Goal: Contribute content: Contribute content

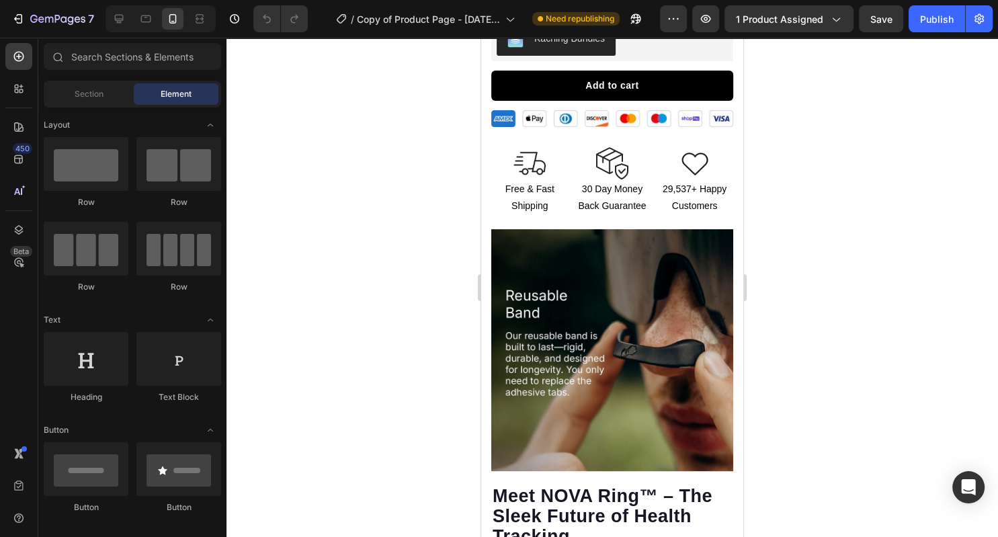
scroll to position [388, 0]
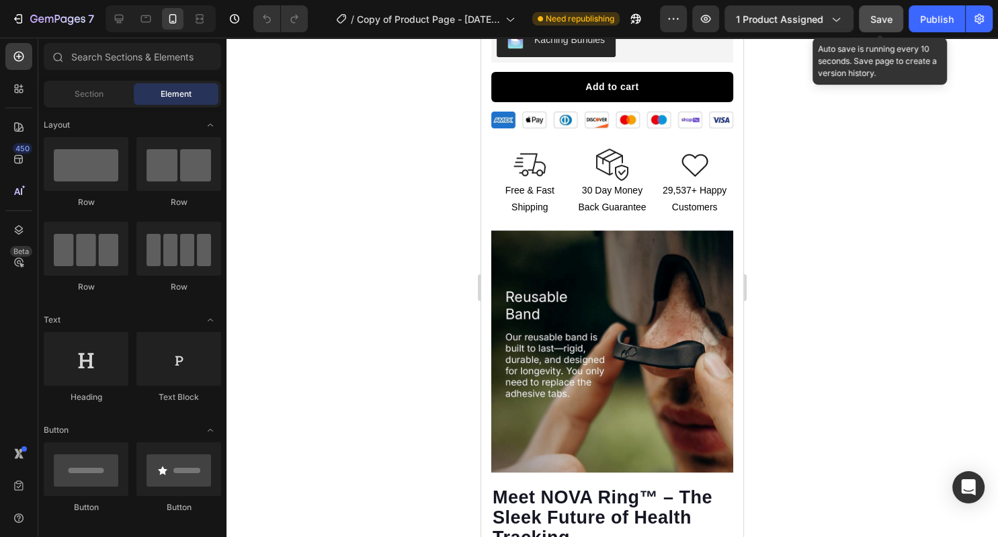
click at [872, 28] on button "Save" at bounding box center [881, 18] width 44 height 27
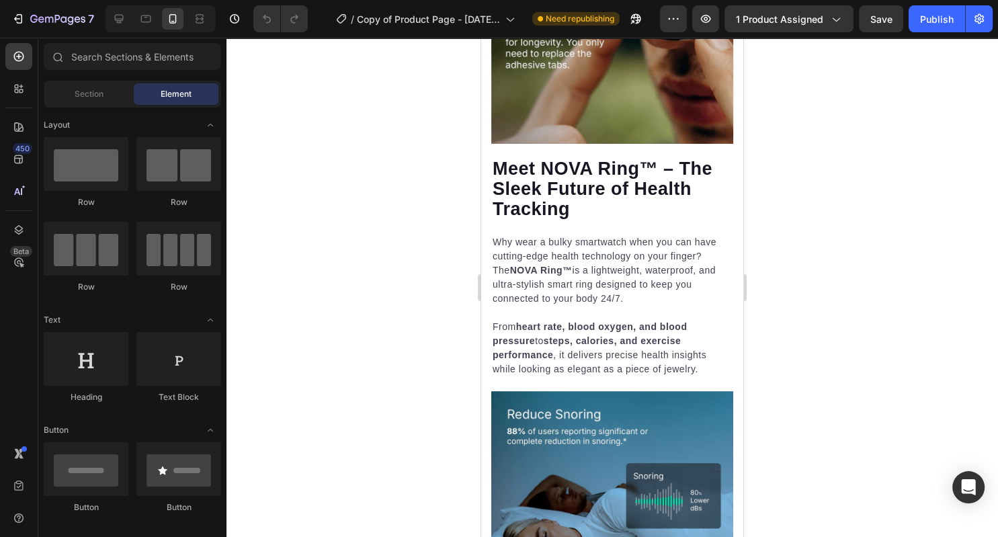
scroll to position [717, 0]
click at [762, 173] on div at bounding box center [611, 287] width 771 height 499
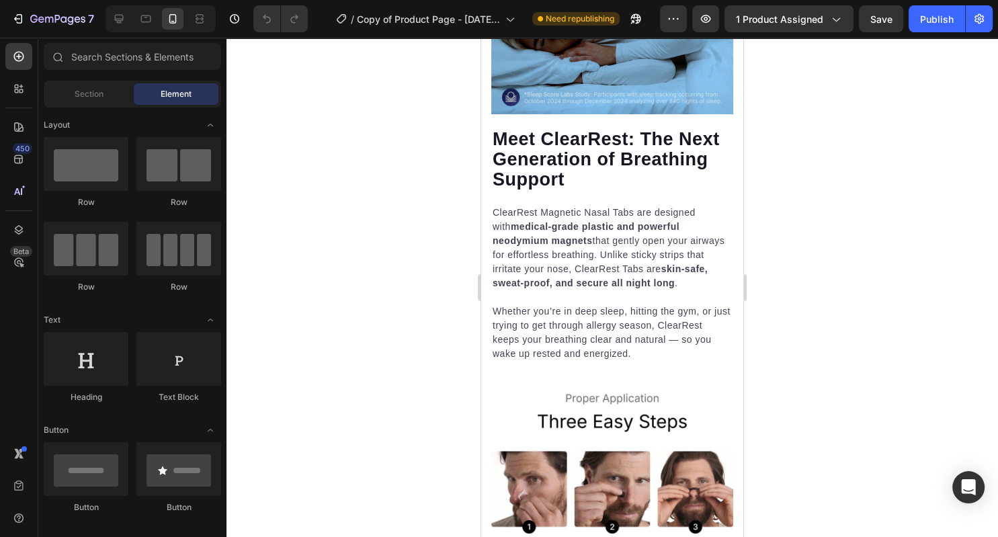
scroll to position [1234, 0]
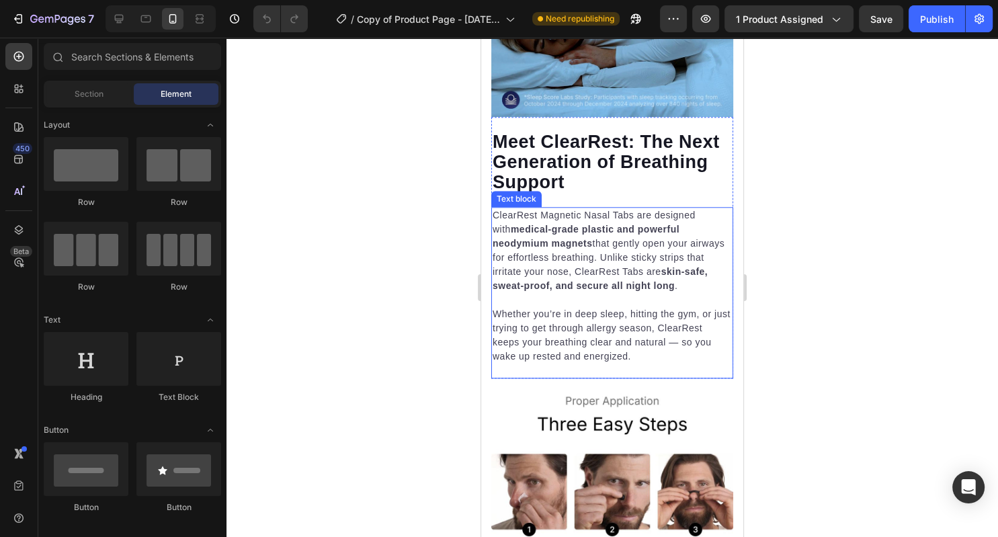
click at [577, 344] on p "Whether you’re in deep sleep, hitting the gym, or just trying to get through al…" at bounding box center [612, 335] width 239 height 56
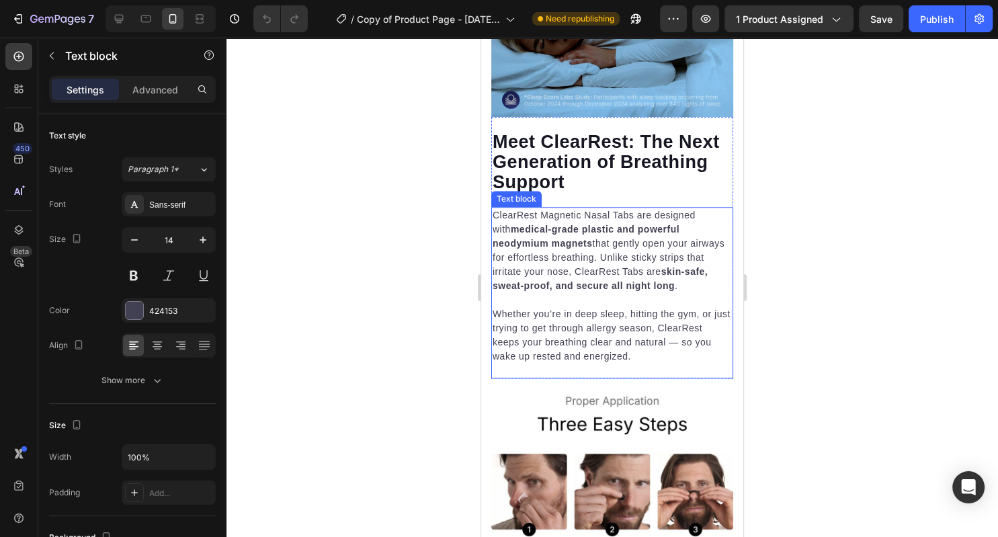
click at [577, 344] on p "Whether you’re in deep sleep, hitting the gym, or just trying to get through al…" at bounding box center [612, 335] width 239 height 56
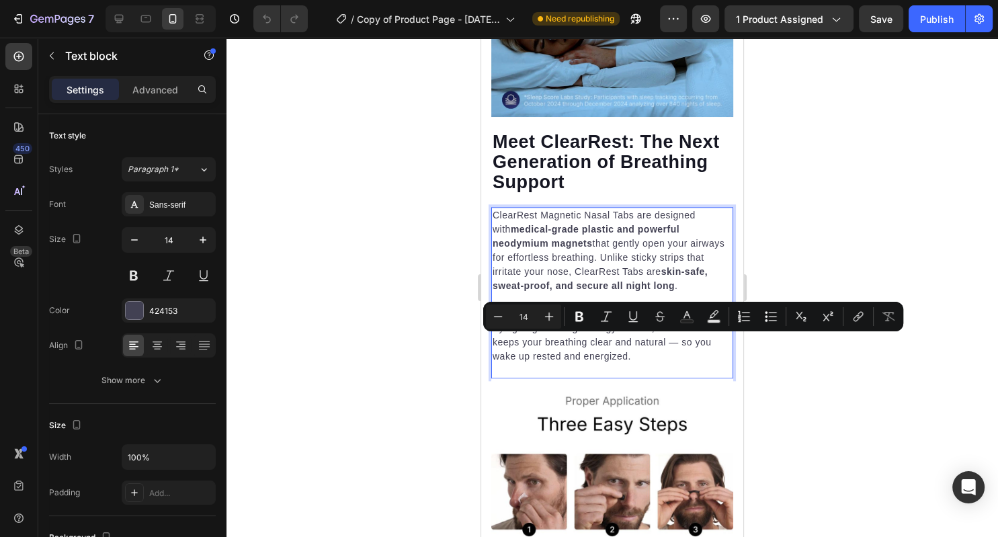
click at [601, 361] on p "Whether you’re in deep sleep, hitting the gym, or just trying to get through al…" at bounding box center [612, 335] width 239 height 56
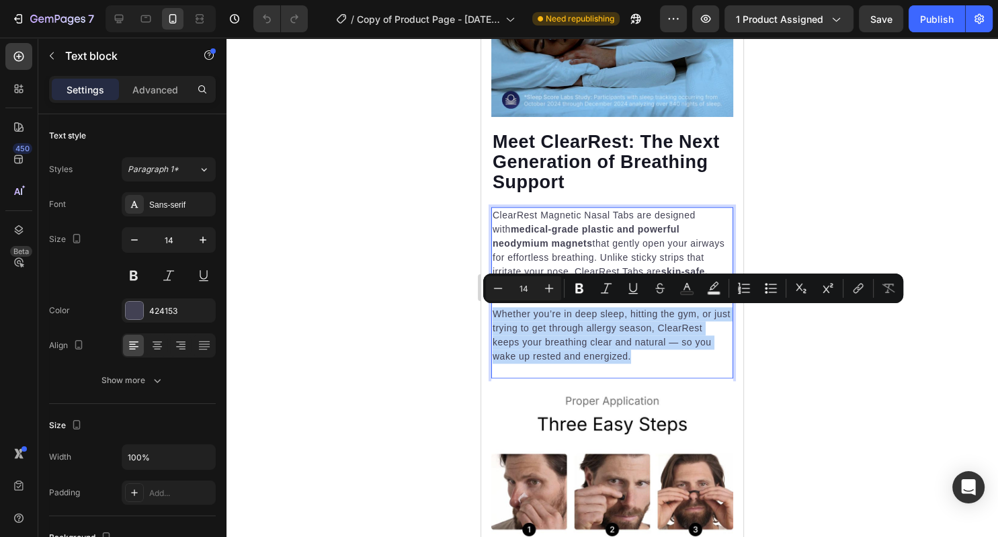
drag, startPoint x: 601, startPoint y: 360, endPoint x: 521, endPoint y: 271, distance: 119.0
click at [521, 271] on div "ClearRest Magnetic Nasal Tabs are designed with medical-grade plastic and power…" at bounding box center [612, 286] width 242 height 158
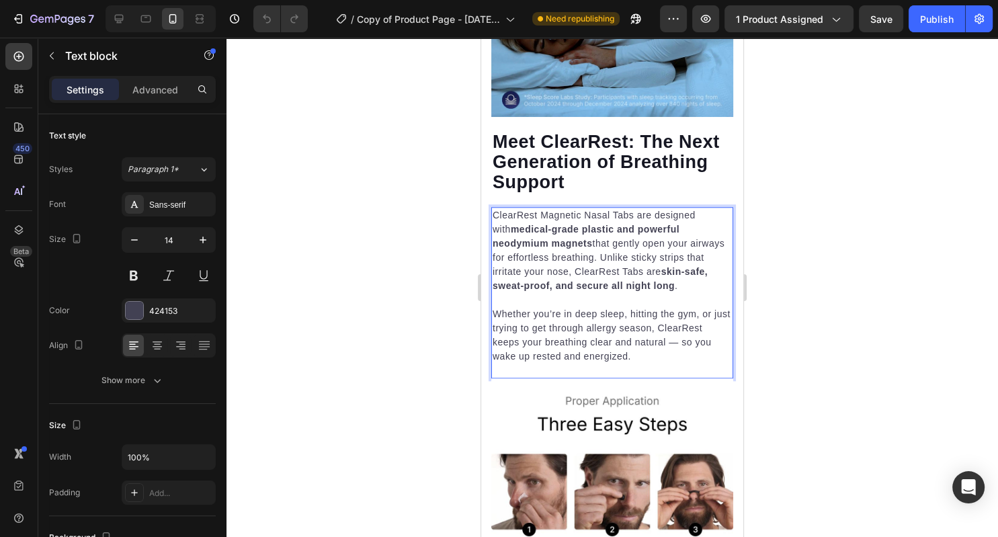
click at [593, 349] on p "Whether you’re in deep sleep, hitting the gym, or just trying to get through al…" at bounding box center [612, 335] width 239 height 56
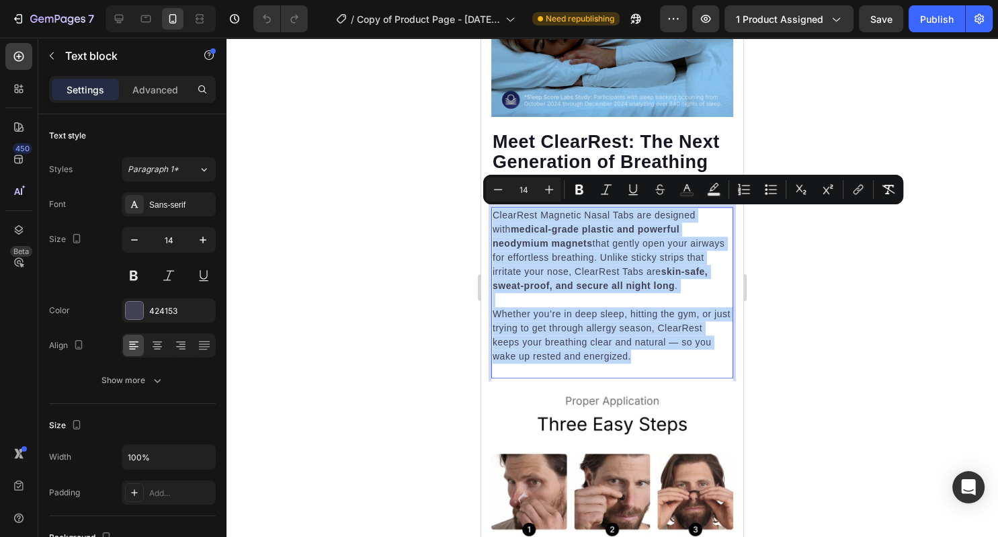
drag, startPoint x: 595, startPoint y: 353, endPoint x: 489, endPoint y: 221, distance: 169.7
click at [491, 221] on div "ClearRest Magnetic Nasal Tabs are designed with medical-grade plastic and power…" at bounding box center [612, 286] width 242 height 158
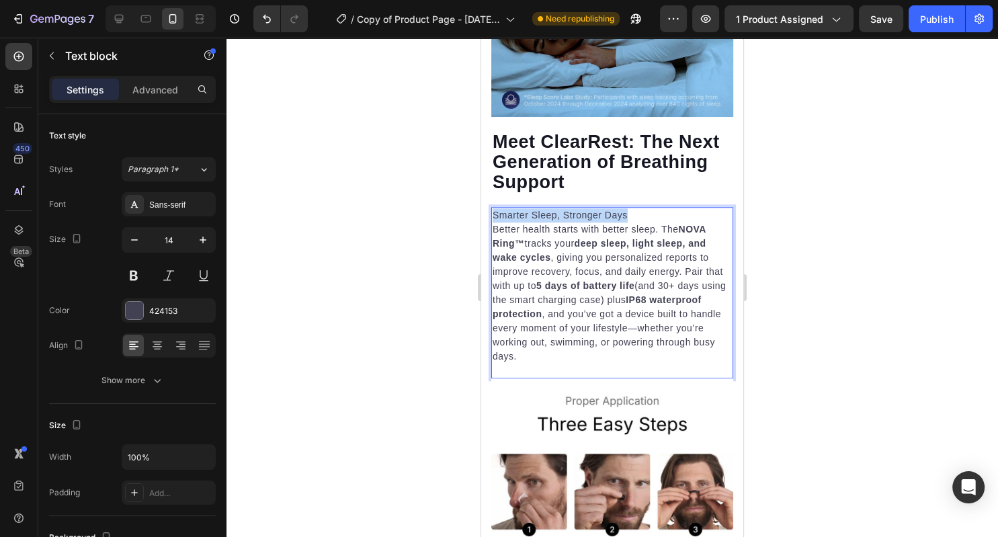
drag, startPoint x: 632, startPoint y: 213, endPoint x: 473, endPoint y: 218, distance: 159.4
click at [491, 218] on div "Smarter Sleep, Stronger Days Better health starts with better sleep. The NOVA R…" at bounding box center [612, 286] width 242 height 158
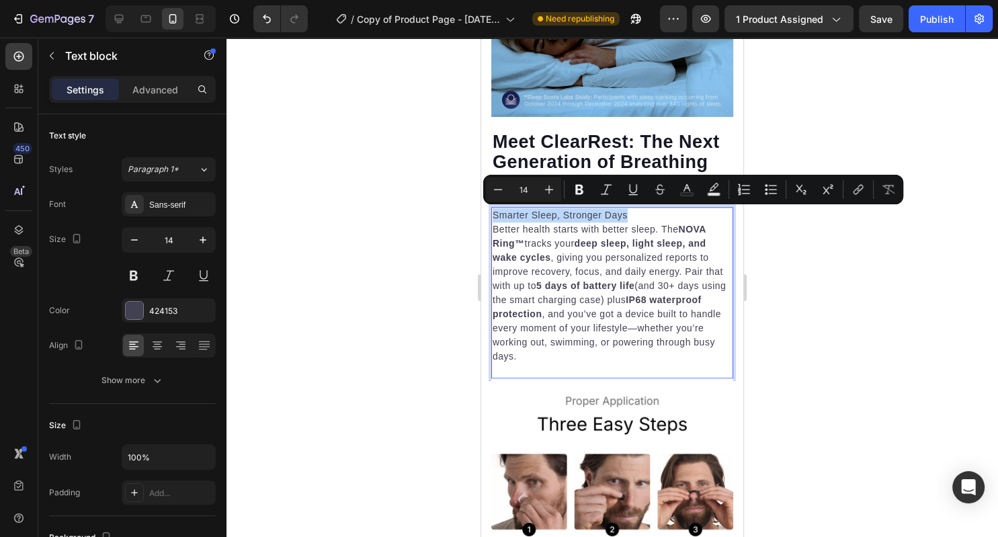
copy p "Smarter Sleep, Stronger Days"
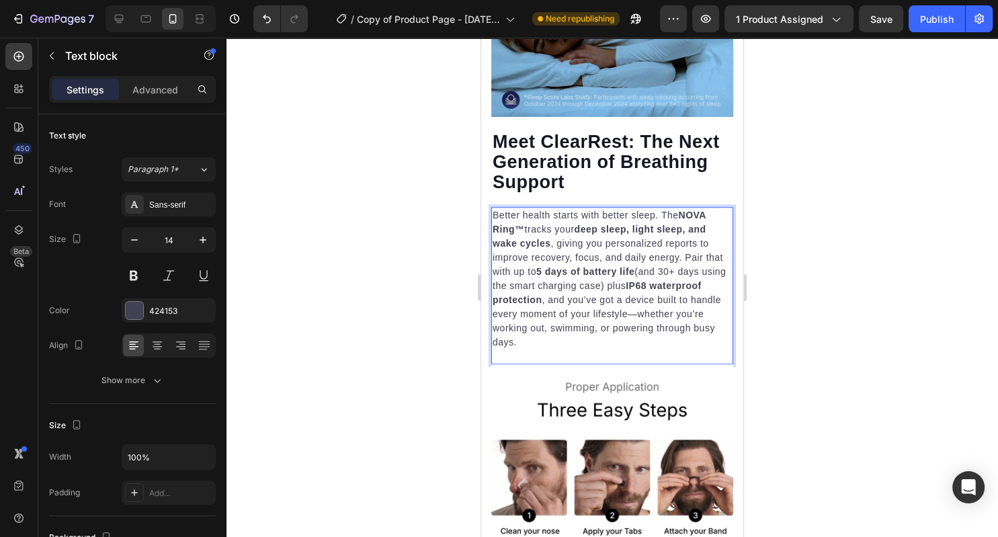
click at [687, 261] on p "Better health starts with better sleep. The NOVA Ring™ tracks your deep sleep, …" at bounding box center [612, 278] width 239 height 141
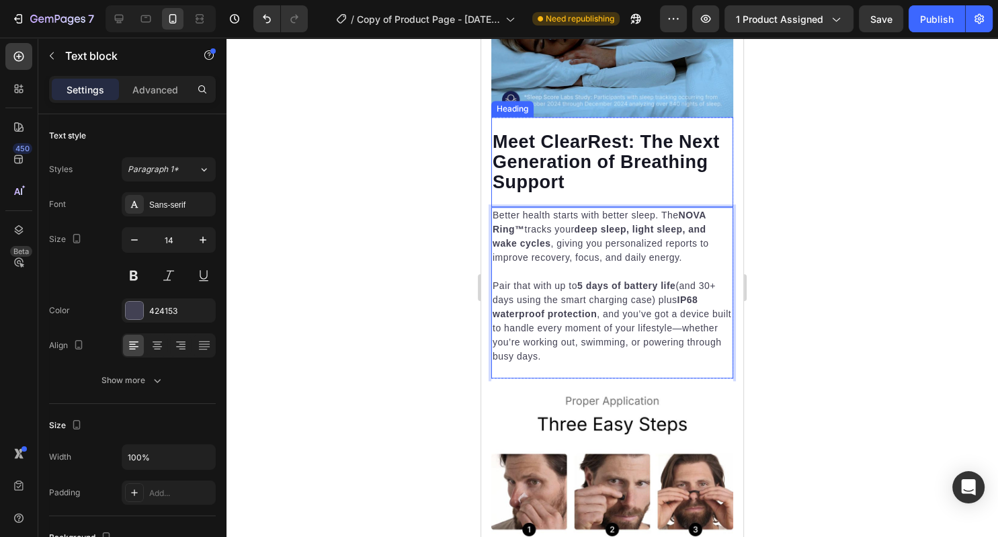
click at [568, 173] on h2 "Meet ClearRest: The Next Generation of Breathing Support" at bounding box center [612, 161] width 242 height 63
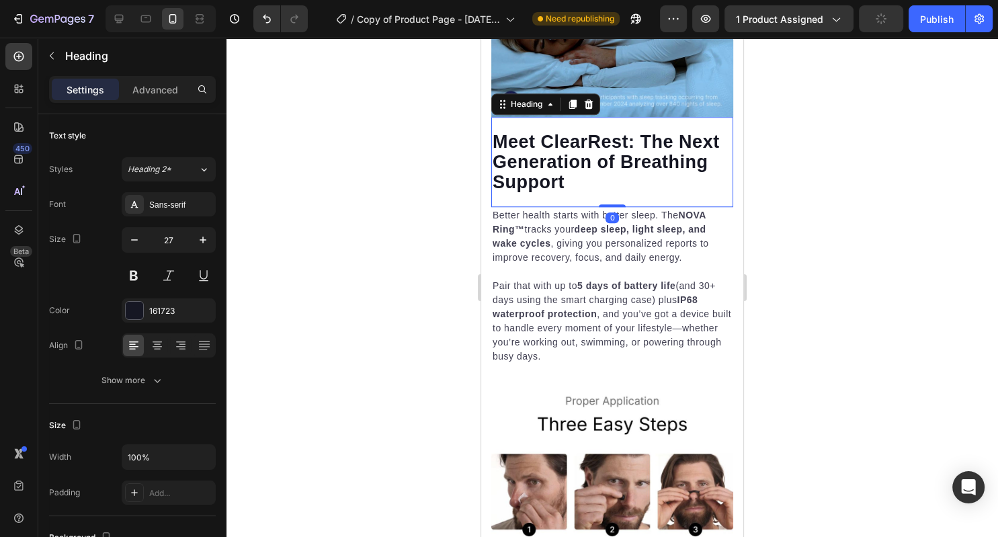
click at [568, 173] on p "Meet ClearRest: The Next Generation of Breathing Support" at bounding box center [612, 162] width 239 height 60
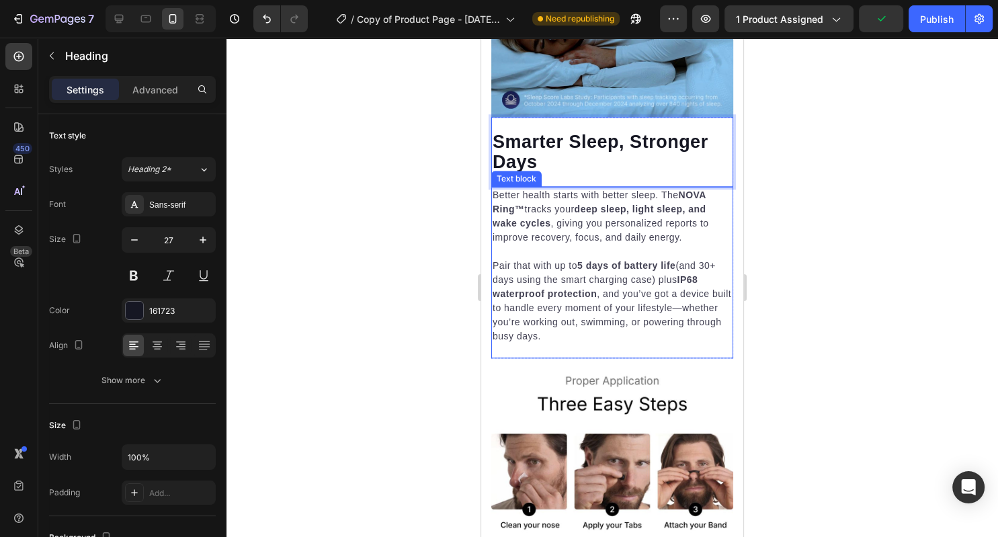
click at [444, 187] on div at bounding box center [611, 287] width 771 height 499
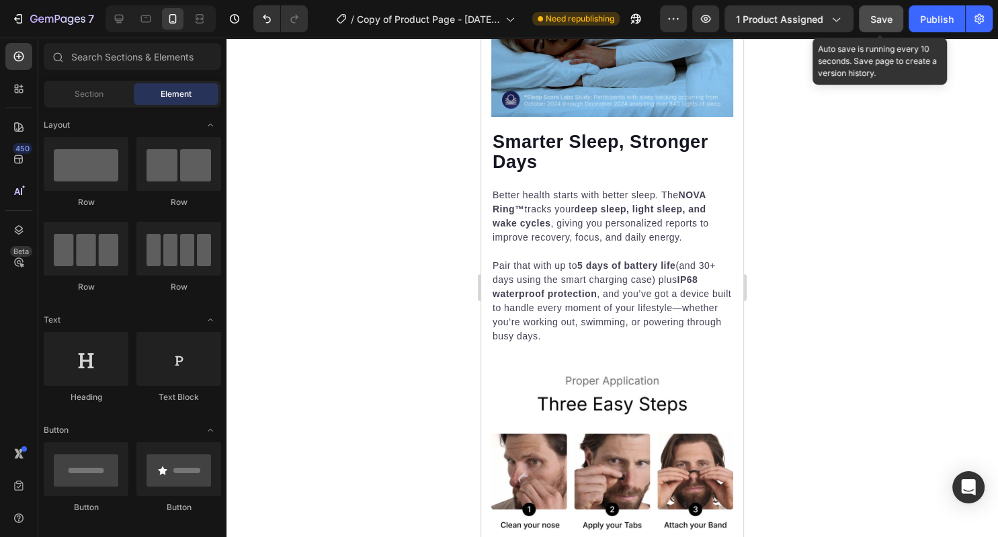
click at [876, 22] on span "Save" at bounding box center [881, 18] width 22 height 11
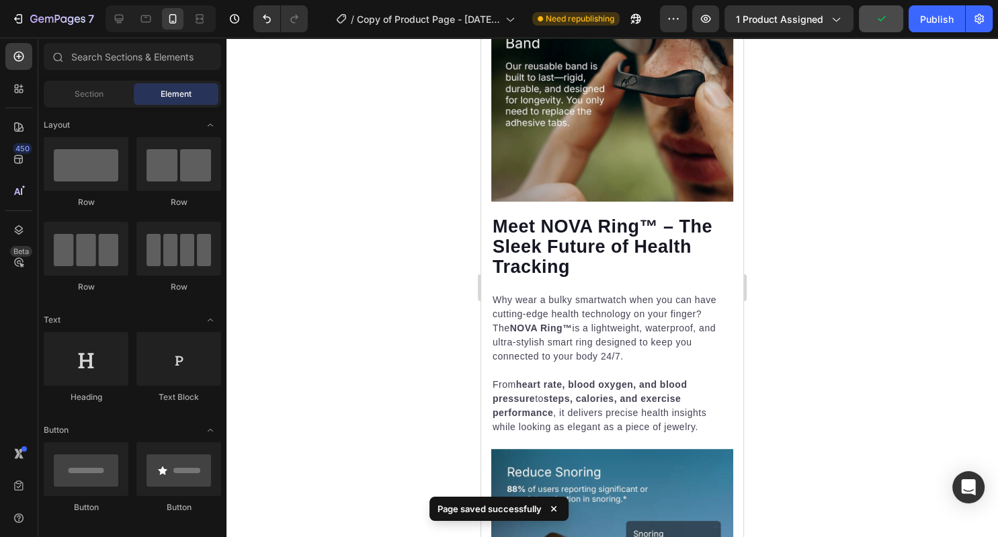
scroll to position [661, 0]
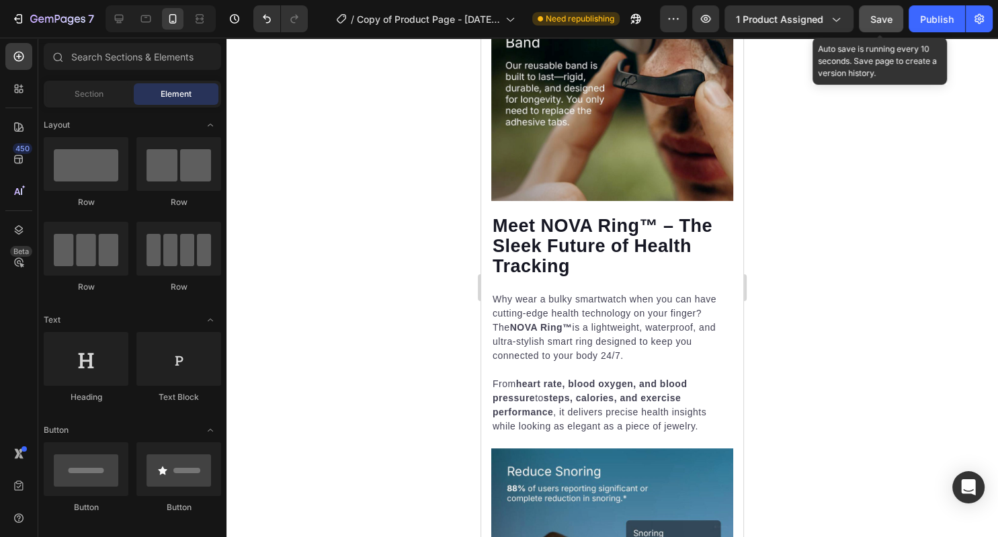
click at [876, 28] on button "Save" at bounding box center [881, 18] width 44 height 27
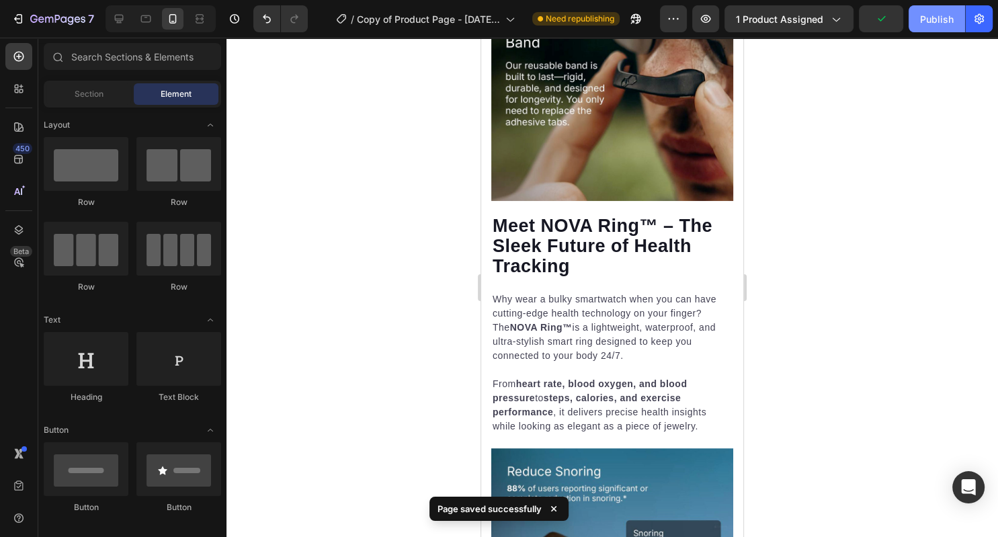
click at [949, 23] on div "Publish" at bounding box center [937, 19] width 34 height 14
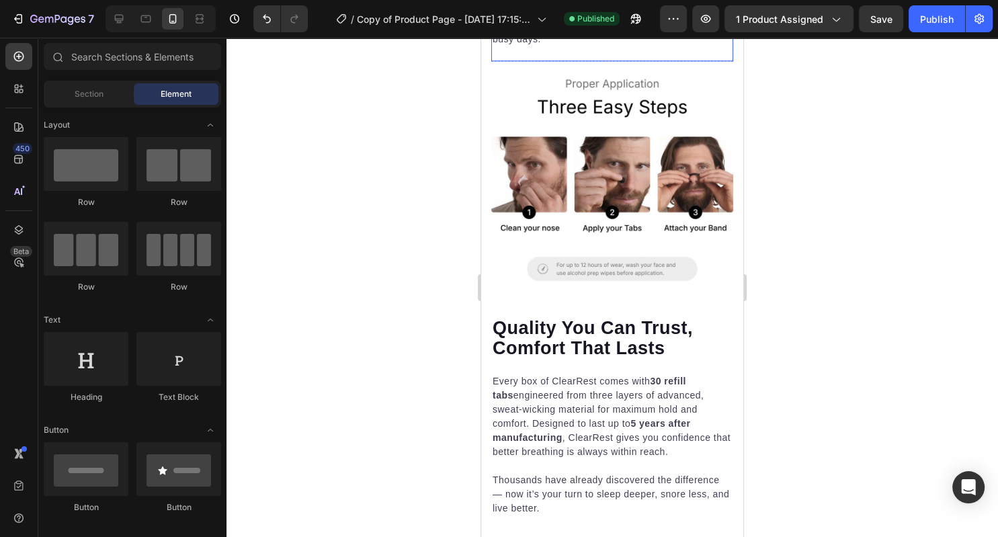
scroll to position [1620, 0]
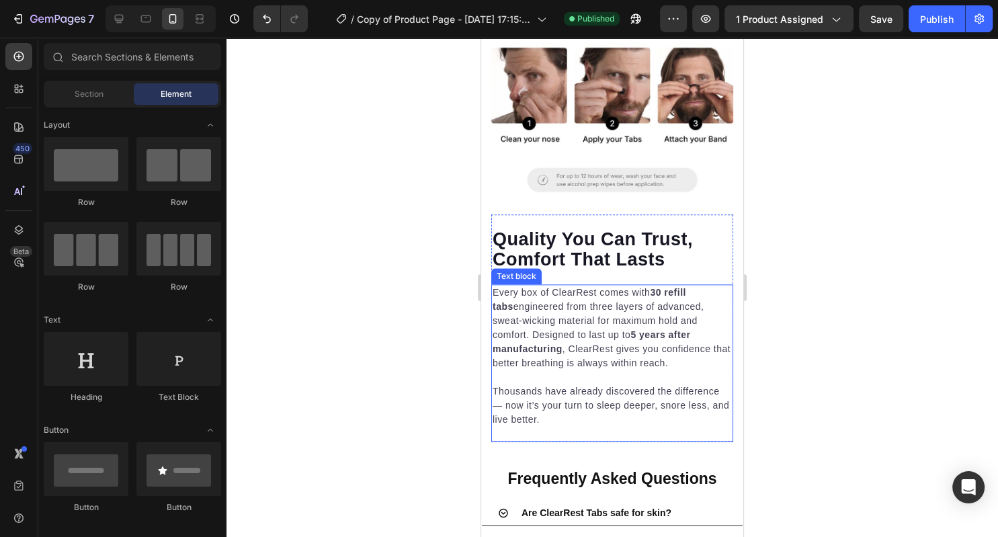
click at [593, 356] on p "Every box of ClearRest comes with 30 refill tabs engineered from three layers o…" at bounding box center [612, 328] width 239 height 85
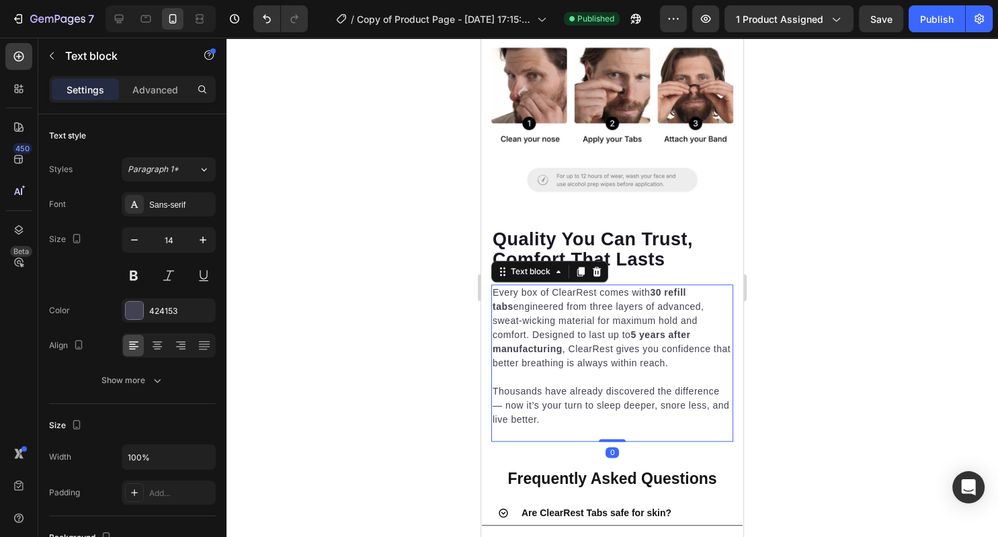
click at [551, 413] on p "Thousands have already discovered the difference — now it’s your turn to sleep …" at bounding box center [612, 405] width 239 height 42
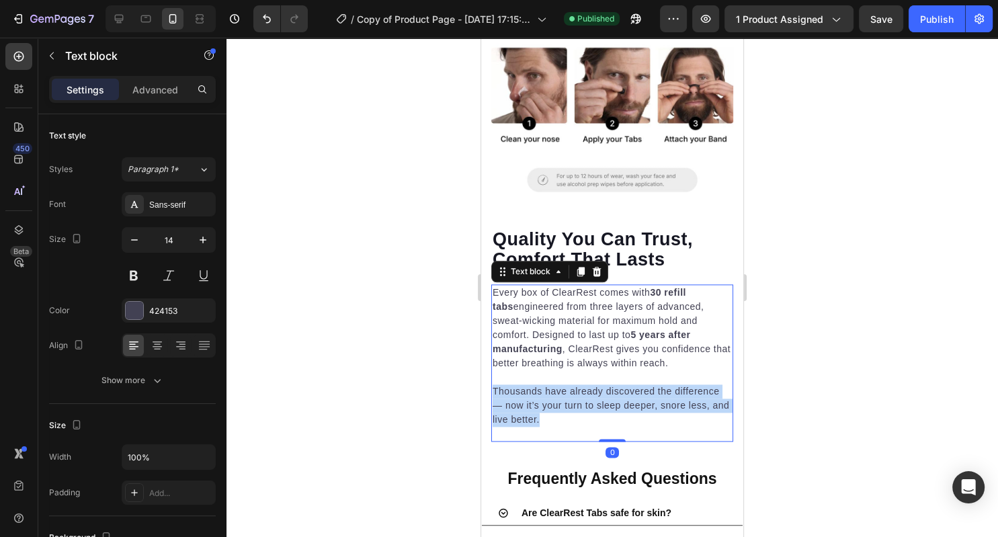
click at [551, 413] on p "Thousands have already discovered the difference — now it’s your turn to sleep …" at bounding box center [612, 405] width 239 height 42
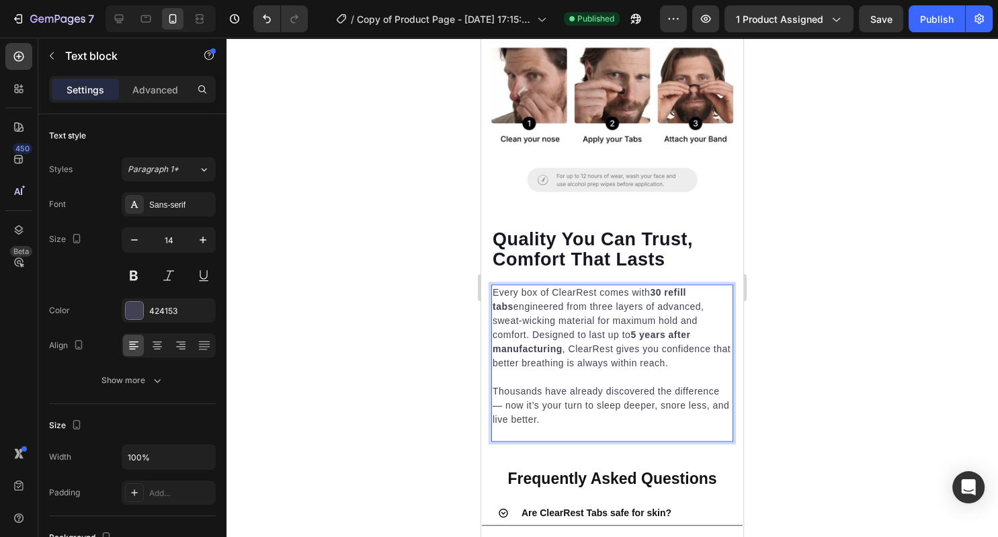
click at [551, 413] on p "Thousands have already discovered the difference — now it’s your turn to sleep …" at bounding box center [612, 405] width 239 height 42
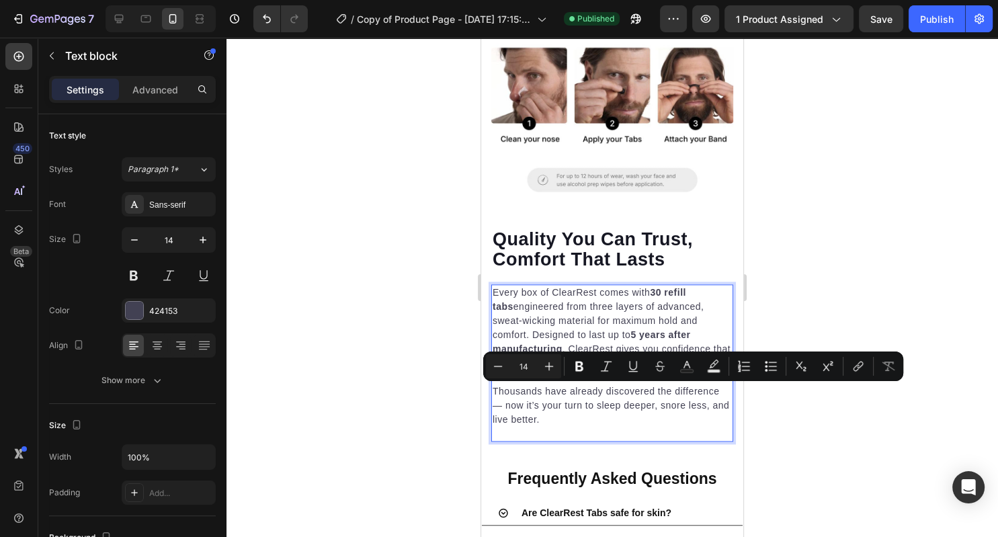
click at [550, 418] on p "Thousands have already discovered the difference — now it’s your turn to sleep …" at bounding box center [612, 405] width 239 height 42
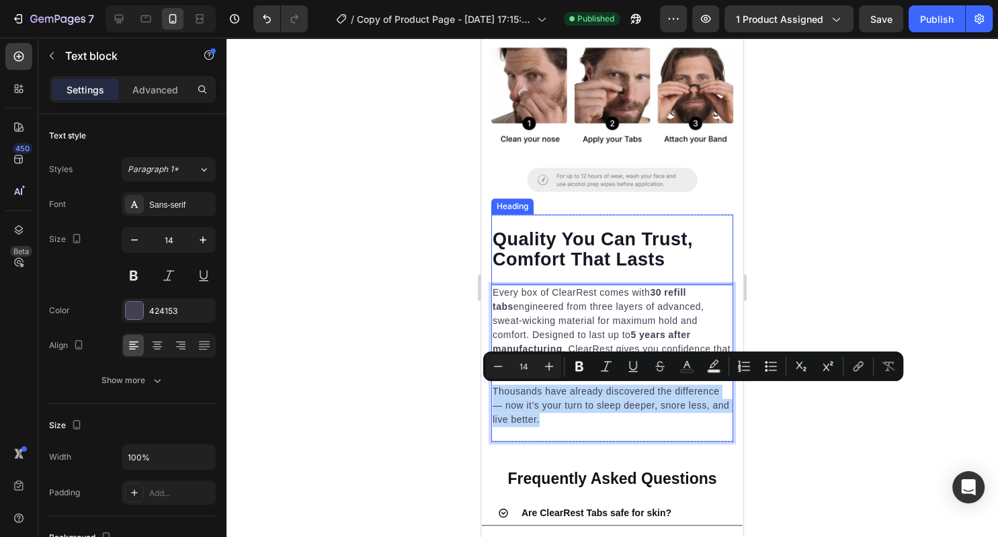
drag, startPoint x: 550, startPoint y: 418, endPoint x: 493, endPoint y: 284, distance: 146.0
click at [493, 284] on div "Quality You Can Trust, Comfort That Lasts Heading Every box of ClearRest comes …" at bounding box center [612, 327] width 242 height 227
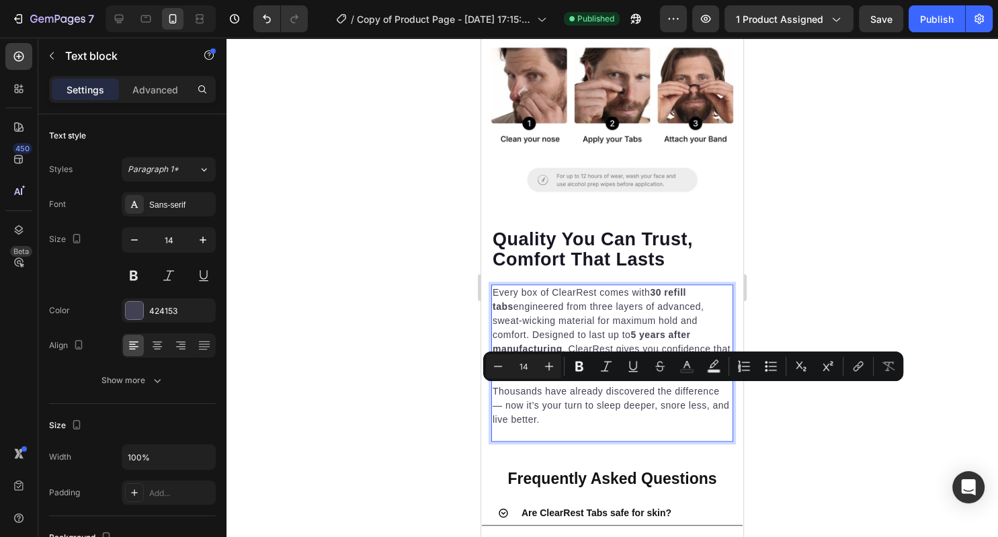
click at [538, 427] on p "Thousands have already discovered the difference — now it’s your turn to sleep …" at bounding box center [612, 405] width 239 height 42
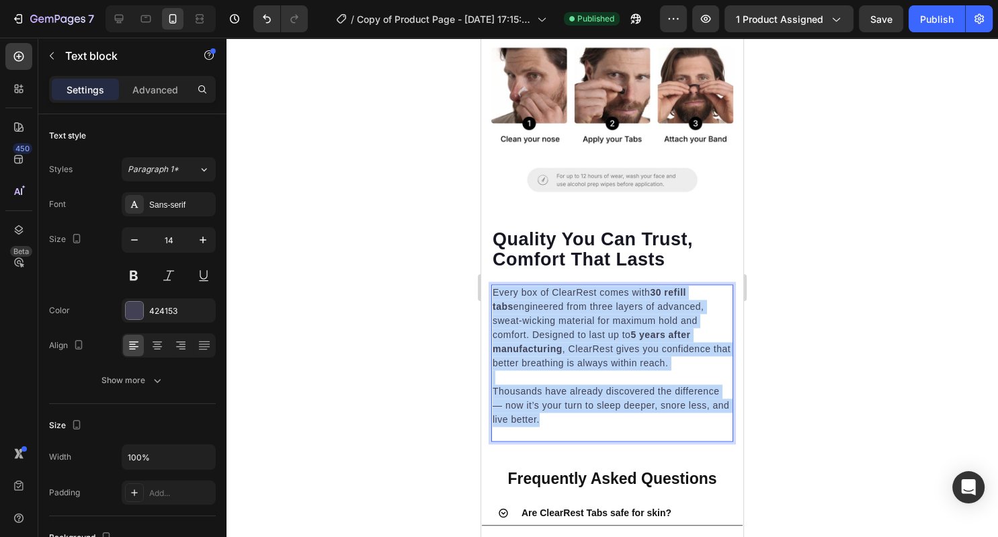
drag, startPoint x: 545, startPoint y: 421, endPoint x: 485, endPoint y: 297, distance: 137.4
click at [491, 297] on div "Every box of ClearRest comes with 30 refill tabs engineered from three layers o…" at bounding box center [612, 356] width 242 height 144
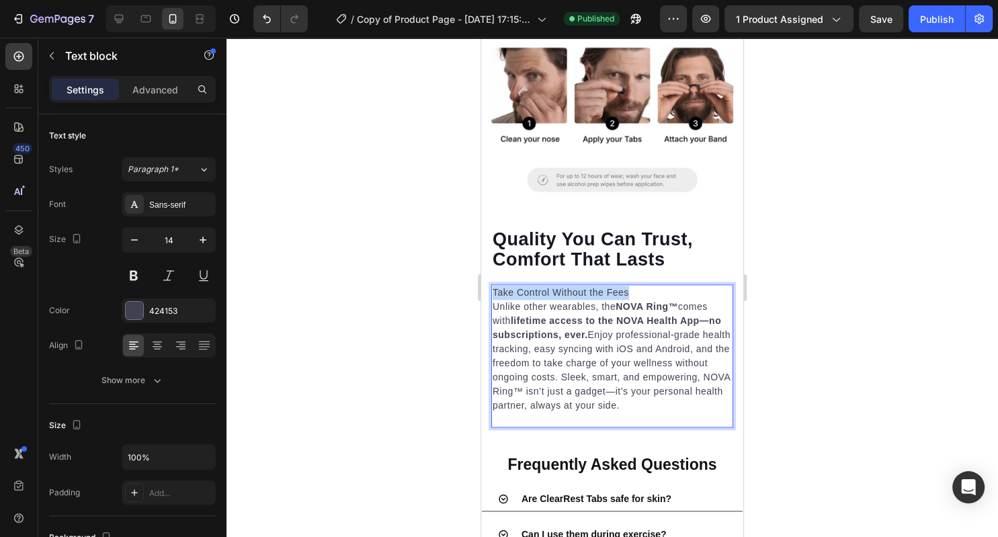
drag, startPoint x: 580, startPoint y: 294, endPoint x: 473, endPoint y: 293, distance: 106.9
click at [491, 293] on div "Take Control Without the Fees Unlike other wearables, the NOVA Ring™ comes with…" at bounding box center [612, 349] width 242 height 130
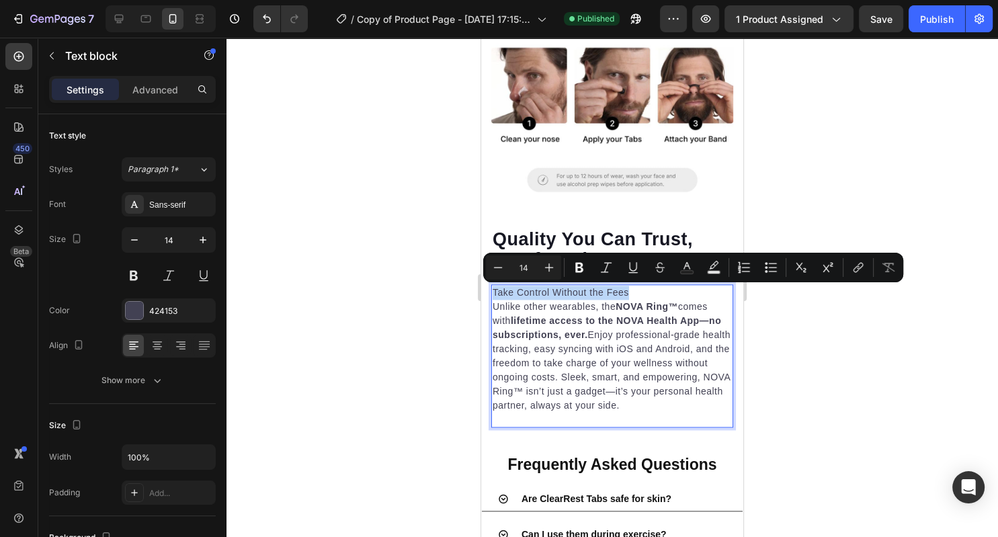
copy p "Take Control Without the Fees"
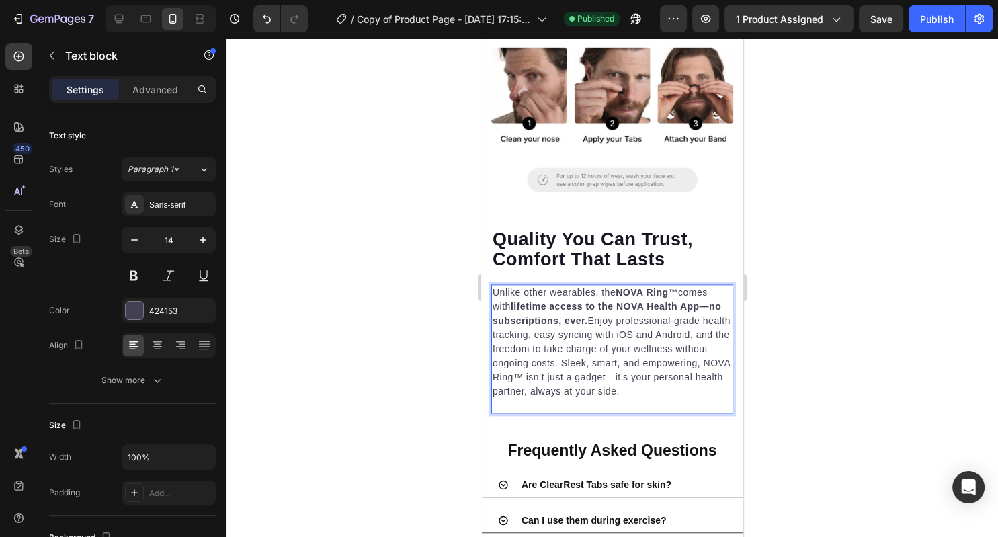
click at [597, 366] on p "Unlike other wearables, the NOVA Ring™ comes with lifetime access to the NOVA H…" at bounding box center [612, 342] width 239 height 113
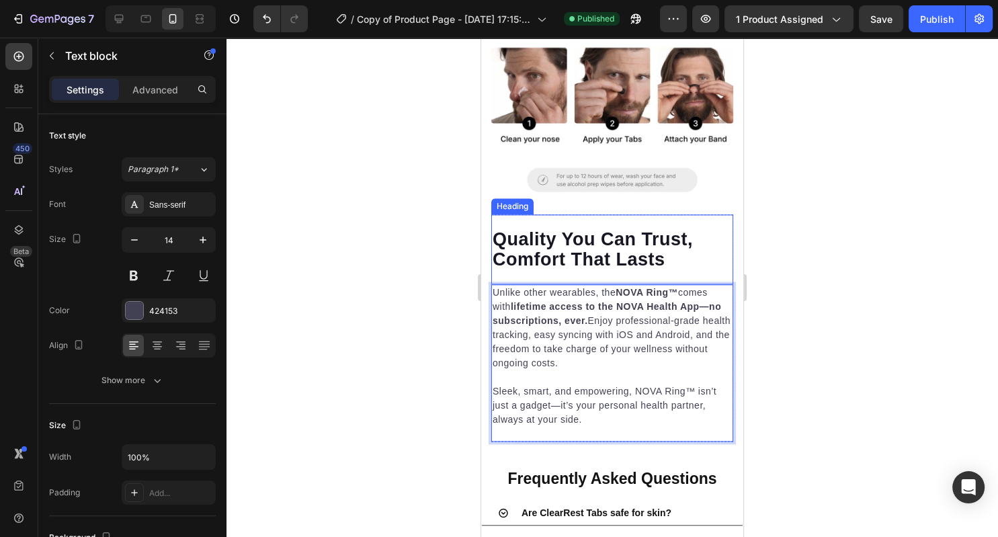
click at [606, 253] on strong "Quality You Can Trust, Comfort That Lasts" at bounding box center [593, 249] width 200 height 40
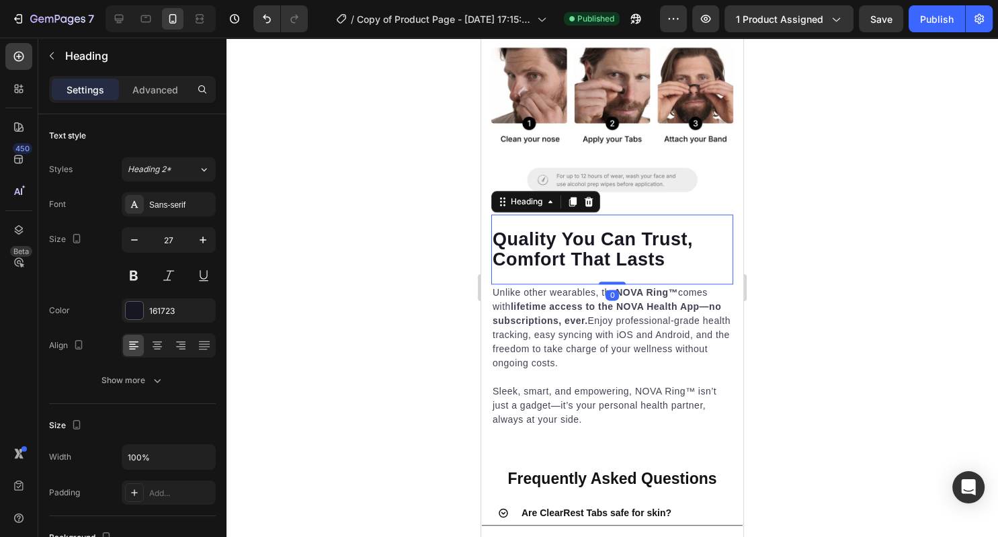
click at [606, 253] on strong "Quality You Can Trust, Comfort That Lasts" at bounding box center [593, 249] width 200 height 40
click at [886, 50] on div at bounding box center [611, 287] width 771 height 499
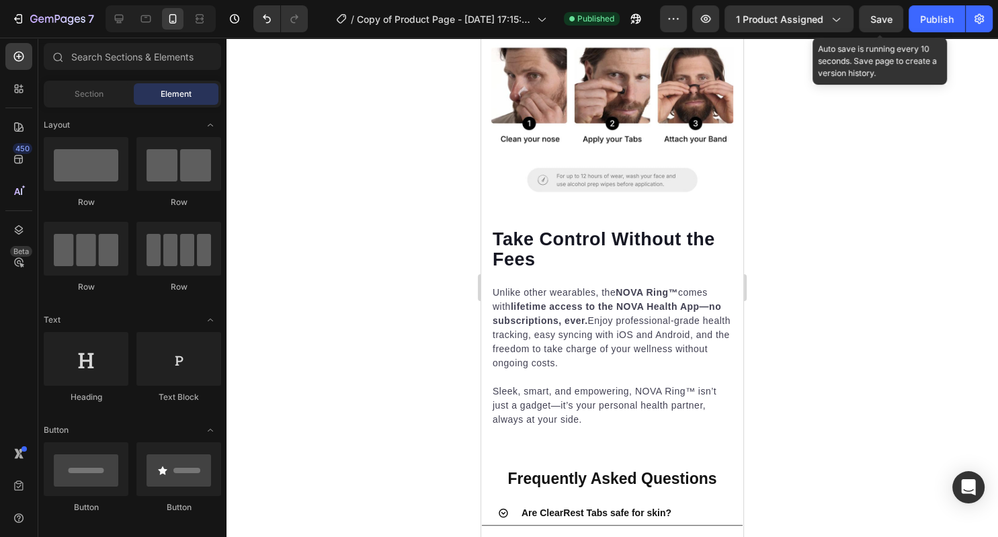
click at [882, 21] on span "Save" at bounding box center [881, 18] width 22 height 11
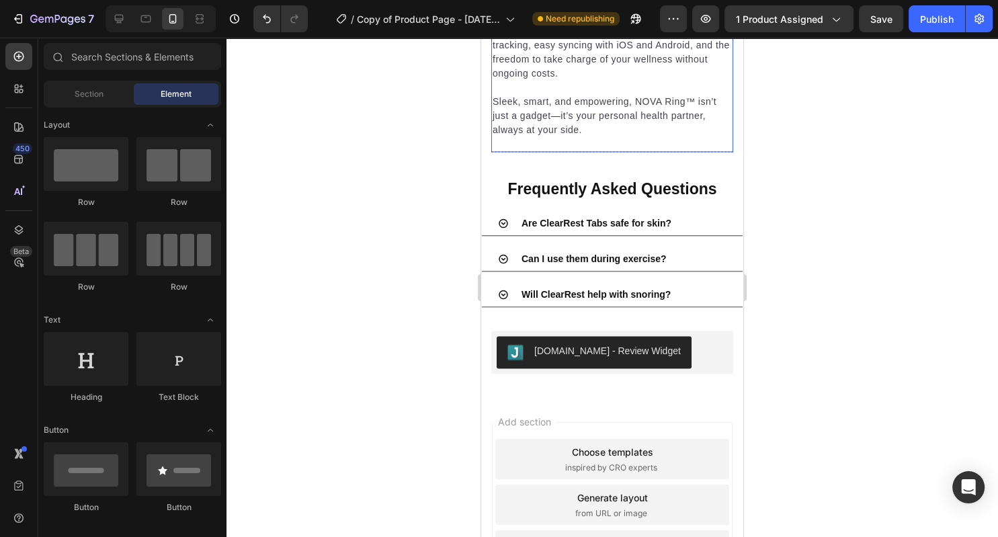
scroll to position [1908, 0]
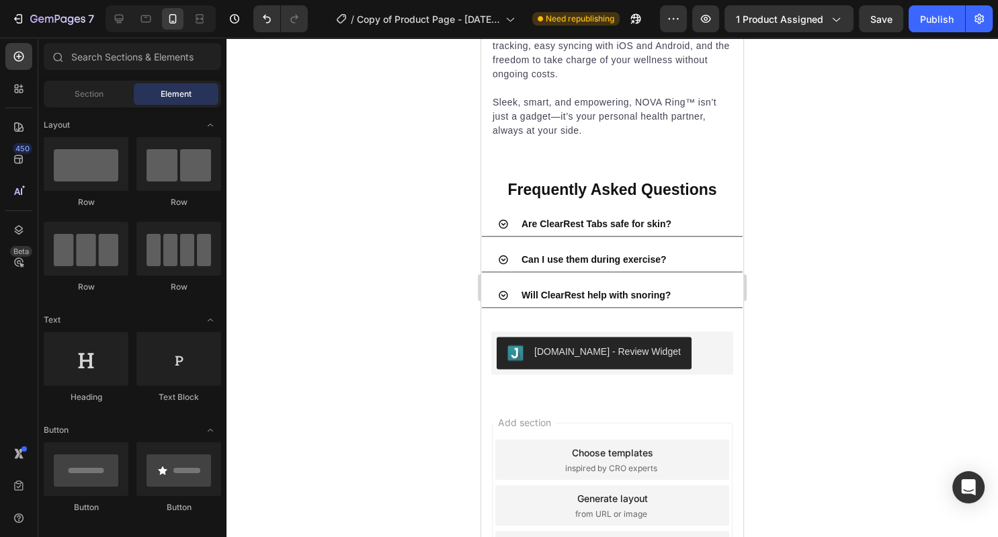
click at [881, 12] on div "Save" at bounding box center [881, 19] width 22 height 14
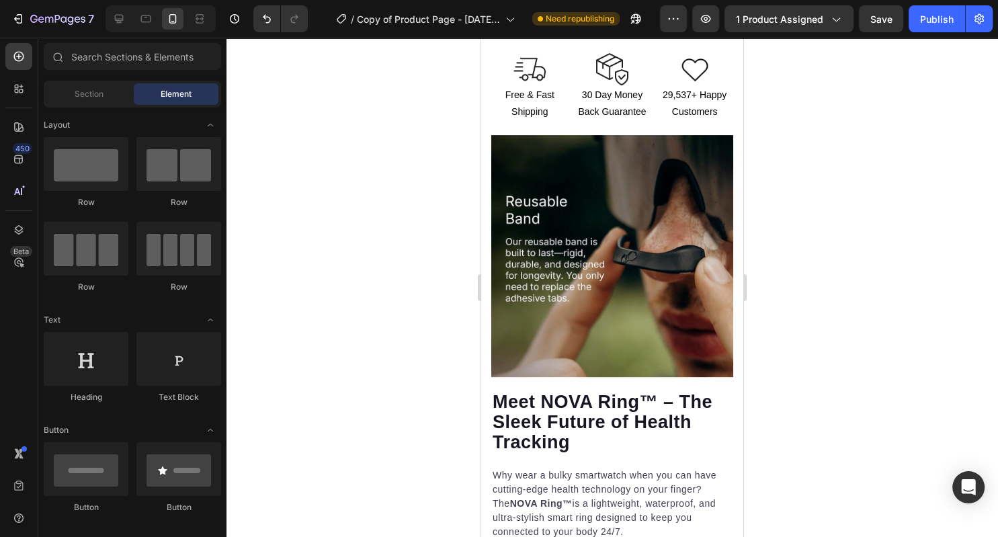
scroll to position [483, 0]
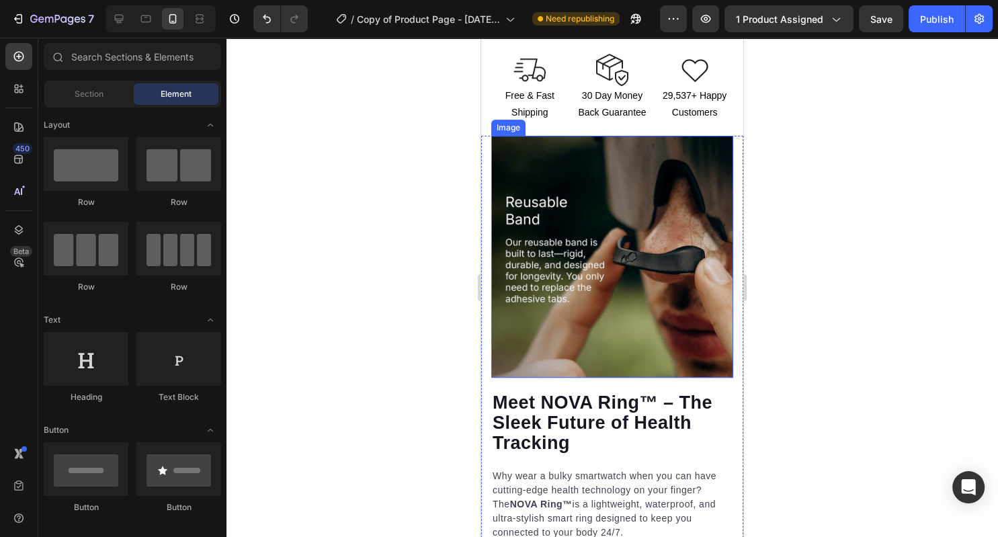
click at [584, 241] on img at bounding box center [612, 257] width 242 height 242
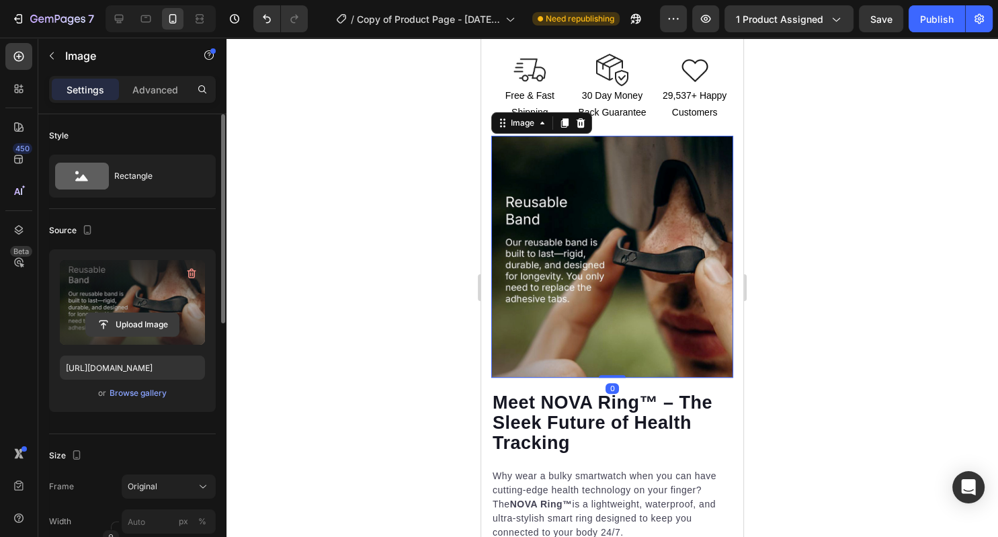
click at [127, 321] on input "file" at bounding box center [132, 324] width 93 height 23
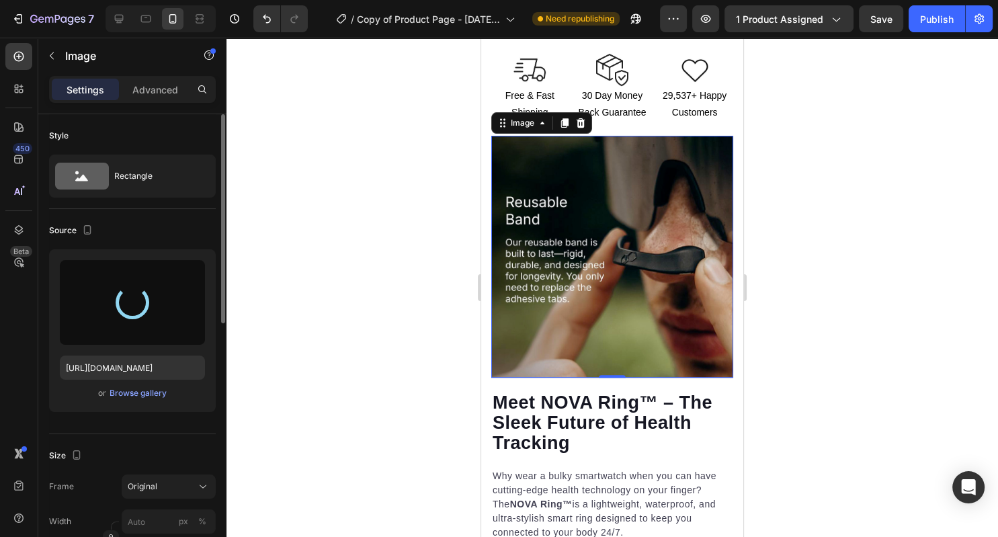
type input "[URL][DOMAIN_NAME]"
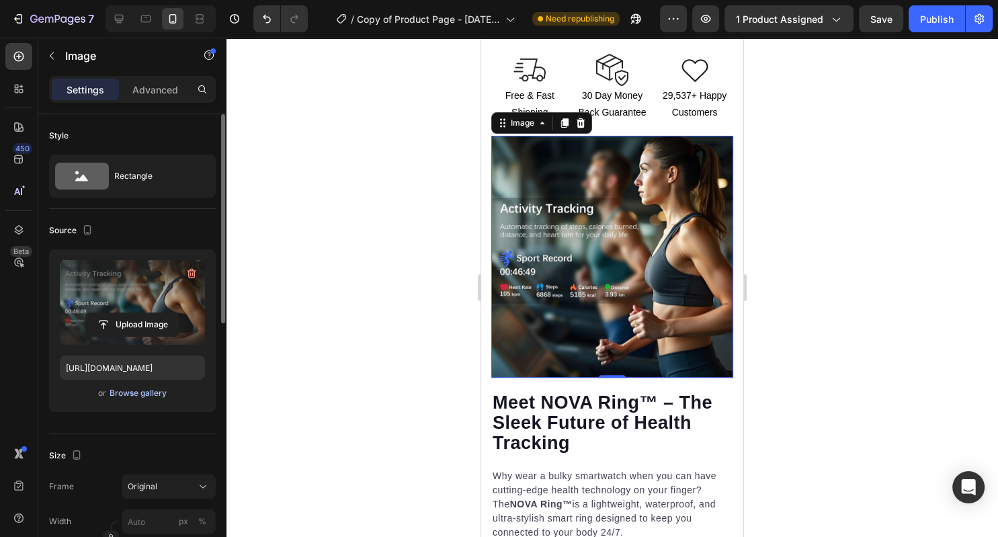
click at [138, 386] on button "Browse gallery" at bounding box center [138, 392] width 58 height 13
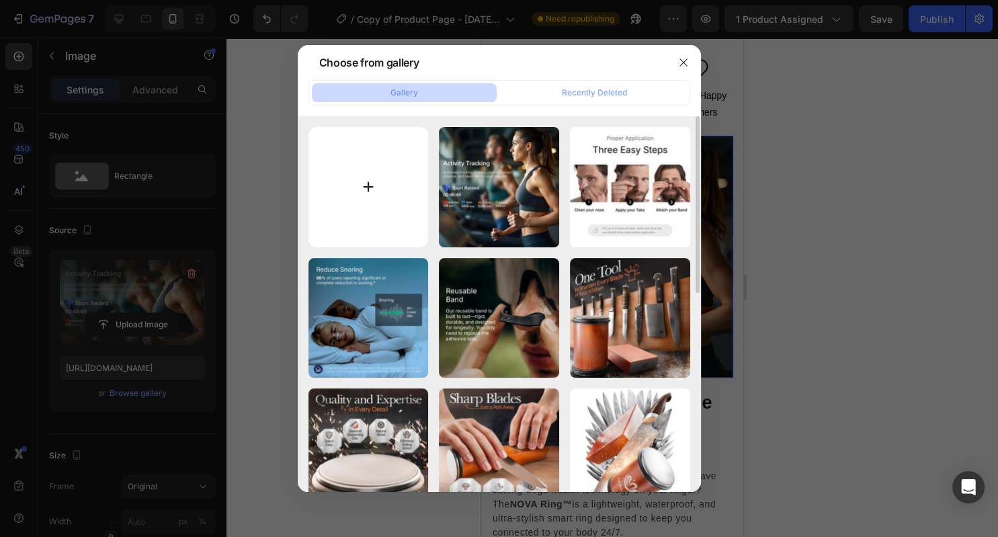
click at [399, 224] on input "file" at bounding box center [368, 187] width 120 height 120
type input "C:\fakepath\71QVeHefLSL._AC_SL1500_.jpg"
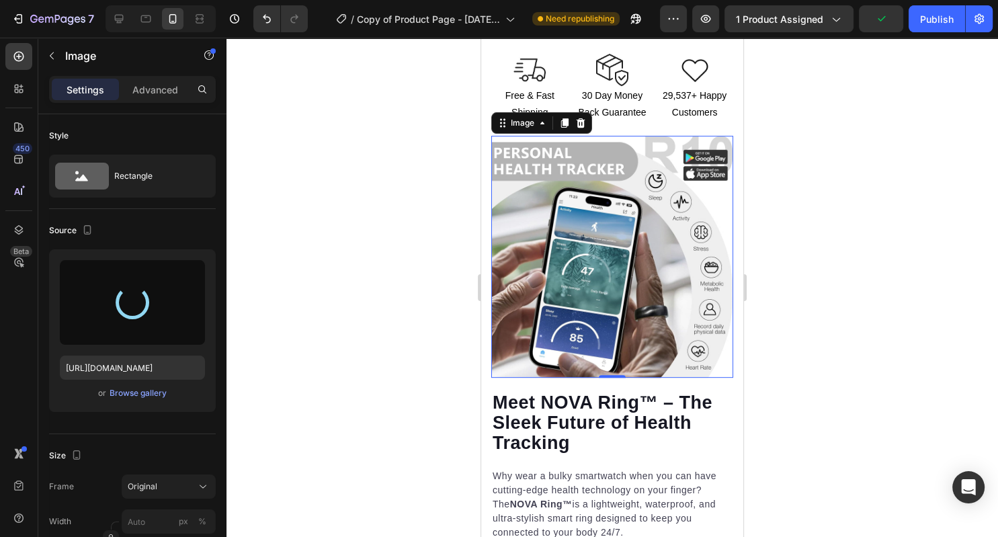
type input "[URL][DOMAIN_NAME]"
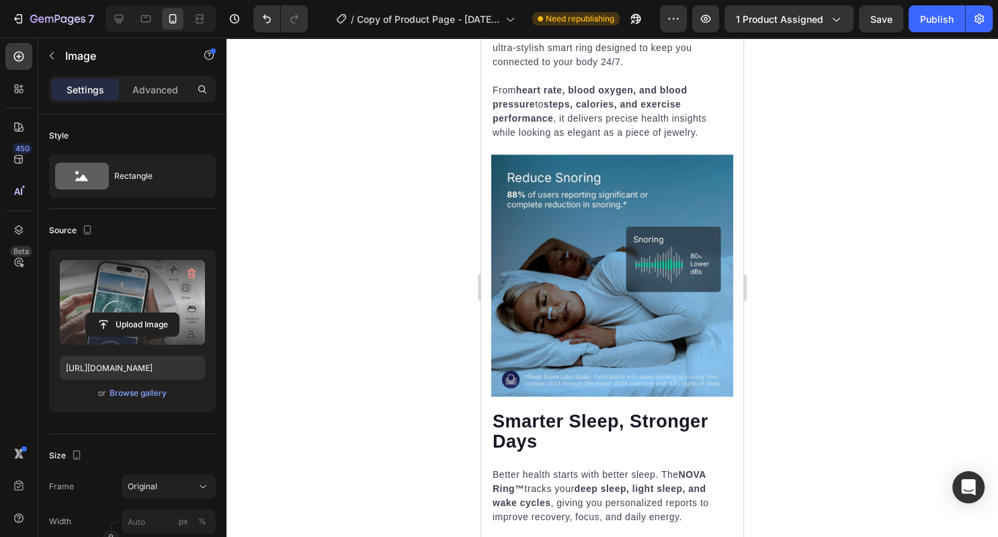
scroll to position [955, 0]
click at [632, 299] on img at bounding box center [612, 275] width 242 height 242
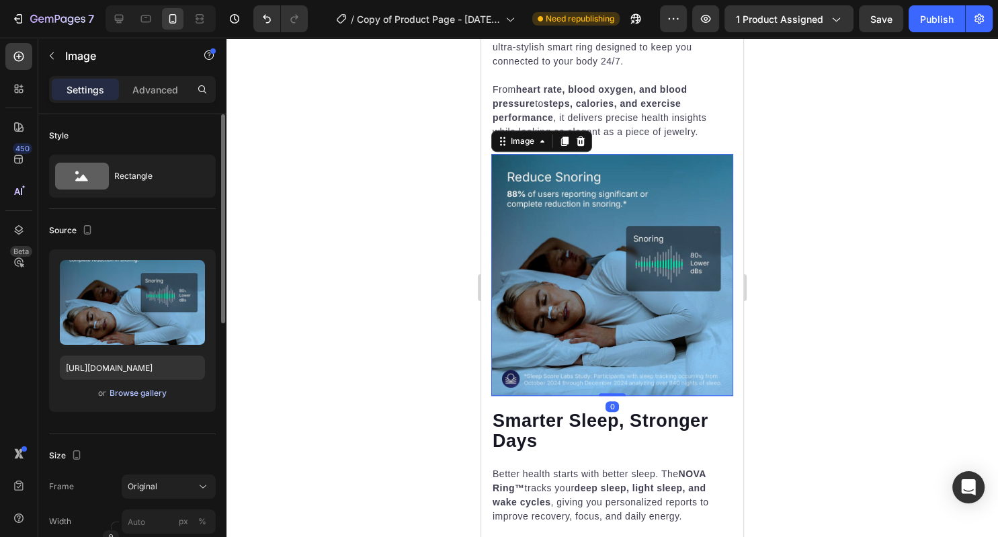
click at [155, 386] on button "Browse gallery" at bounding box center [138, 392] width 58 height 13
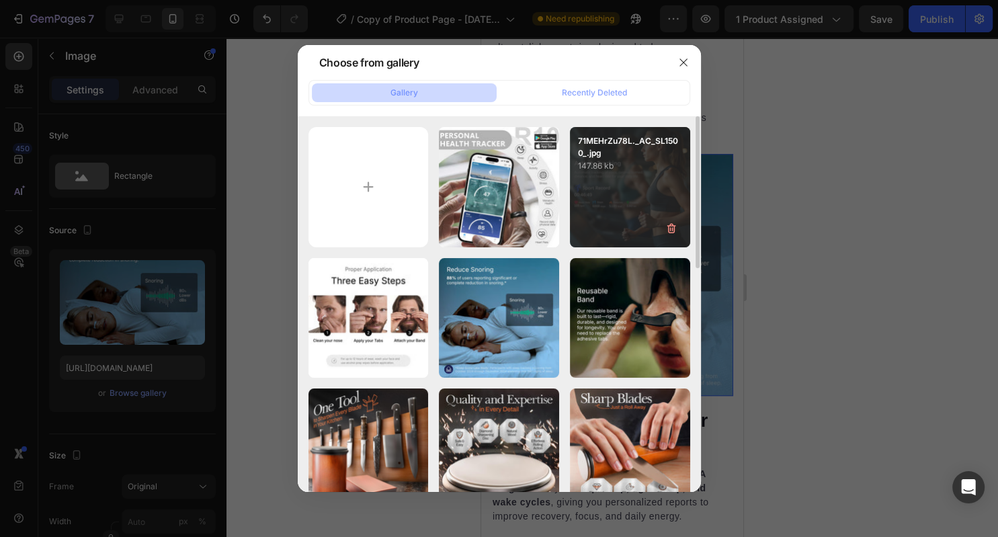
click at [581, 183] on div "71MEHrZu78L._AC_SL1500_.jpg 147.86 kb" at bounding box center [630, 187] width 120 height 120
type input "[URL][DOMAIN_NAME]"
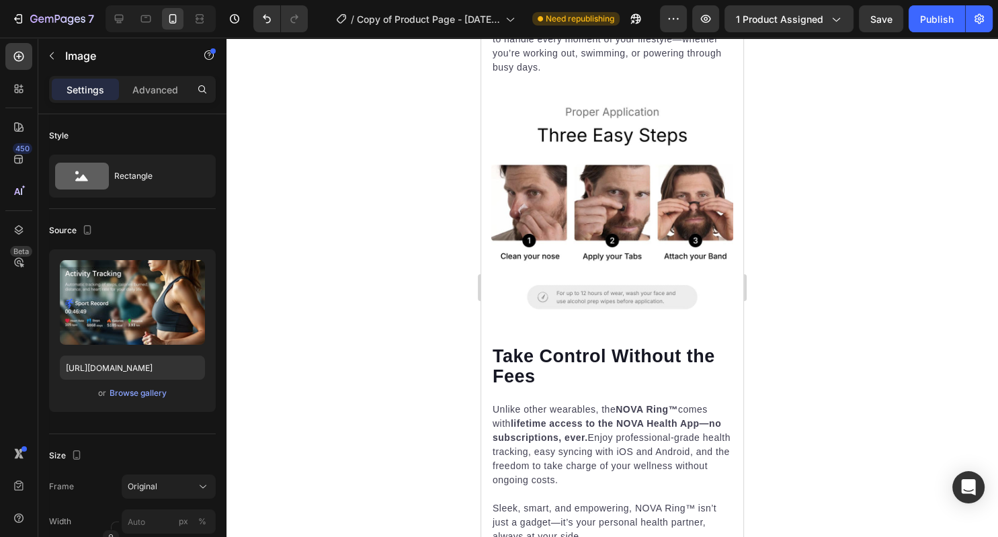
scroll to position [1505, 0]
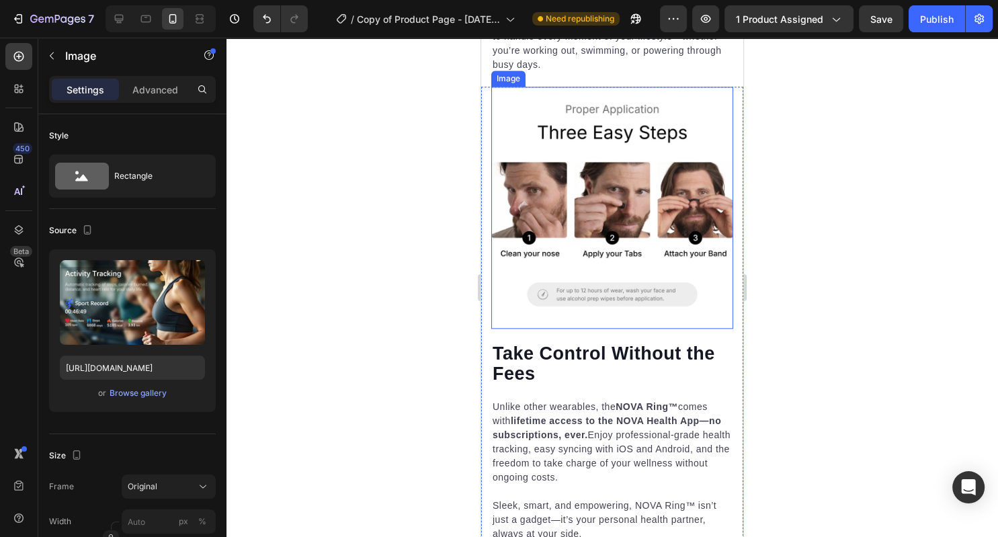
click at [572, 255] on img at bounding box center [612, 208] width 242 height 242
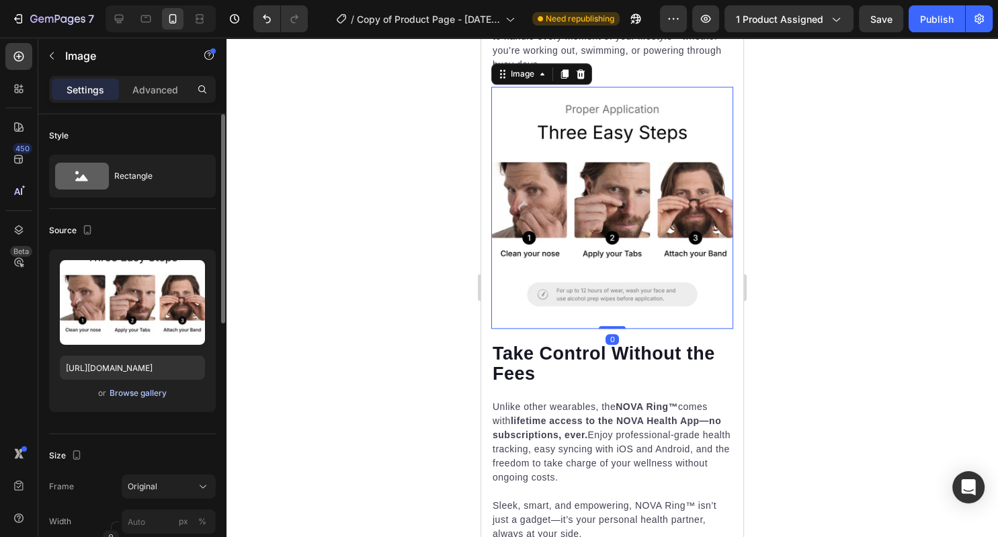
click at [123, 393] on div "Browse gallery" at bounding box center [138, 393] width 57 height 12
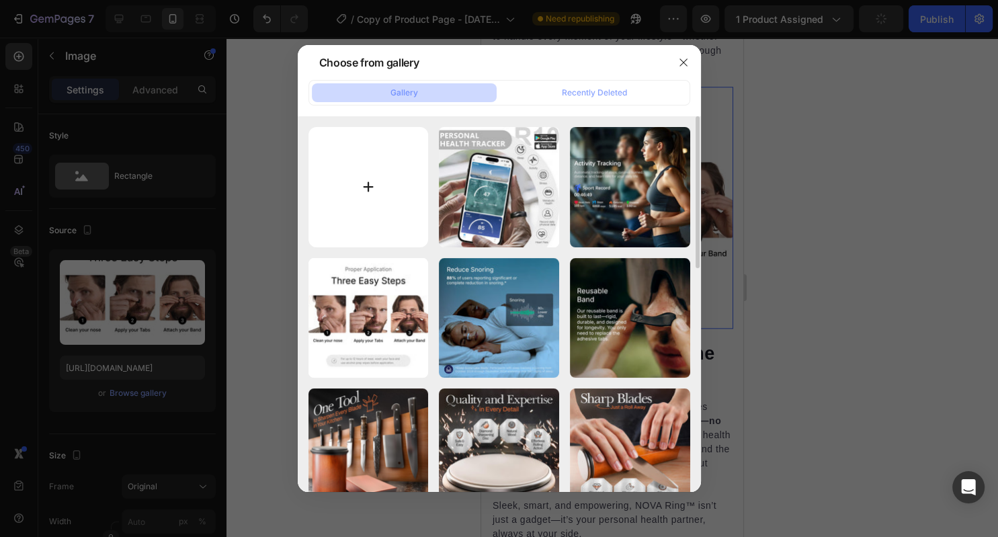
click at [343, 200] on input "file" at bounding box center [368, 187] width 120 height 120
type input "C:\fakepath\71MEHrZu78L._AC_SL1500_.jpg"
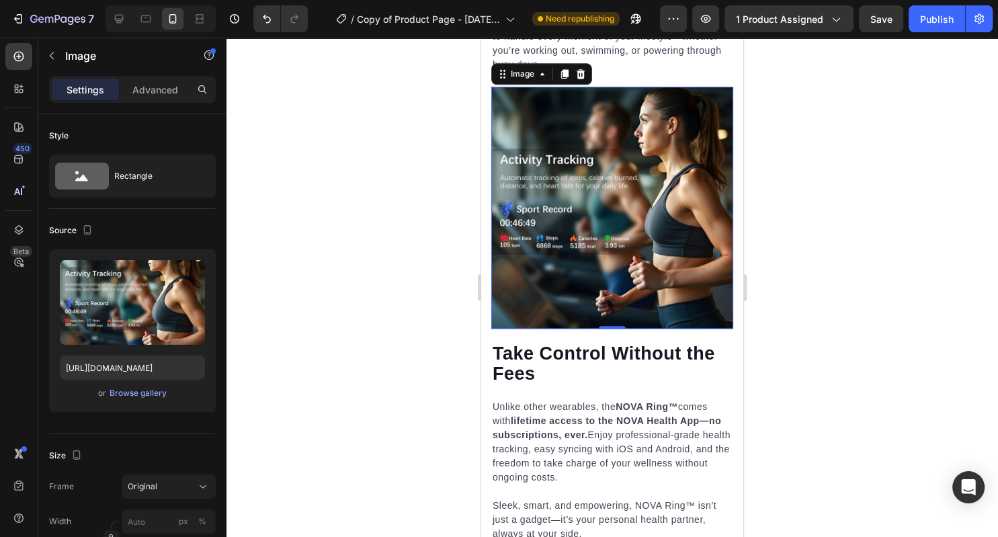
type input "[URL][DOMAIN_NAME]"
click at [142, 397] on div "Browse gallery" at bounding box center [138, 393] width 57 height 12
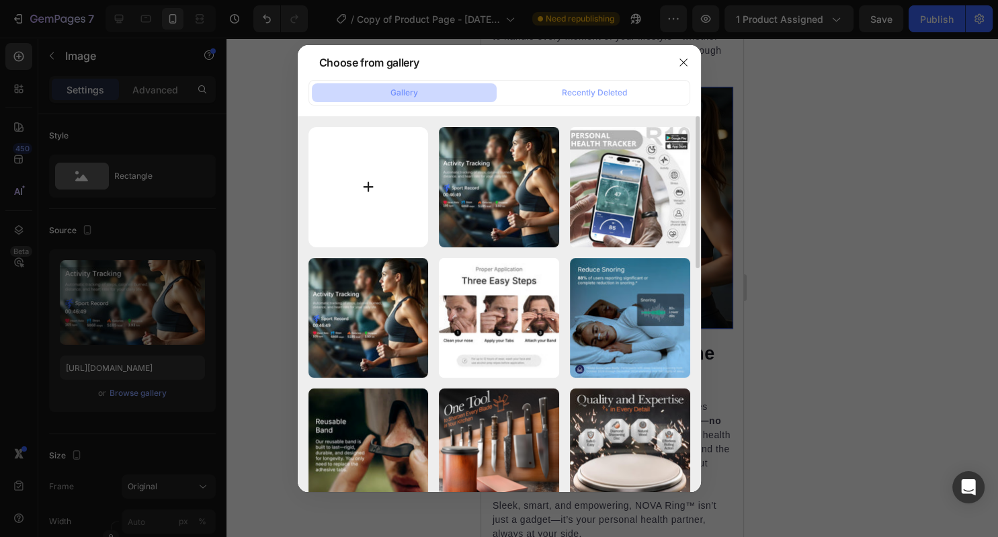
click at [359, 227] on input "file" at bounding box center [368, 187] width 120 height 120
type input "C:\fakepath\71FOmANUfzL._AC_SL1500_.jpg"
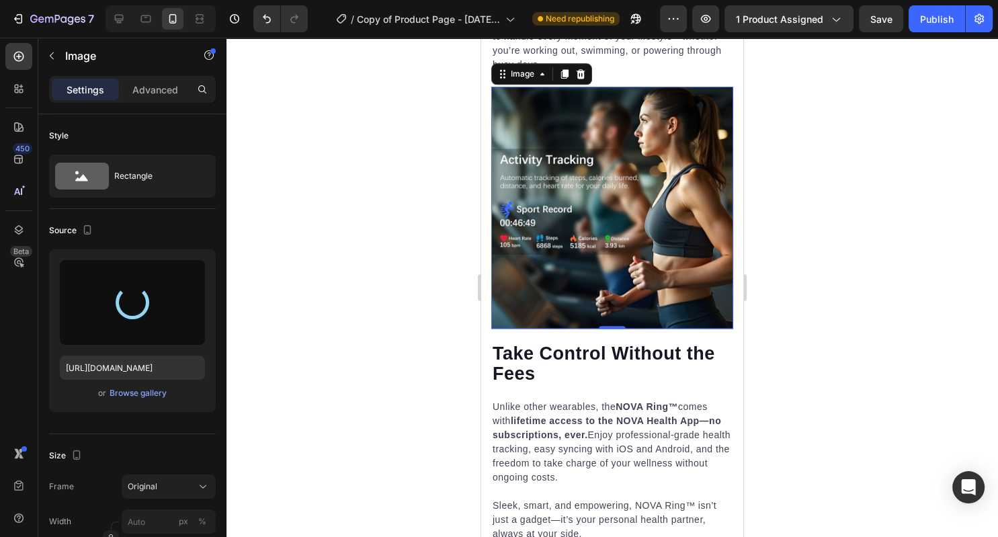
type input "[URL][DOMAIN_NAME]"
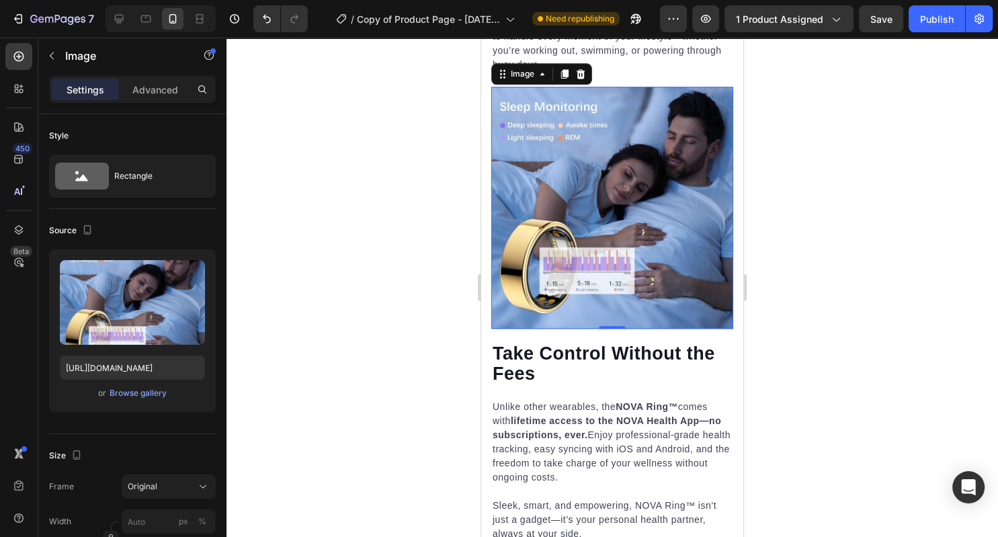
click at [808, 194] on div at bounding box center [611, 287] width 771 height 499
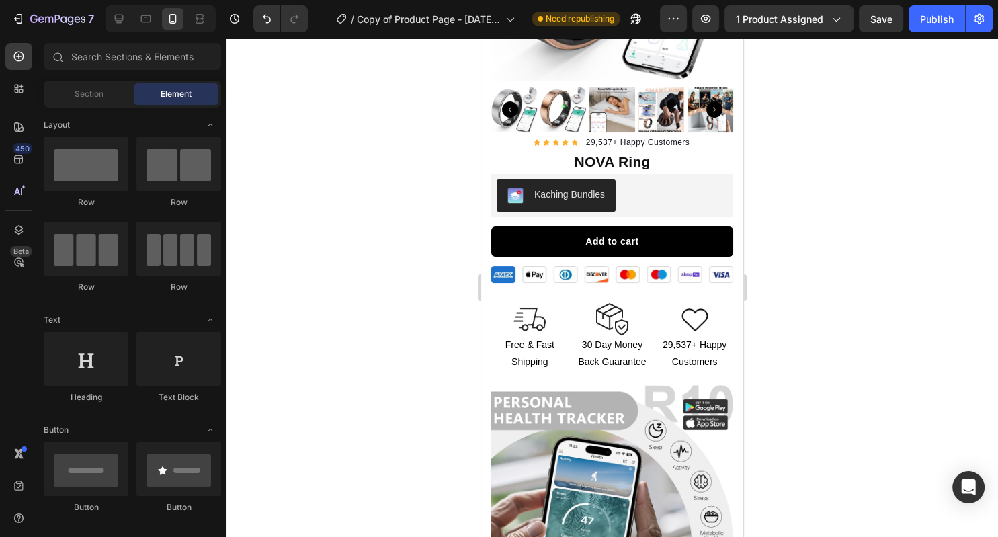
scroll to position [234, 0]
click at [124, 19] on icon at bounding box center [118, 18] width 13 height 13
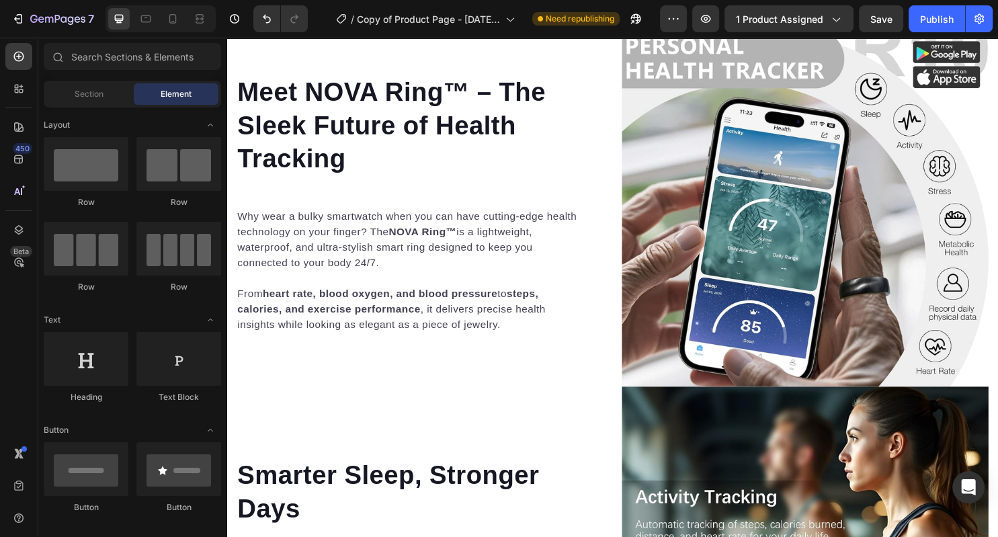
scroll to position [661, 0]
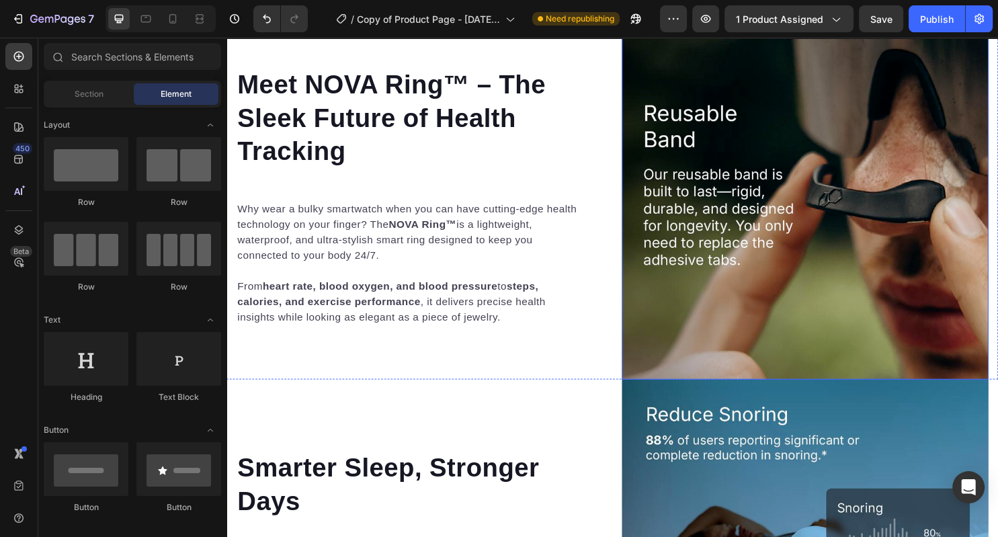
click at [777, 268] on img at bounding box center [831, 203] width 383 height 383
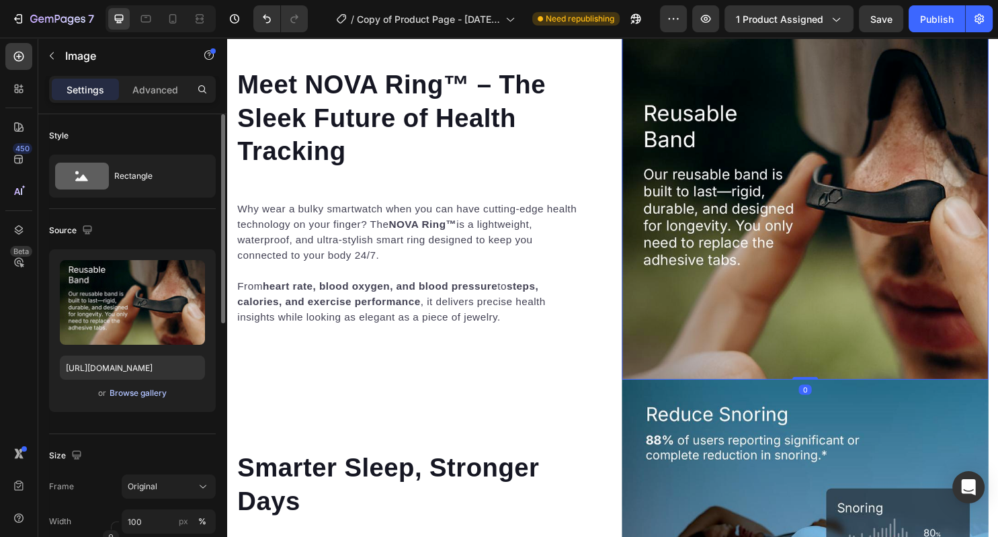
click at [144, 391] on div "Browse gallery" at bounding box center [138, 393] width 57 height 12
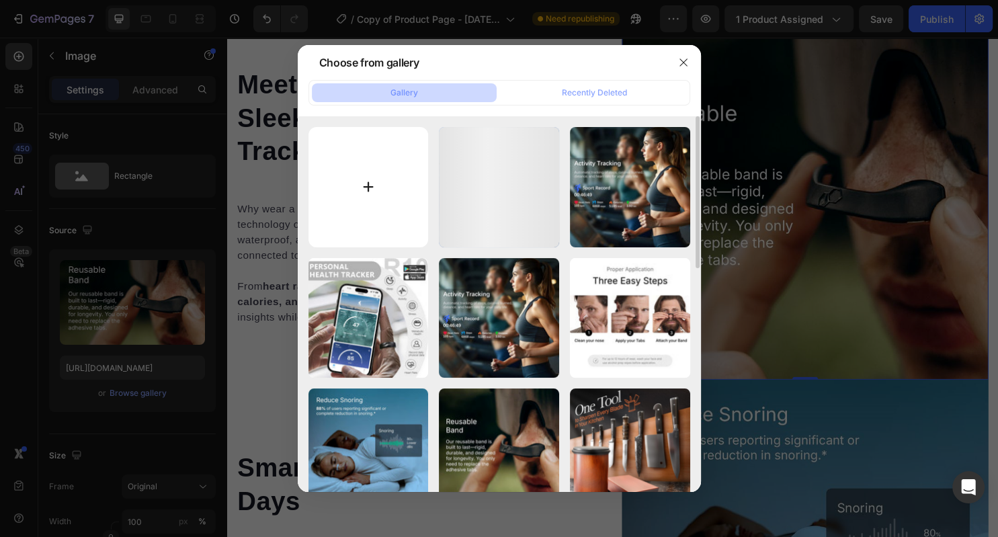
click at [351, 200] on input "file" at bounding box center [368, 187] width 120 height 120
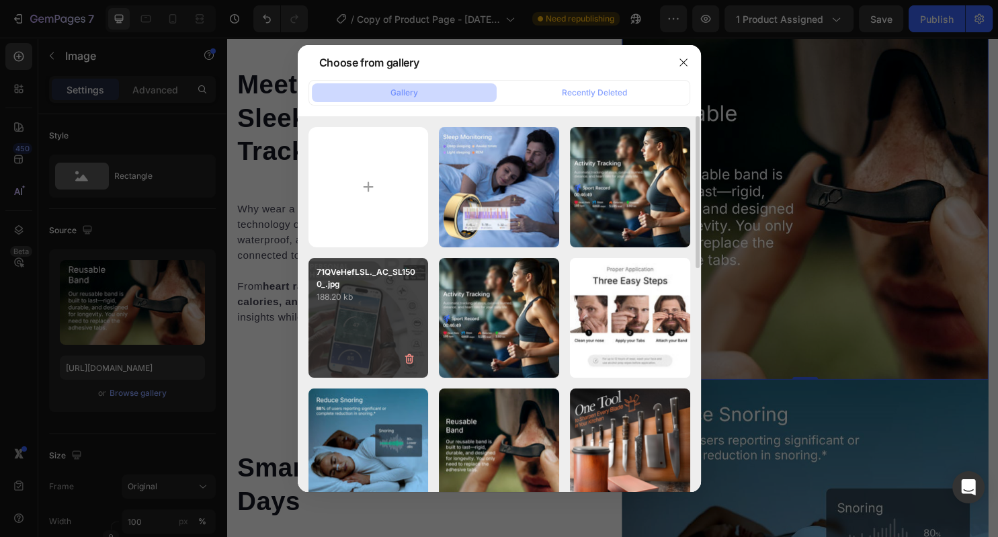
click at [390, 328] on div "71QVeHefLSL._AC_SL1500_.jpg 188.20 kb" at bounding box center [368, 318] width 120 height 120
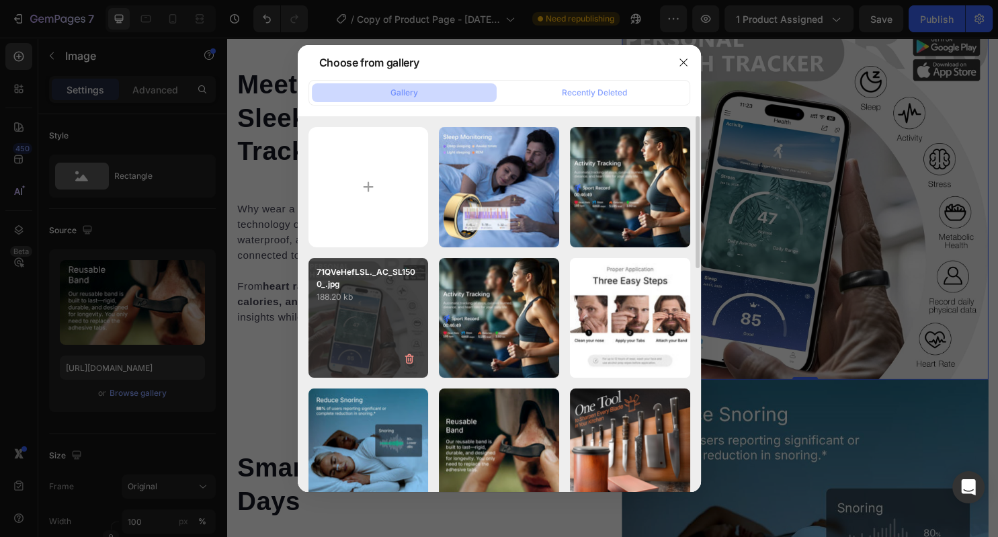
type input "[URL][DOMAIN_NAME]"
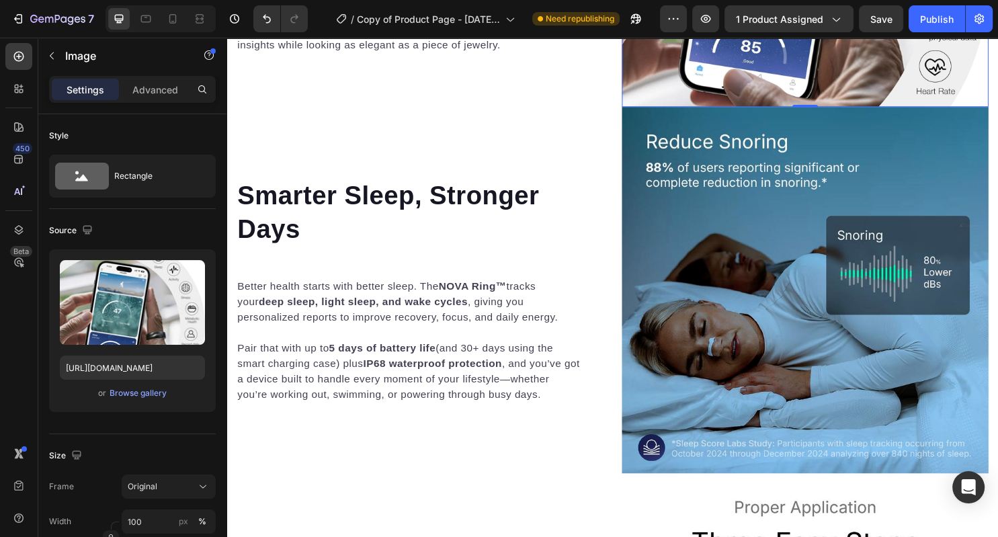
scroll to position [954, 0]
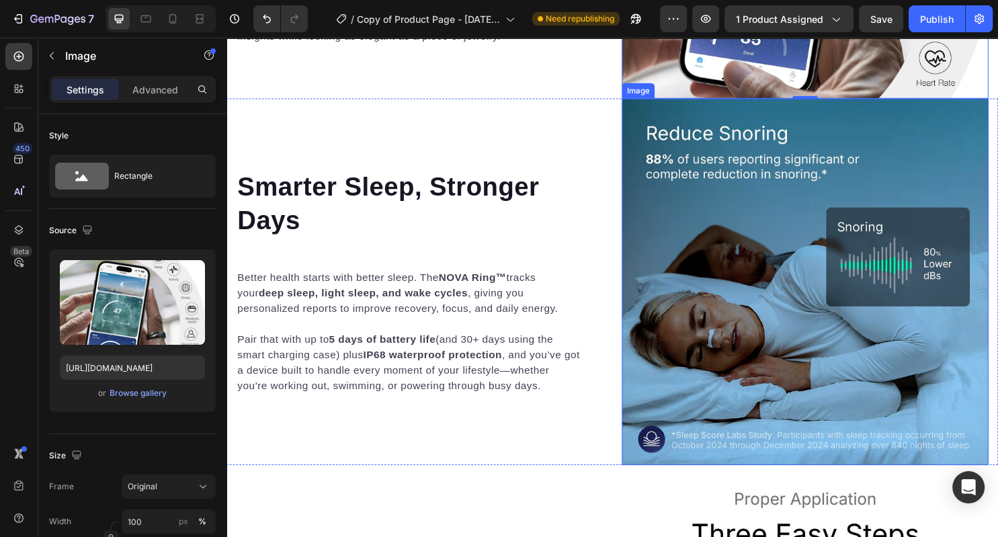
click at [707, 324] on img at bounding box center [831, 292] width 383 height 383
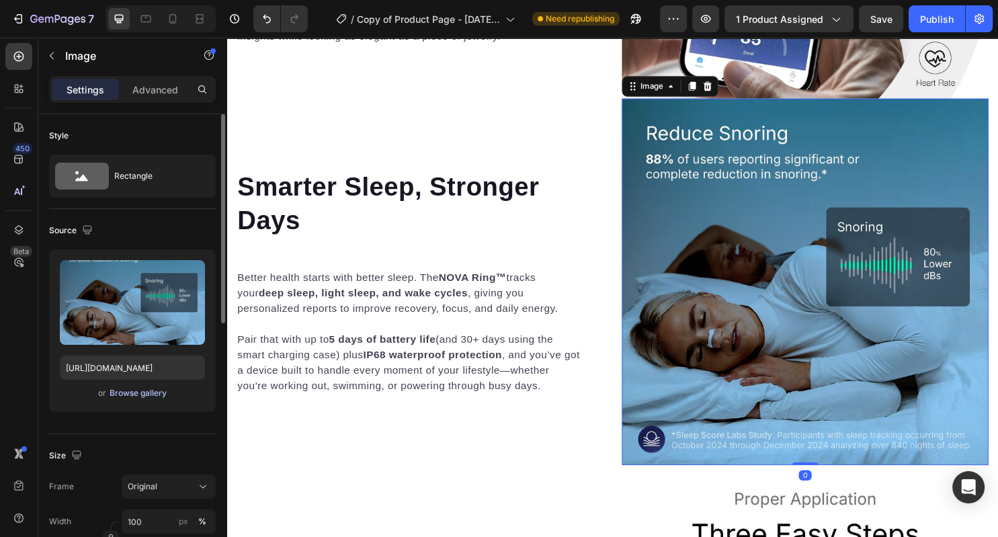
click at [136, 394] on div "Browse gallery" at bounding box center [138, 393] width 57 height 12
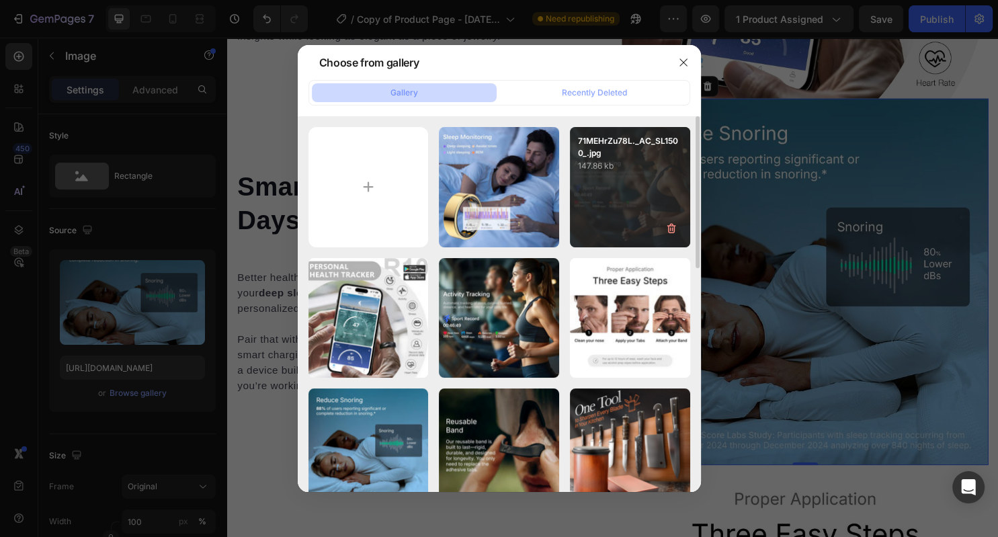
click at [571, 157] on div "71MEHrZu78L._AC_SL1500_.jpg 147.86 kb" at bounding box center [630, 150] width 120 height 46
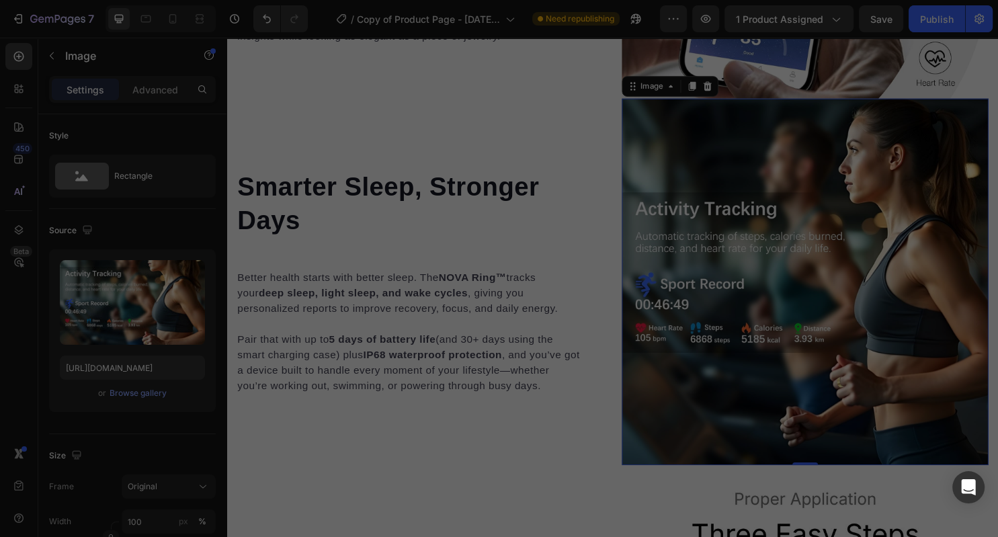
type input "[URL][DOMAIN_NAME]"
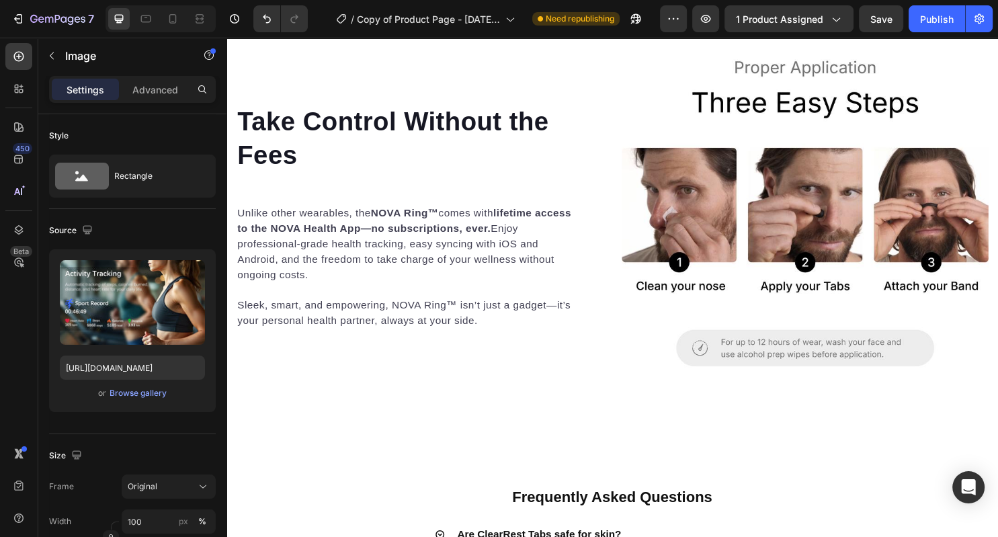
scroll to position [1404, 0]
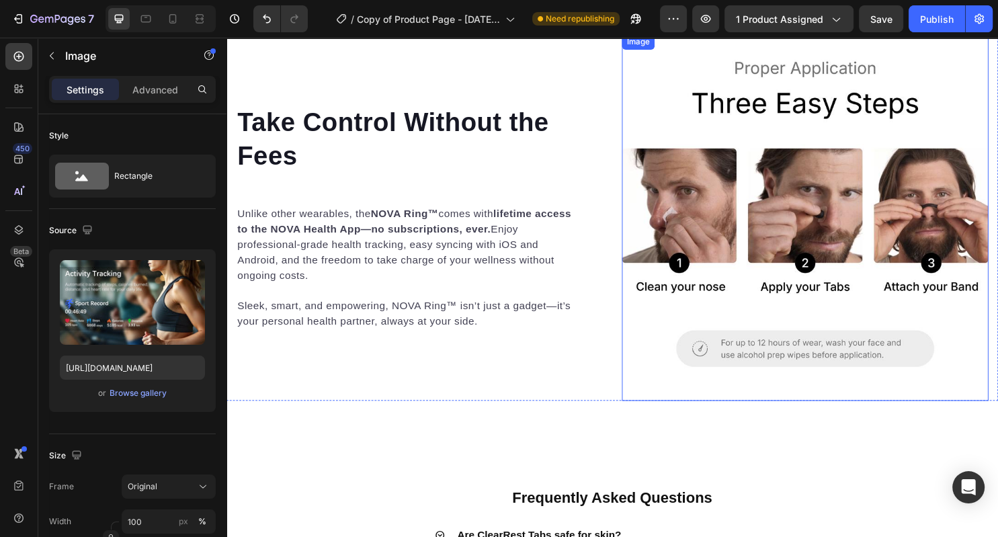
click at [725, 220] on img at bounding box center [831, 225] width 383 height 383
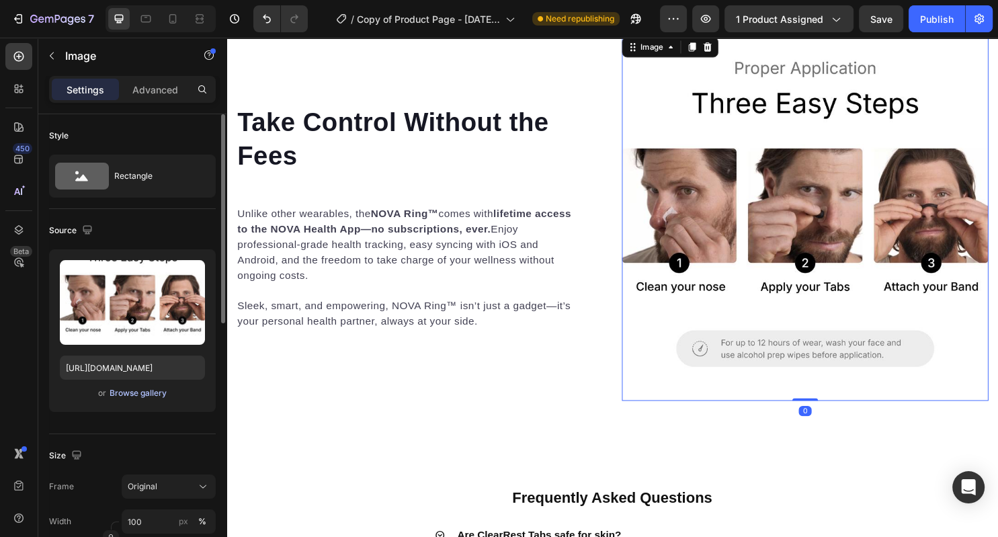
click at [145, 390] on div "Browse gallery" at bounding box center [138, 393] width 57 height 12
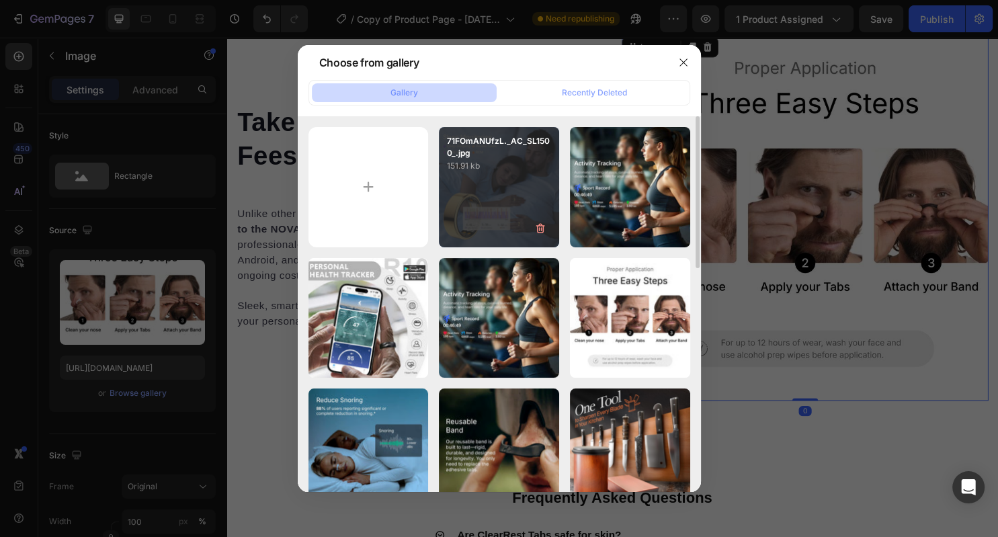
click at [514, 169] on p "151.91 kb" at bounding box center [499, 165] width 104 height 13
type input "[URL][DOMAIN_NAME]"
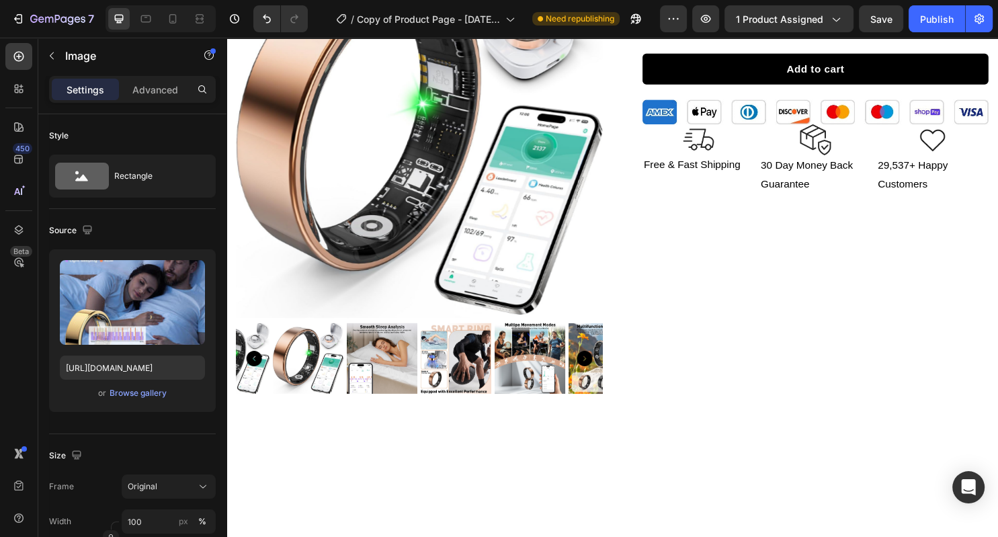
scroll to position [0, 0]
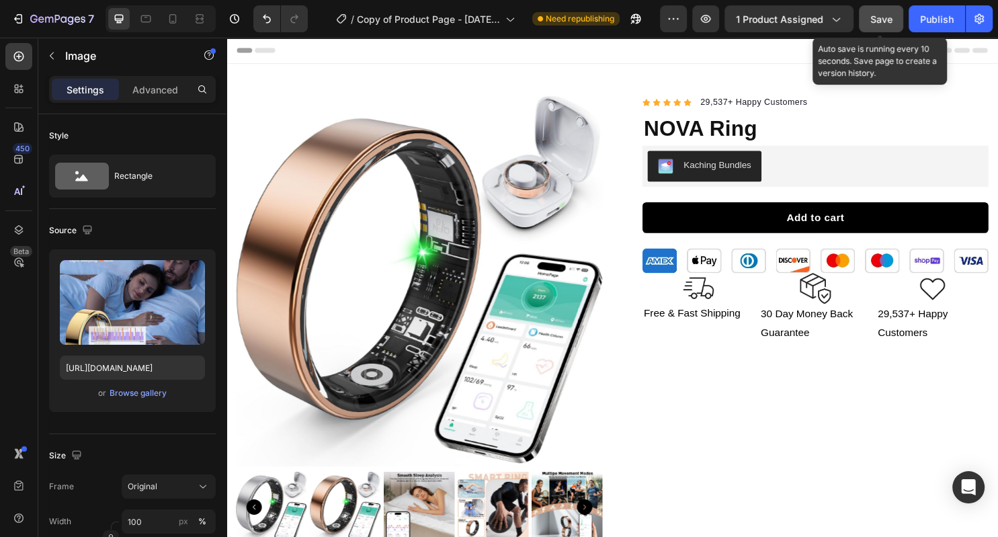
click at [880, 14] on span "Save" at bounding box center [881, 18] width 22 height 11
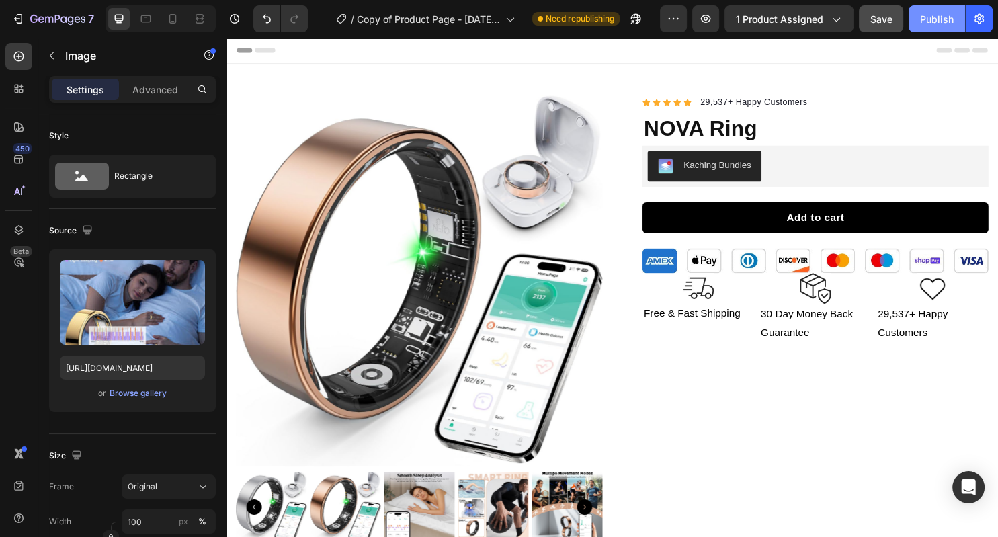
click at [931, 16] on div "Publish" at bounding box center [937, 19] width 34 height 14
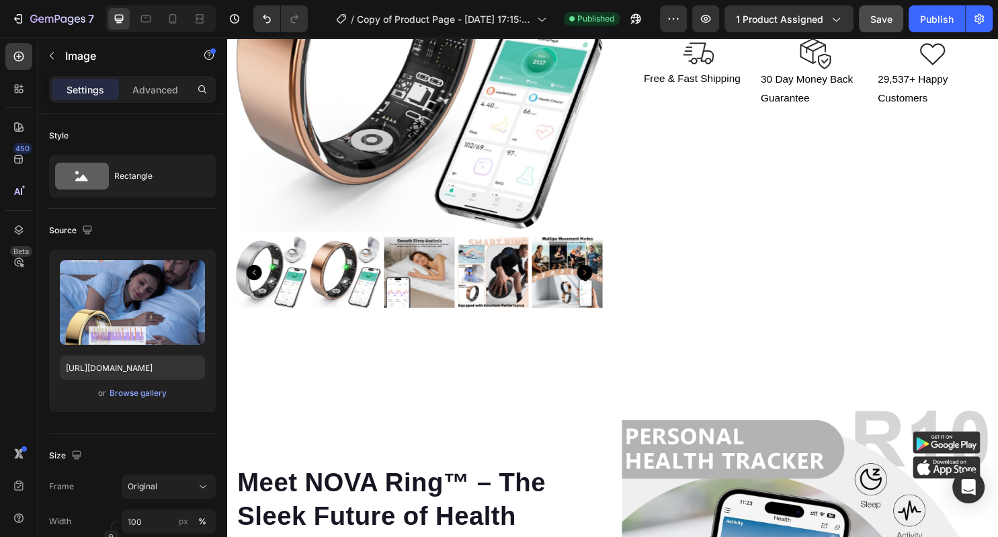
scroll to position [245, 0]
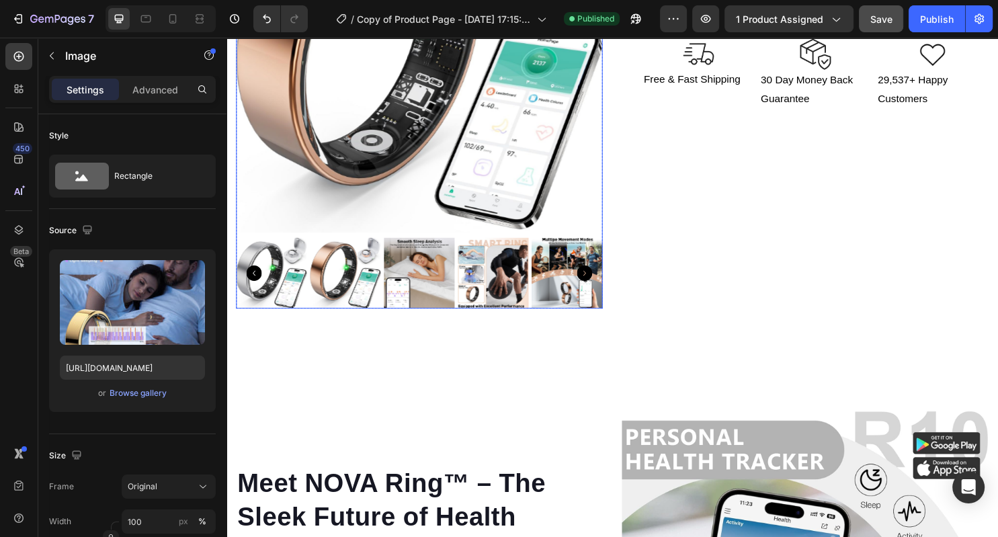
click at [601, 282] on icon "Carousel Next Arrow" at bounding box center [601, 284] width 16 height 16
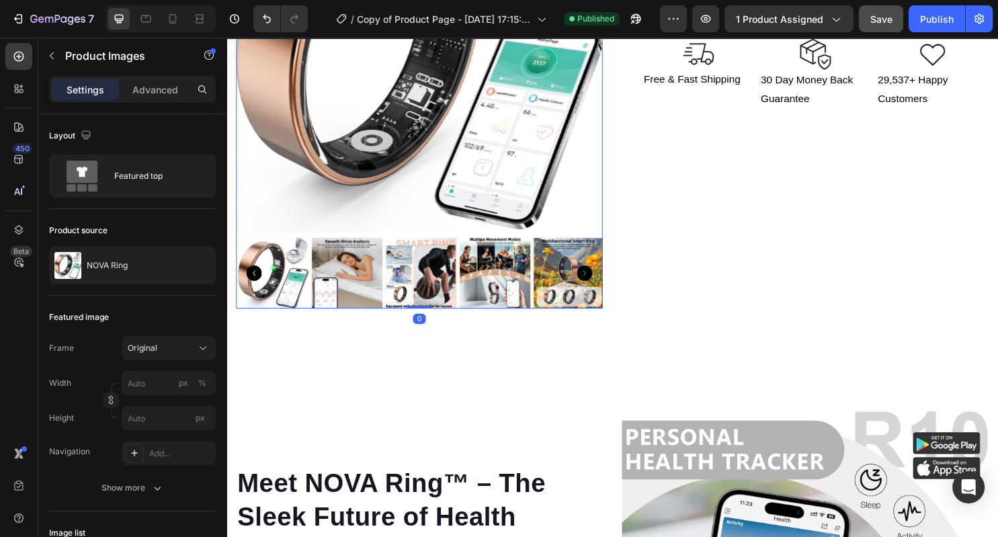
click at [601, 283] on icon "Carousel Next Arrow" at bounding box center [601, 284] width 16 height 16
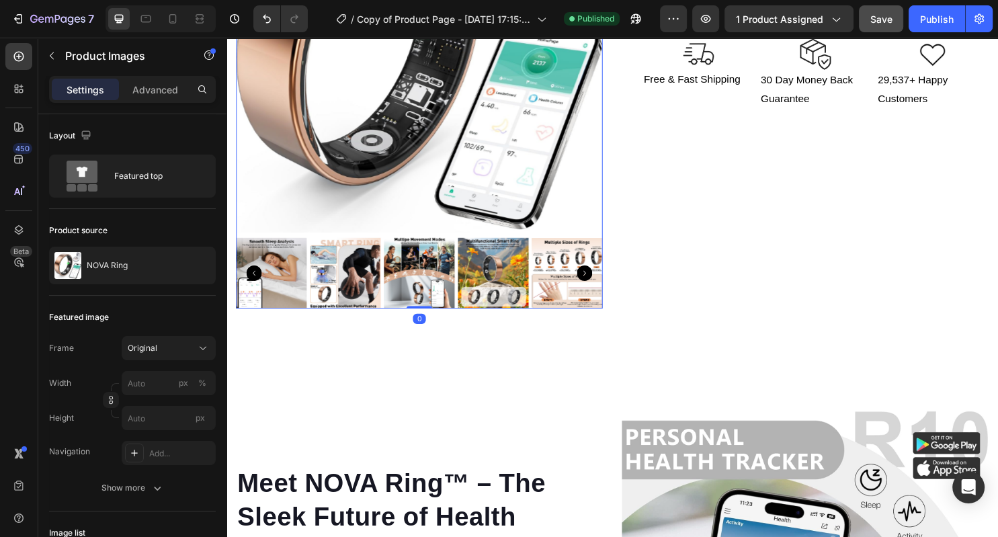
click at [578, 284] on img at bounding box center [583, 284] width 74 height 74
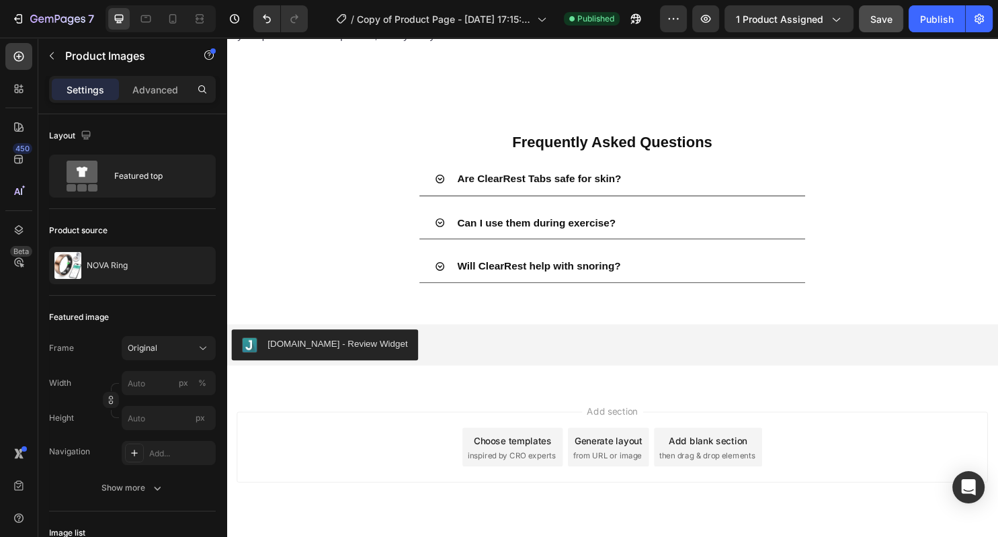
scroll to position [1630, 0]
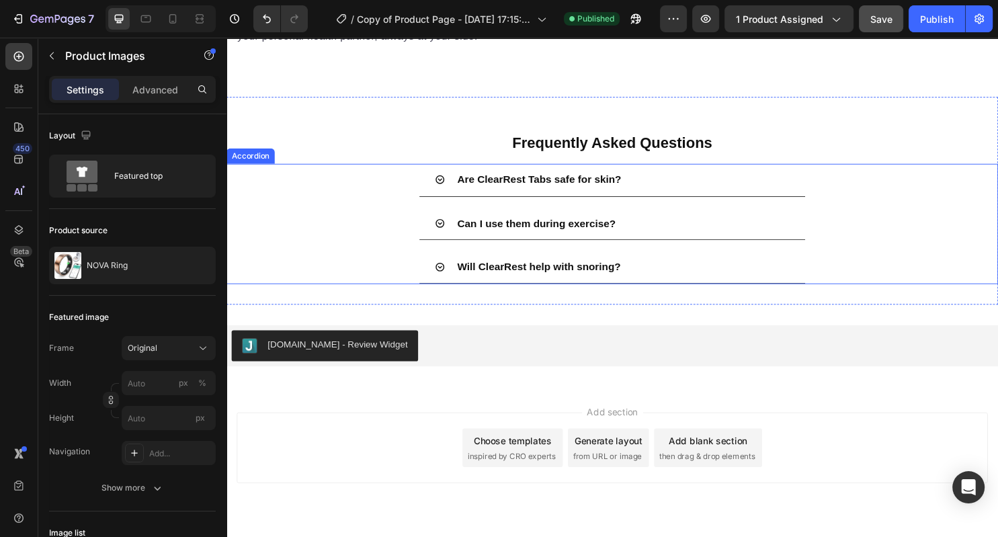
click at [755, 198] on div "Are ClearRest Tabs safe for skin?" at bounding box center [640, 187] width 349 height 24
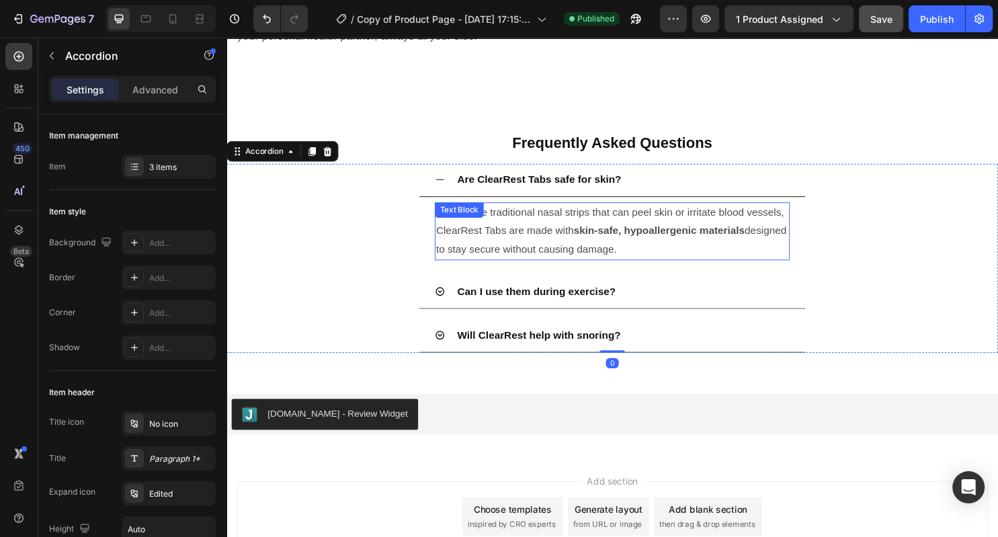
click at [630, 245] on strong "skin-safe, hypoallergenic materials" at bounding box center [678, 238] width 179 height 11
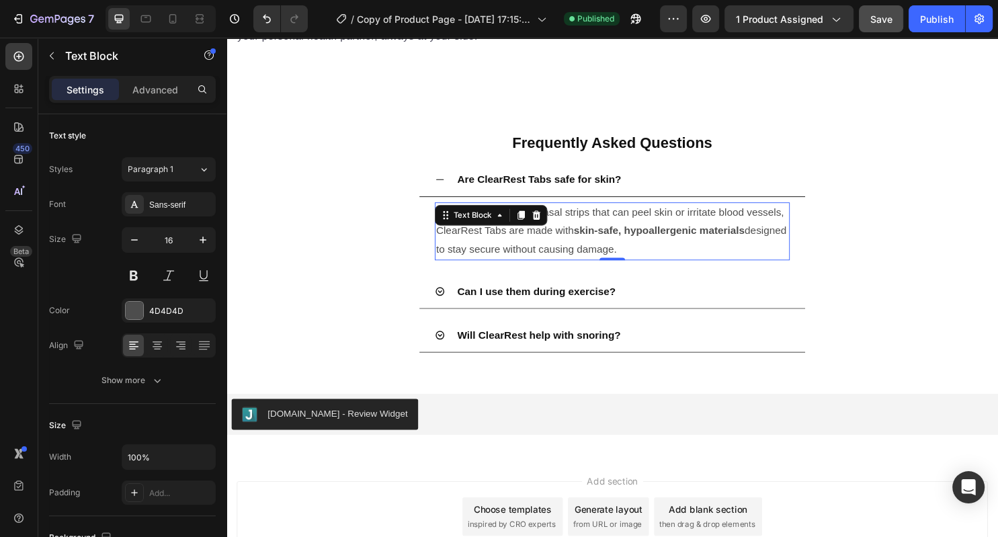
click at [630, 245] on strong "skin-safe, hypoallergenic materials" at bounding box center [678, 238] width 179 height 11
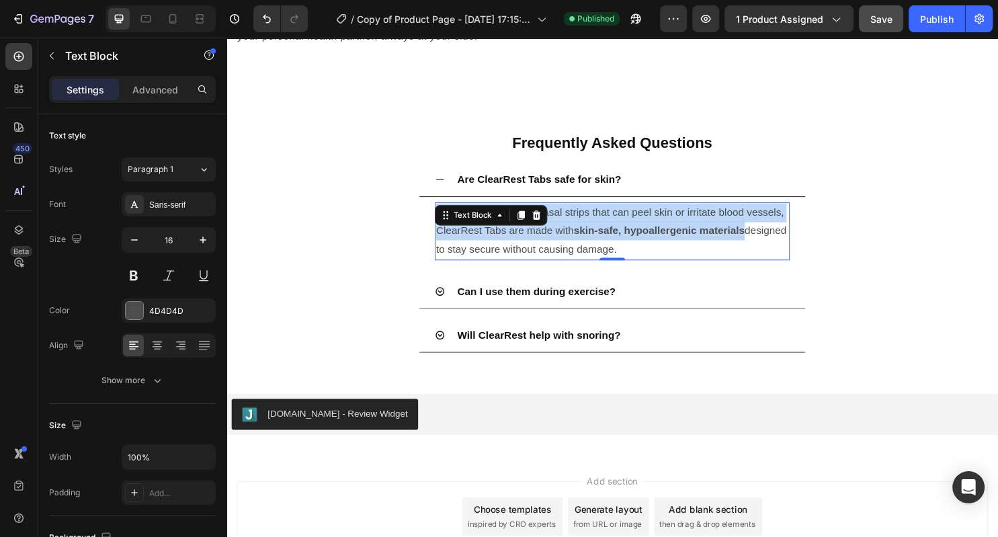
click at [630, 245] on strong "skin-safe, hypoallergenic materials" at bounding box center [678, 238] width 179 height 11
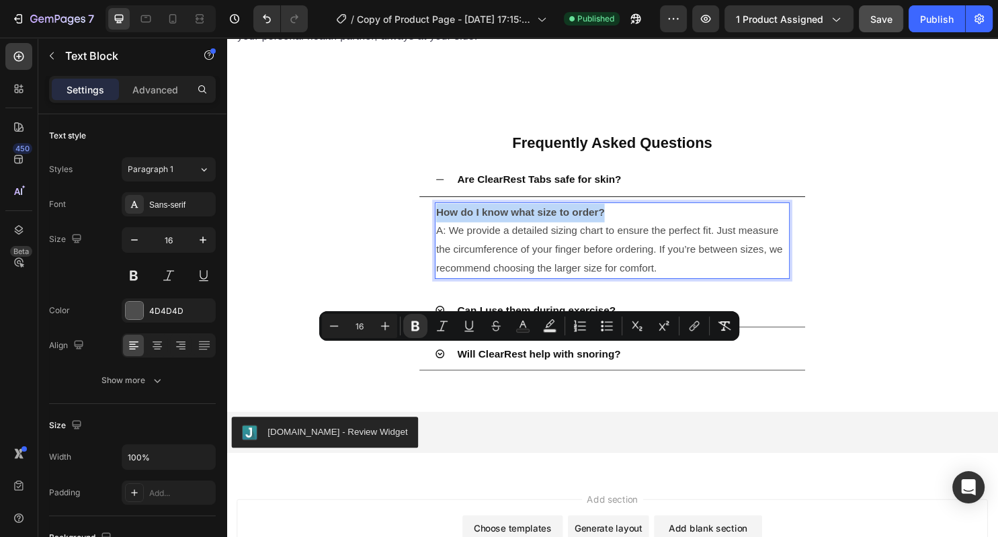
drag, startPoint x: 635, startPoint y: 366, endPoint x: 445, endPoint y: 353, distance: 190.6
click at [445, 290] on div "How do I know what size to order? A: We provide a detailed sizing chart to ensu…" at bounding box center [629, 250] width 371 height 80
copy strong "How do I know what size to order?"
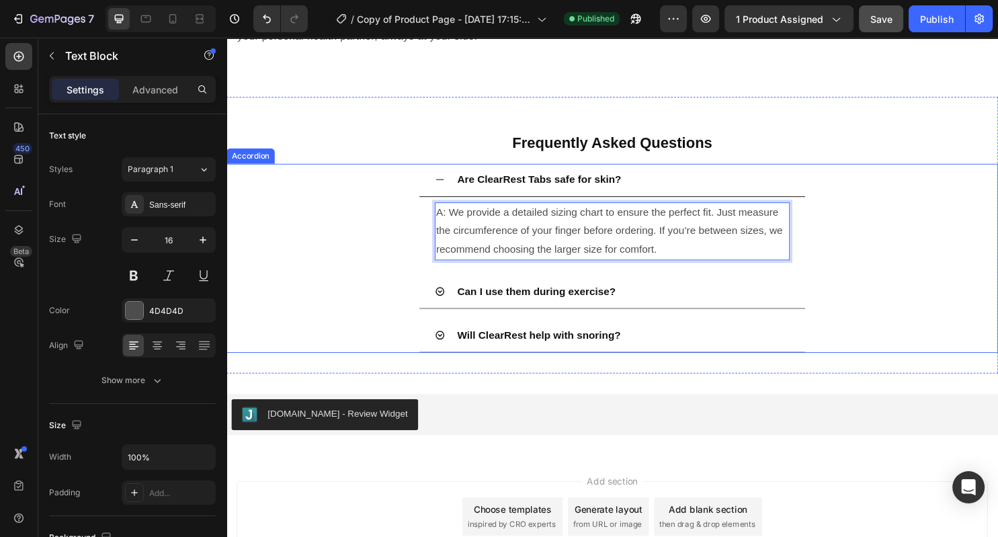
click at [513, 192] on strong "Are ClearRest Tabs safe for skin?" at bounding box center [553, 185] width 171 height 11
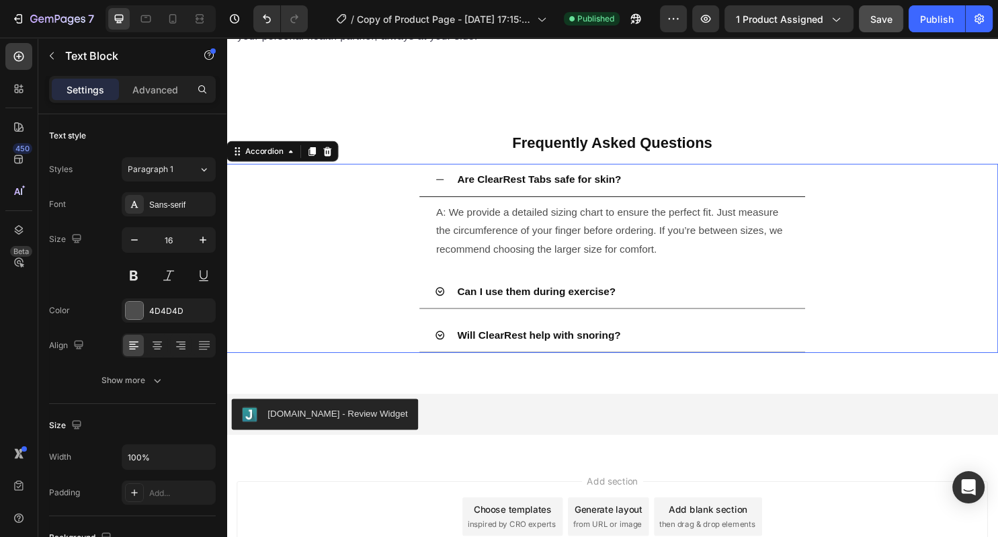
click at [513, 192] on strong "Are ClearRest Tabs safe for skin?" at bounding box center [553, 185] width 171 height 11
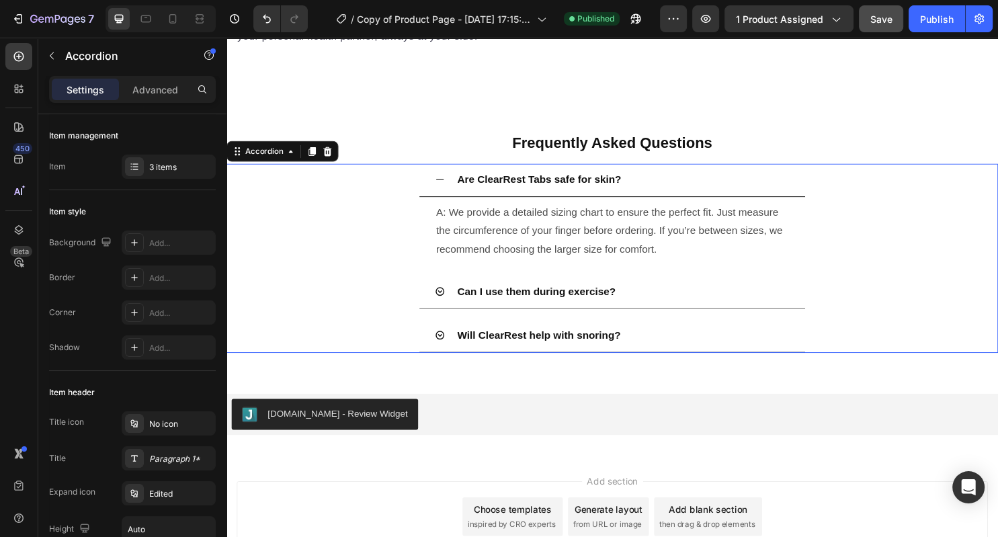
click at [513, 192] on strong "Are ClearRest Tabs safe for skin?" at bounding box center [553, 185] width 171 height 11
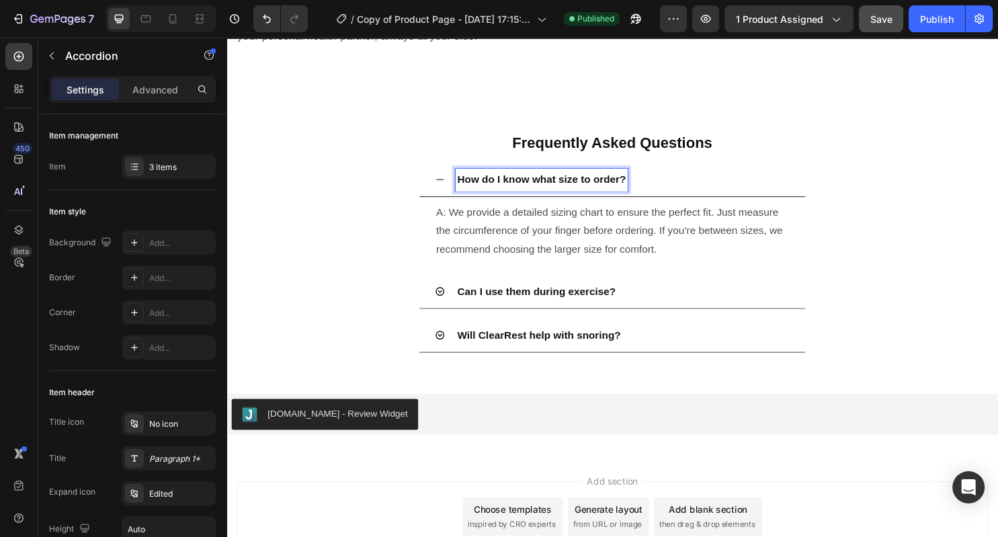
click at [773, 198] on div "How do I know what size to order?" at bounding box center [640, 187] width 349 height 24
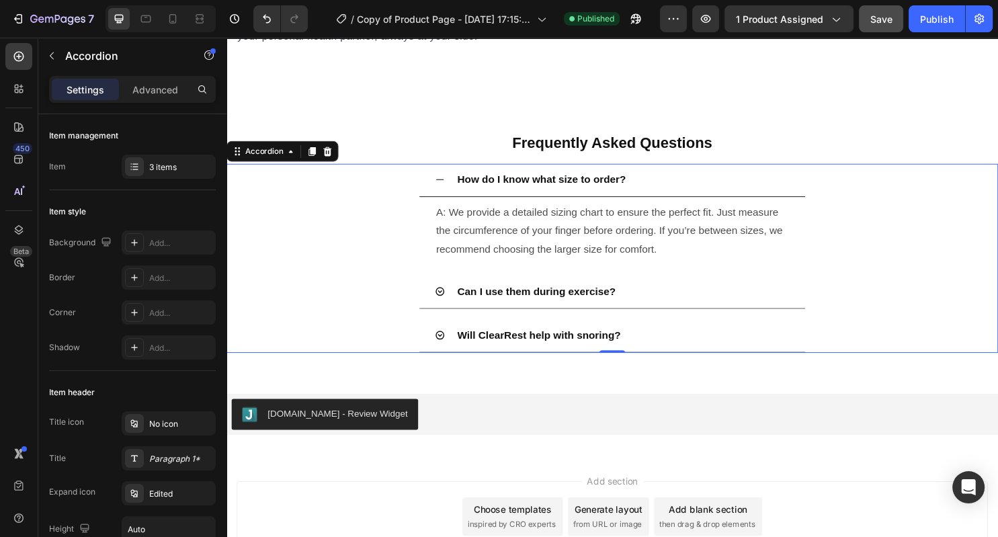
click at [770, 198] on div "How do I know what size to order?" at bounding box center [640, 187] width 349 height 24
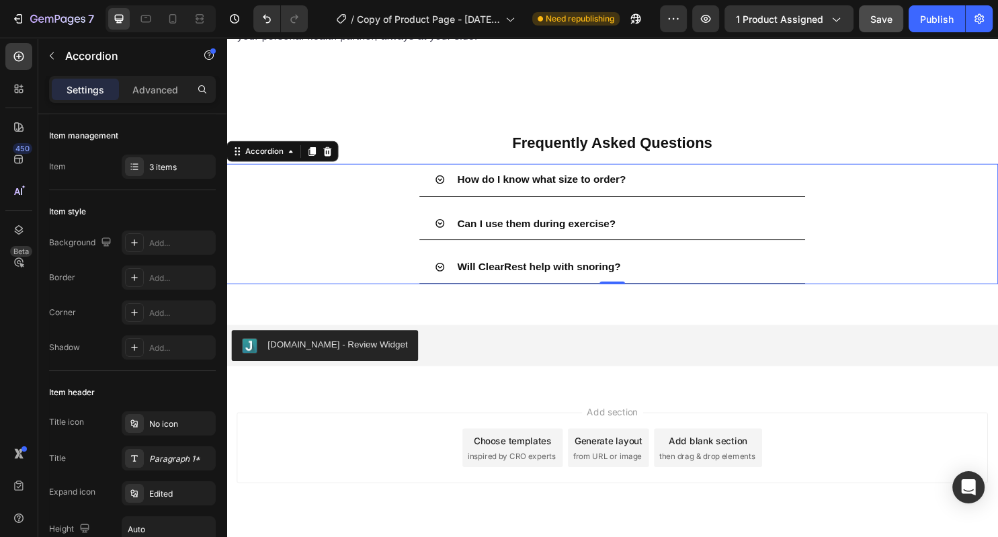
click at [699, 244] on div "Can I use them during exercise?" at bounding box center [640, 232] width 349 height 24
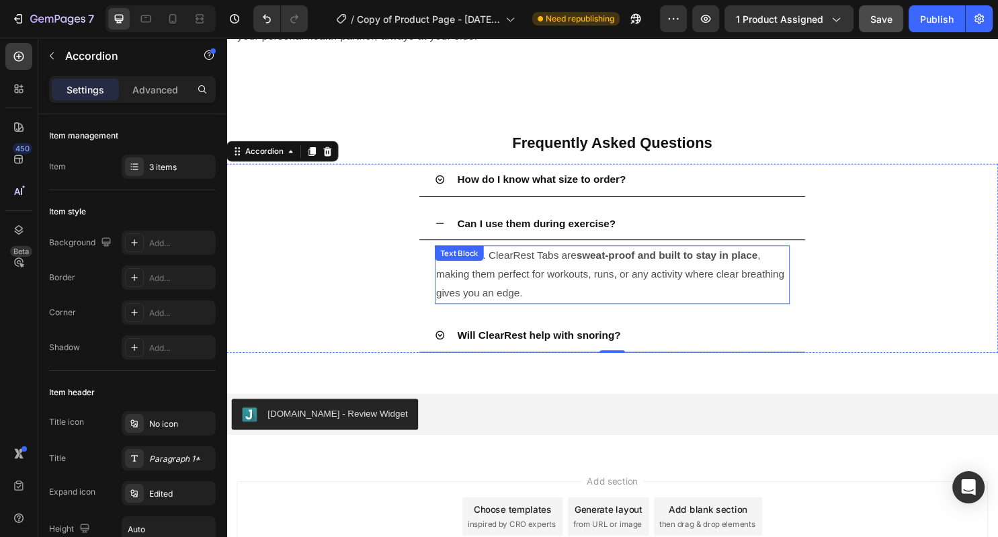
click at [601, 314] on p "Absolutely. ClearRest Tabs are sweat-proof and built to stay in place , making …" at bounding box center [630, 285] width 368 height 58
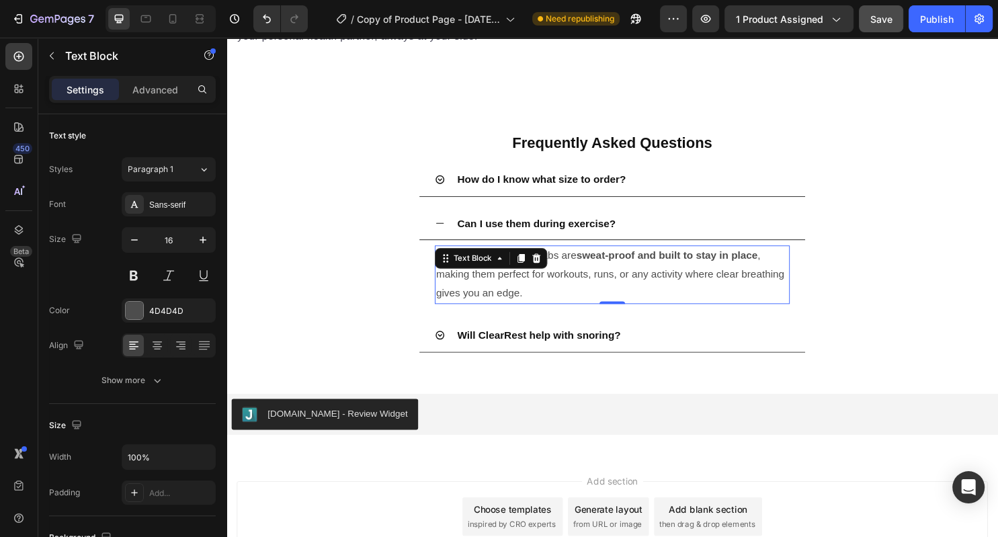
click at [601, 314] on p "Absolutely. ClearRest Tabs are sweat-proof and built to stay in place , making …" at bounding box center [630, 285] width 368 height 58
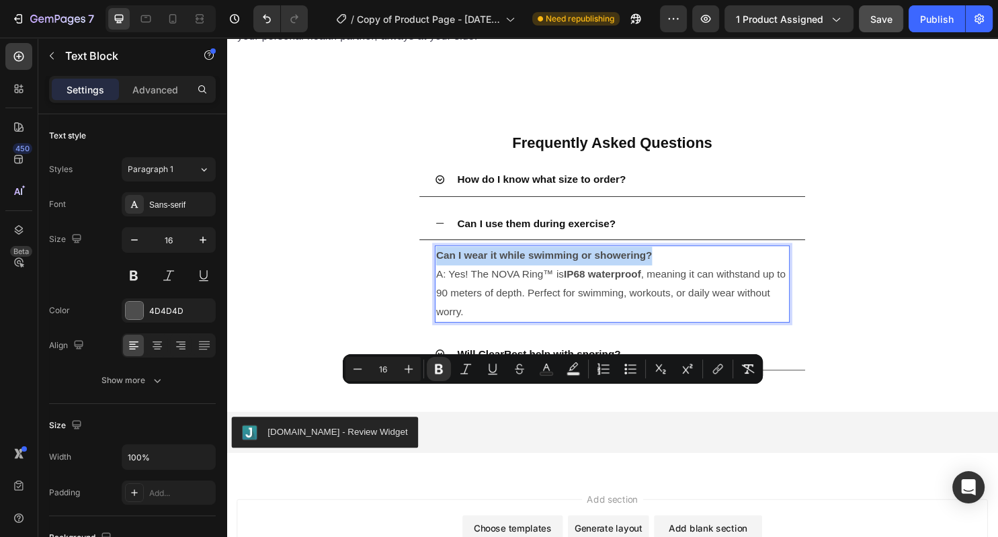
drag, startPoint x: 681, startPoint y: 414, endPoint x: 447, endPoint y: 413, distance: 234.5
click at [446, 333] on p "Can I wear it while swimming or showering? A: Yes! The NOVA Ring™ is IP68 water…" at bounding box center [630, 294] width 368 height 77
copy strong "Can I wear it while swimming or showering?"
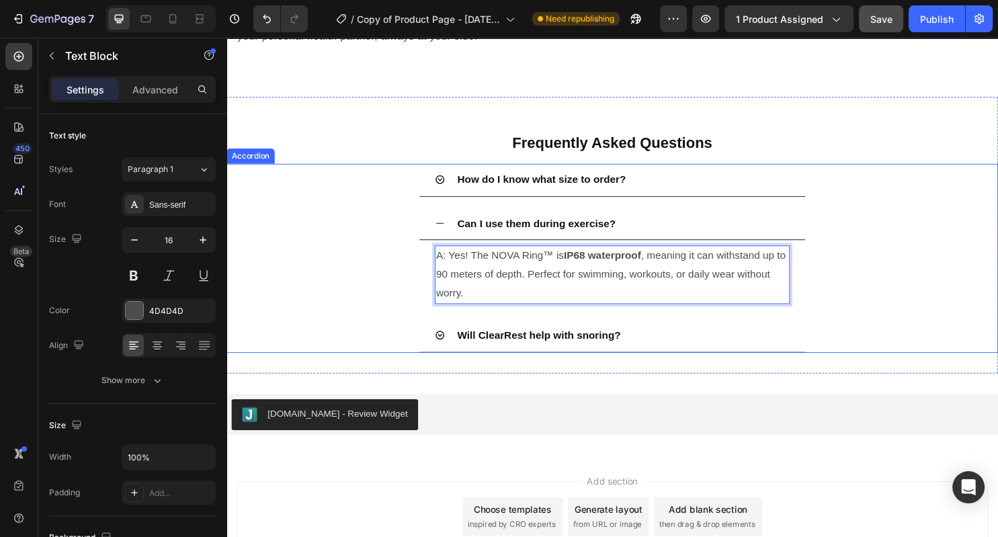
click at [507, 237] on strong "Can I use them during exercise?" at bounding box center [550, 231] width 165 height 11
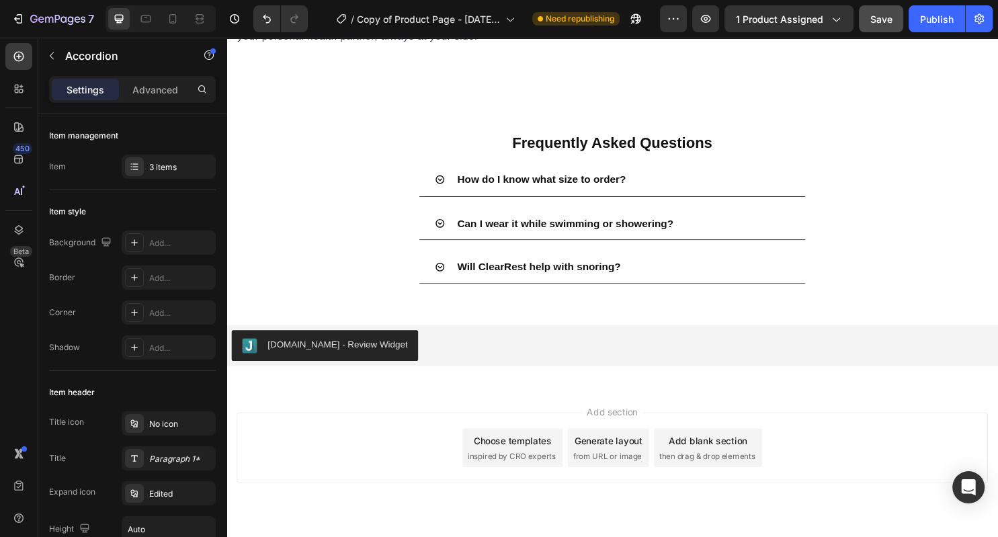
click at [751, 244] on div "Can I wear it while swimming or showering?" at bounding box center [640, 232] width 349 height 24
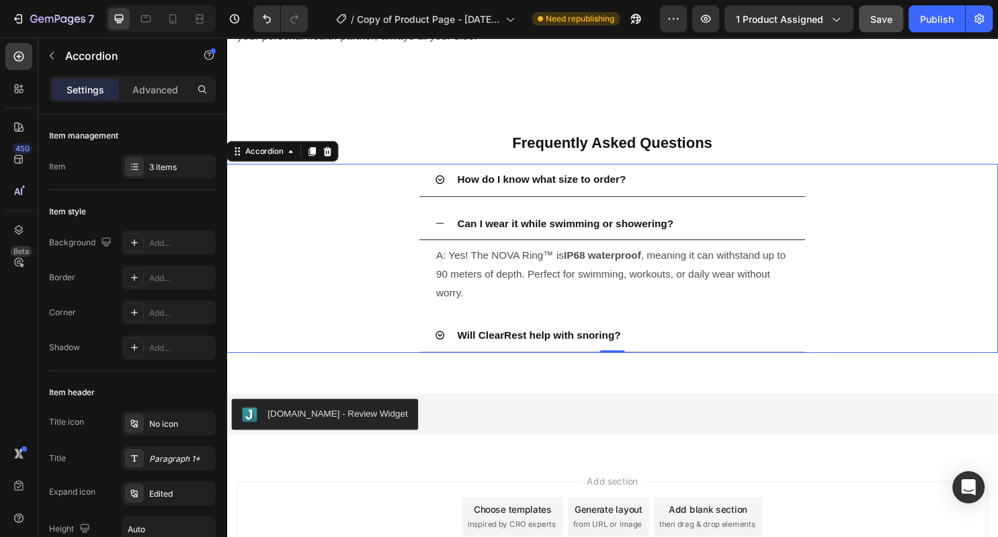
click at [746, 244] on div "Can I wear it while swimming or showering?" at bounding box center [640, 232] width 349 height 24
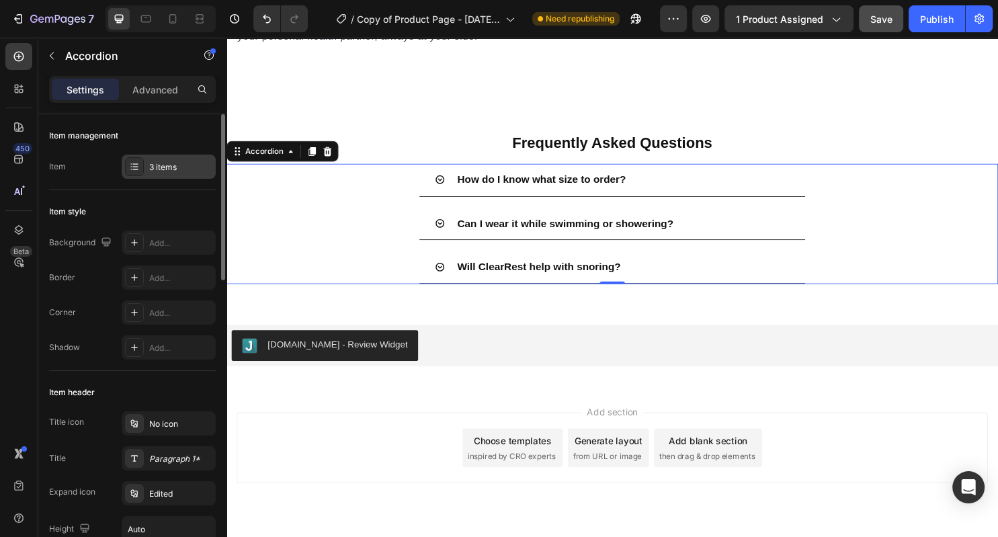
click at [179, 167] on div "3 items" at bounding box center [180, 167] width 63 height 12
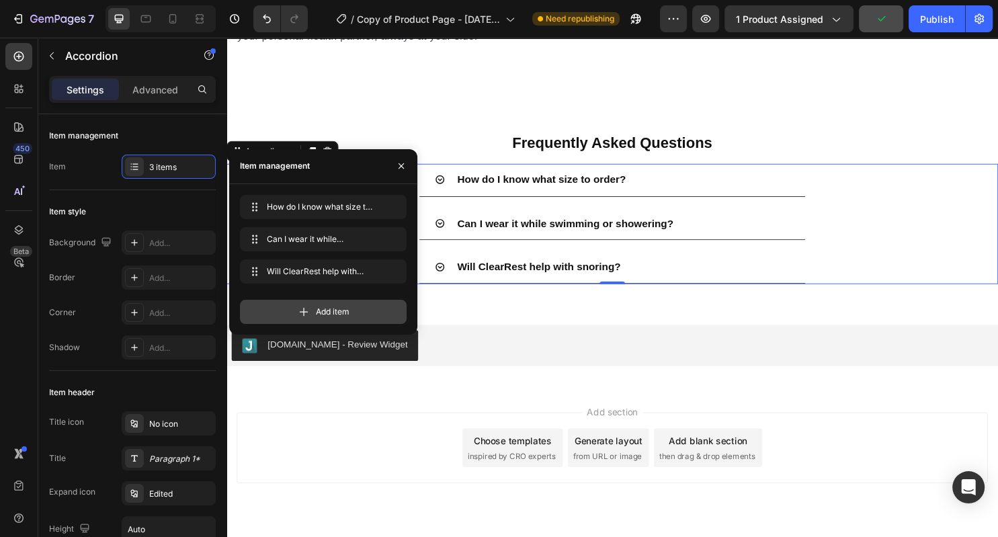
click at [306, 317] on icon at bounding box center [303, 311] width 13 height 13
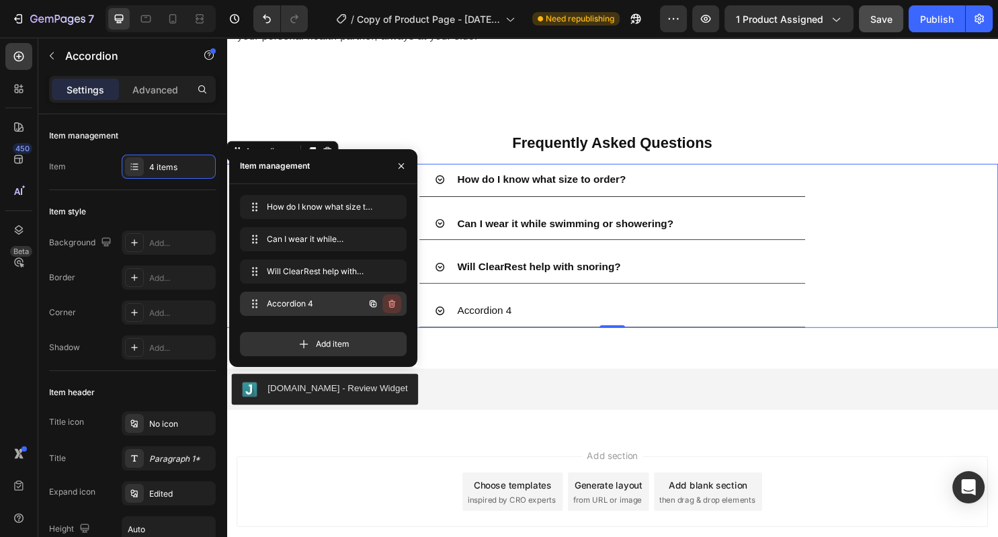
click at [392, 304] on icon "button" at bounding box center [391, 303] width 11 height 11
click at [390, 305] on div "Delete" at bounding box center [382, 304] width 25 height 12
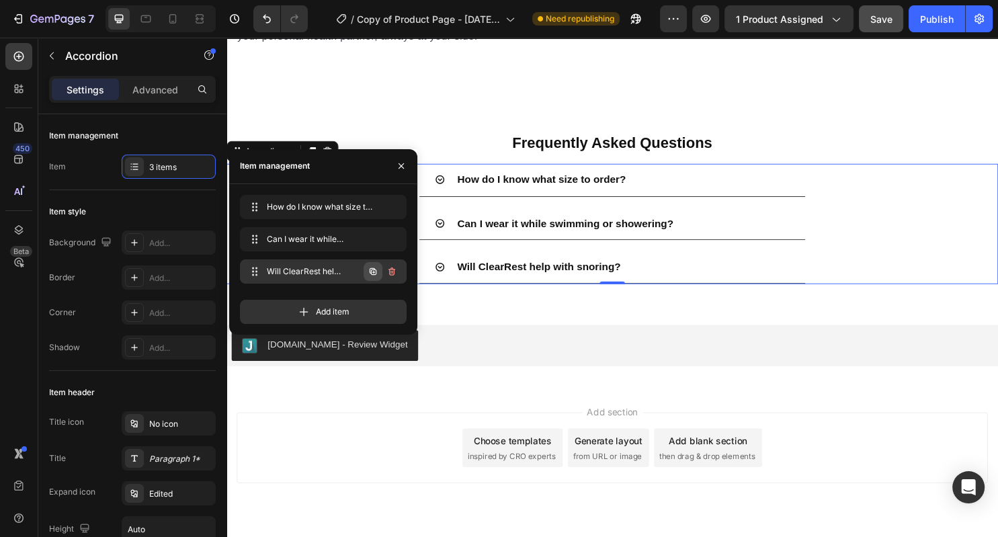
click at [375, 269] on icon "button" at bounding box center [373, 270] width 7 height 7
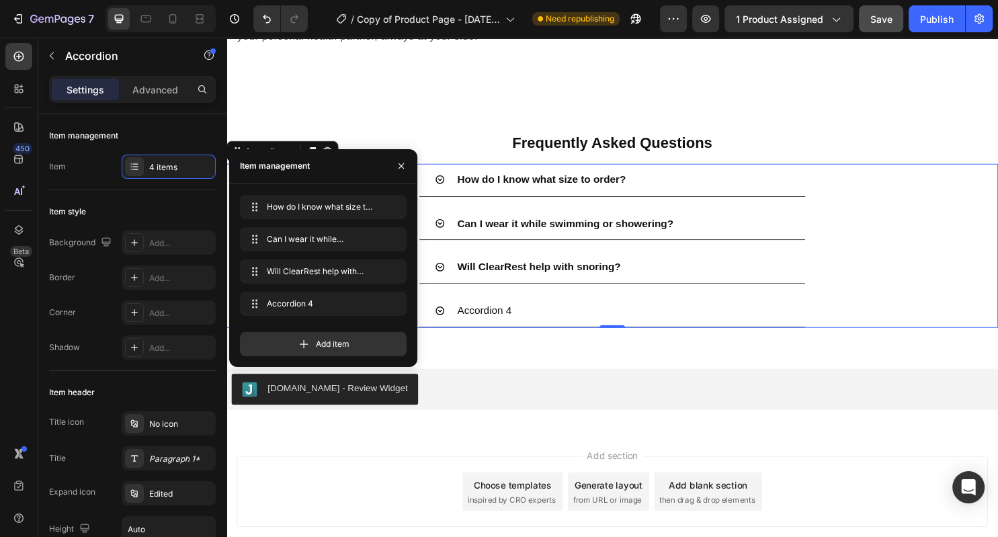
click at [648, 289] on div "Will ClearRest help with snoring?" at bounding box center [640, 277] width 349 height 24
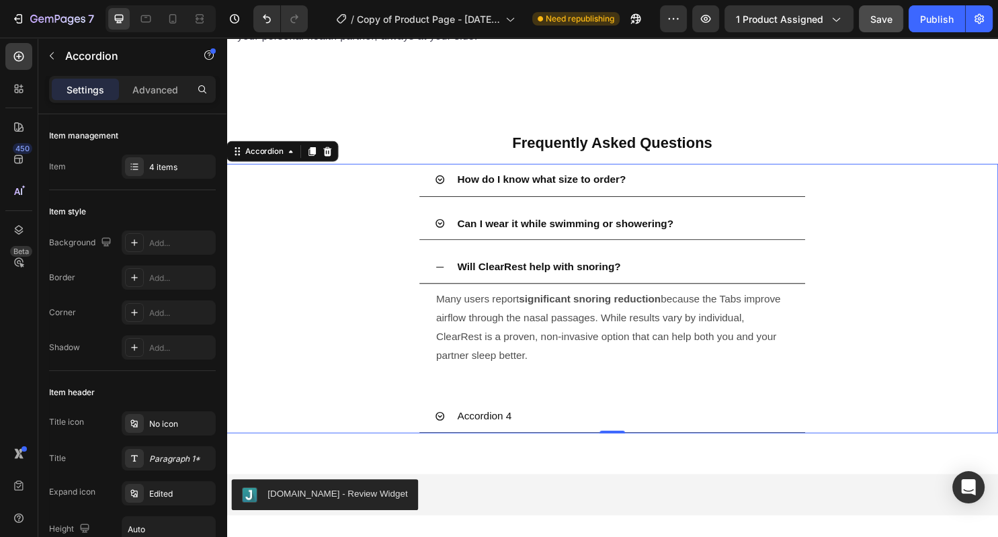
click at [564, 379] on p "Many users report significant snoring reduction because the Tabs improve airflo…" at bounding box center [630, 340] width 368 height 77
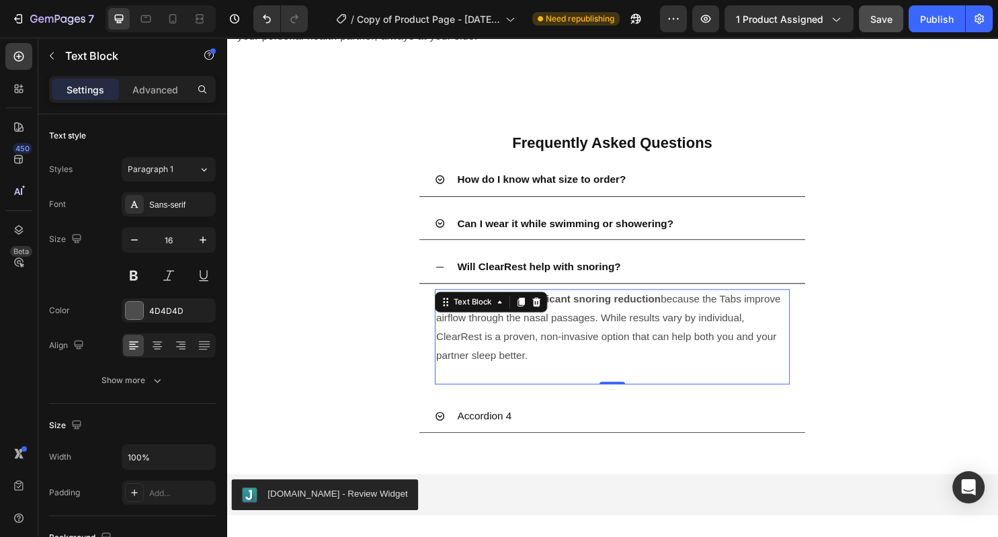
click at [564, 379] on p "Many users report significant snoring reduction because the Tabs improve airflo…" at bounding box center [630, 340] width 368 height 77
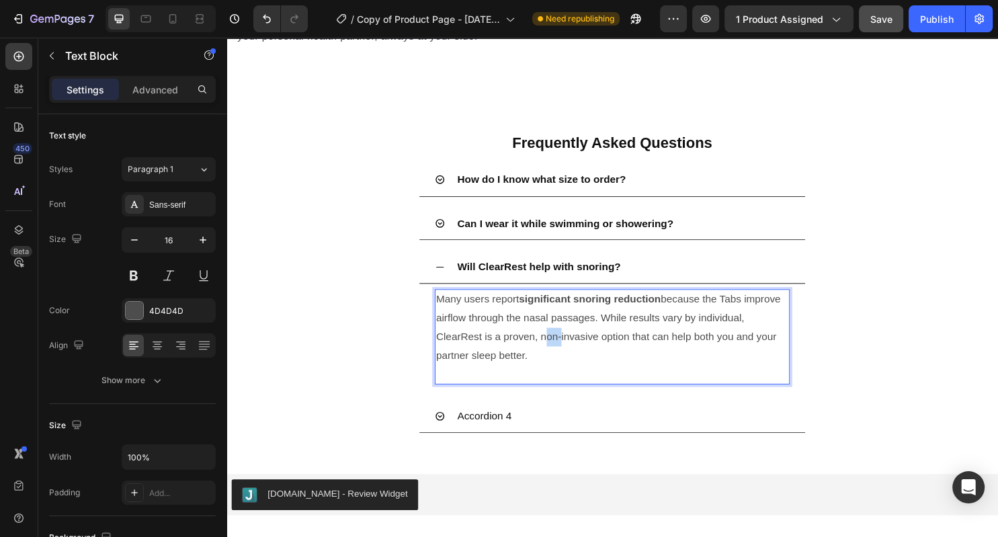
click at [564, 379] on p "Many users report significant snoring reduction because the Tabs improve airflo…" at bounding box center [630, 340] width 368 height 77
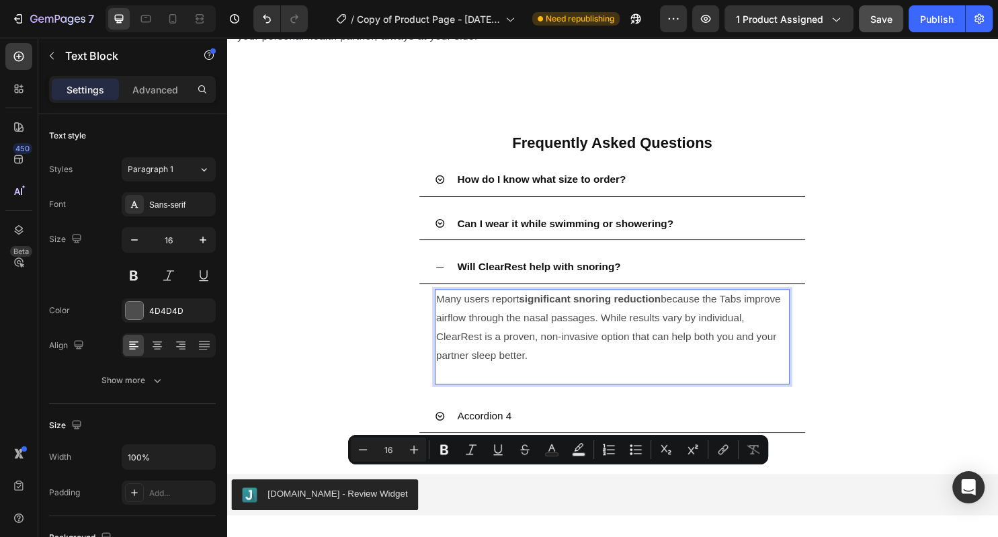
click at [556, 379] on p "Many users report significant snoring reduction because the Tabs improve airflo…" at bounding box center [630, 340] width 368 height 77
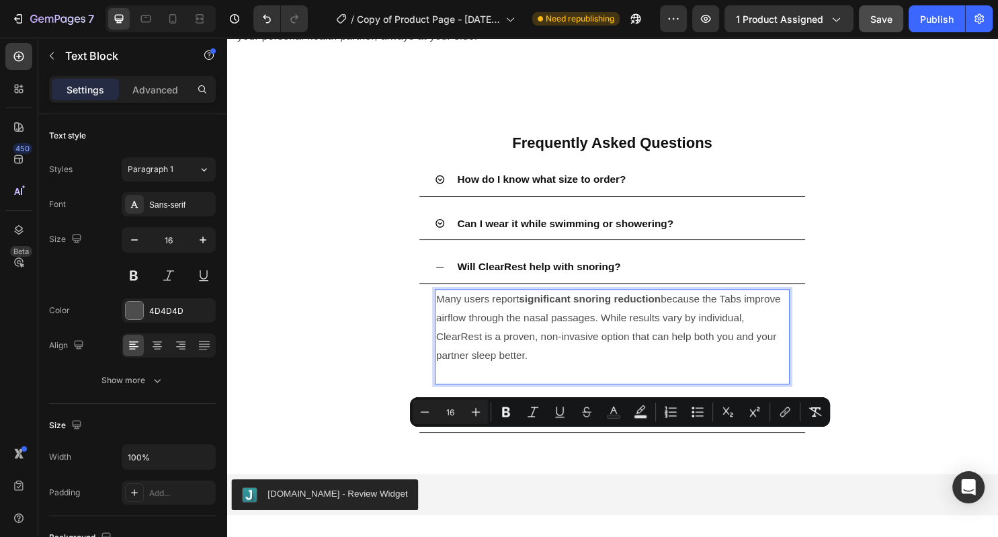
drag, startPoint x: 556, startPoint y: 509, endPoint x: 453, endPoint y: 460, distance: 114.5
click at [452, 379] on p "Many users report significant snoring reduction because the Tabs improve airflo…" at bounding box center [630, 340] width 368 height 77
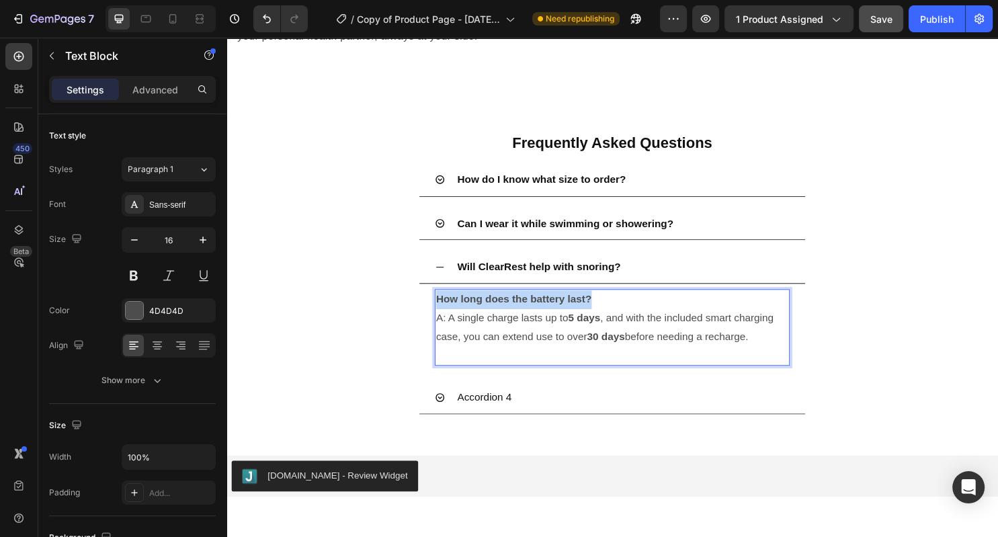
drag, startPoint x: 624, startPoint y: 457, endPoint x: 440, endPoint y: 461, distance: 184.2
click at [444, 380] on div "How long does the battery last? A: A single charge lasts up to 5 days , and wit…" at bounding box center [629, 340] width 371 height 80
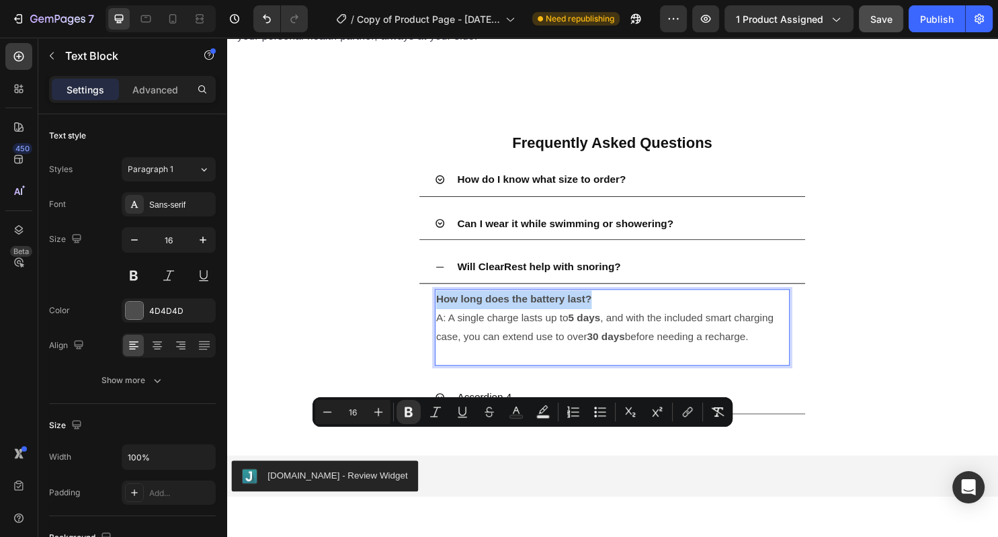
copy strong "How long does the battery last?"
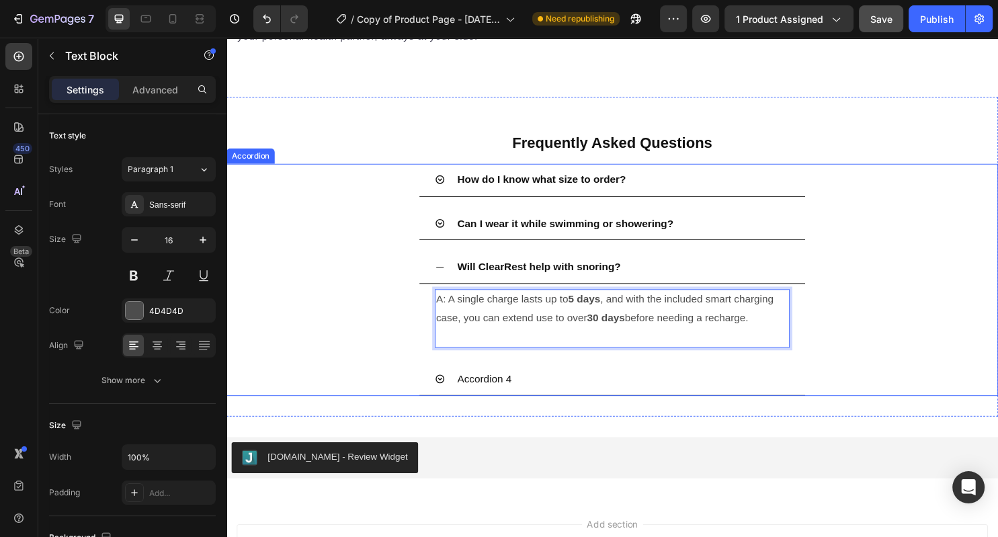
click at [501, 282] on strong "Will ClearRest help with snoring?" at bounding box center [553, 276] width 171 height 11
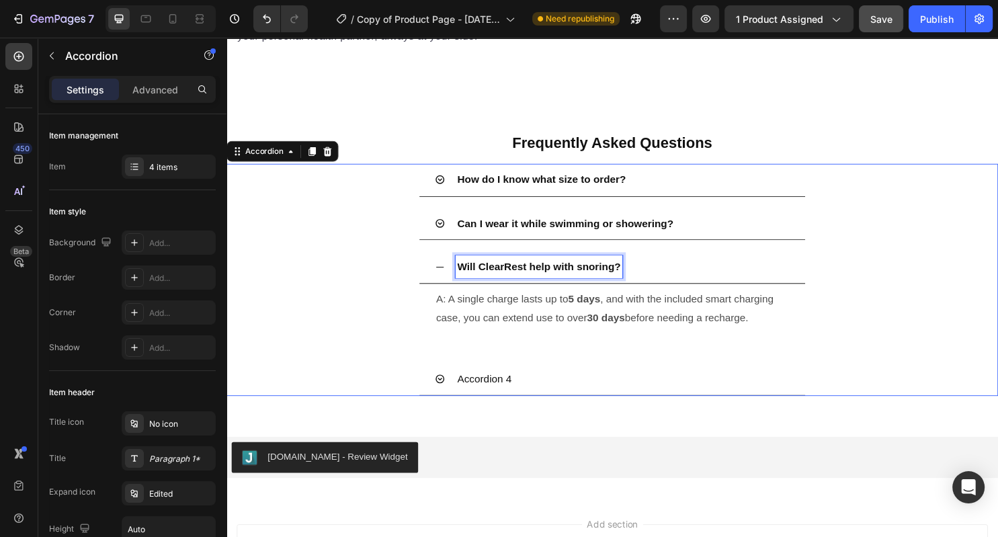
click at [501, 282] on strong "Will ClearRest help with snoring?" at bounding box center [553, 276] width 171 height 11
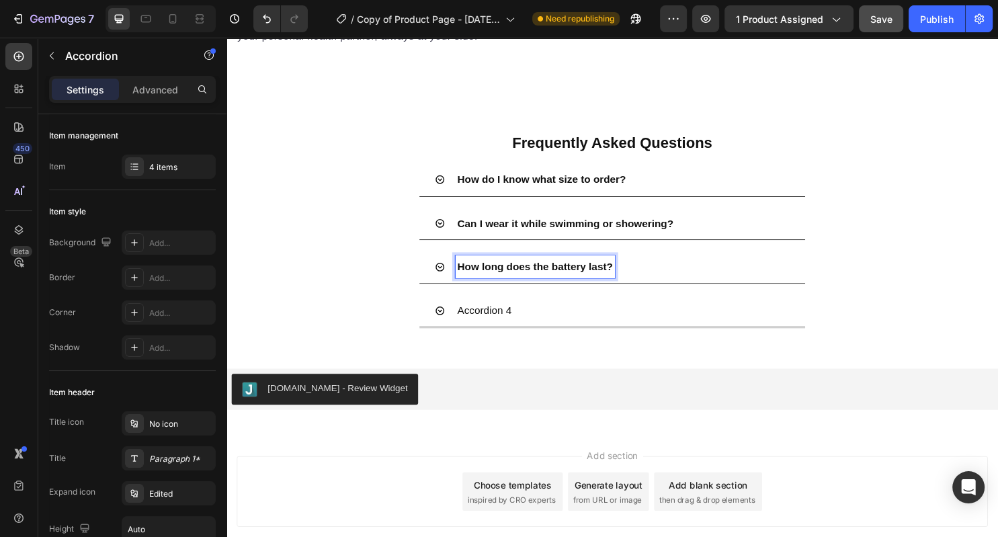
click at [454, 309] on div "Text Block" at bounding box center [470, 303] width 46 height 12
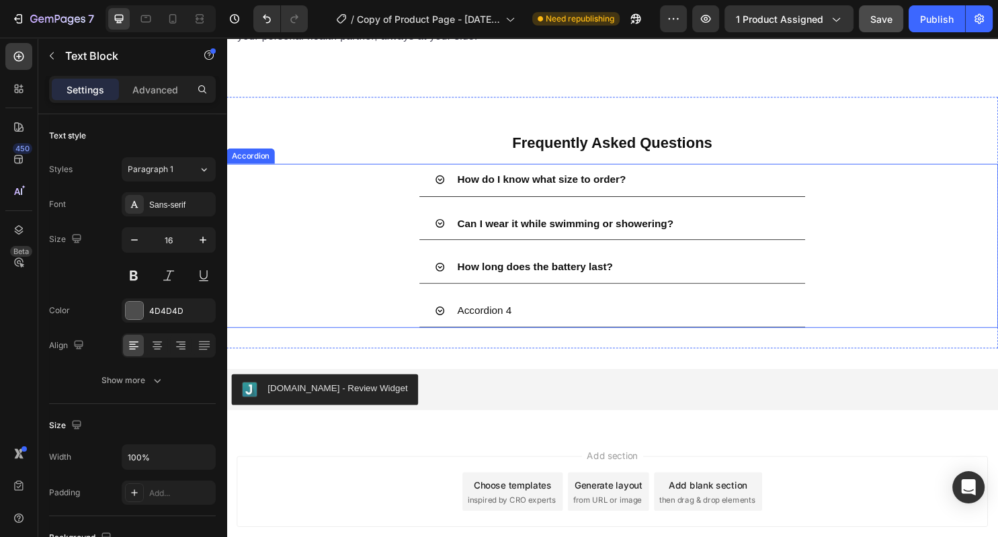
click at [698, 289] on div "How long does the battery last?" at bounding box center [640, 277] width 349 height 24
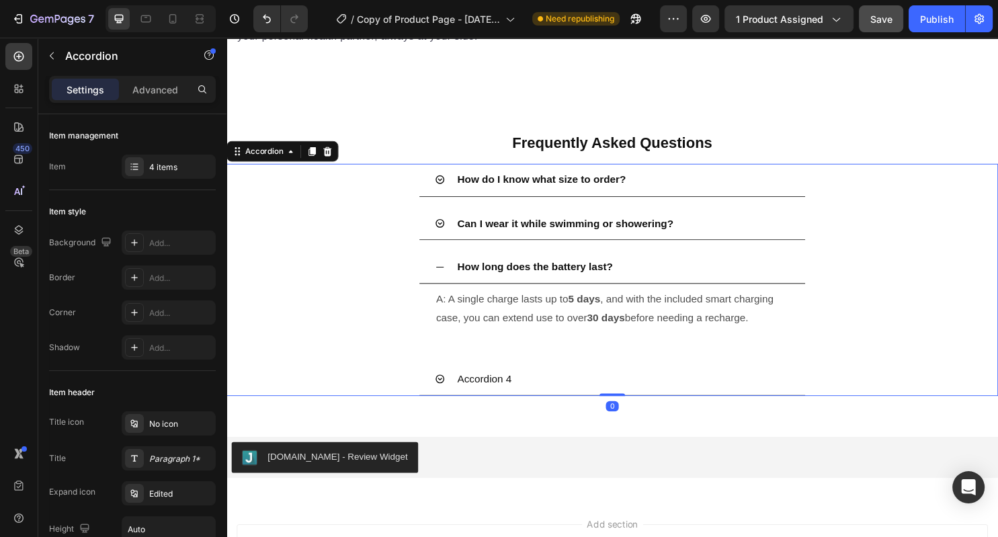
click at [732, 250] on div "Can I wear it while swimming or showering?" at bounding box center [629, 232] width 403 height 35
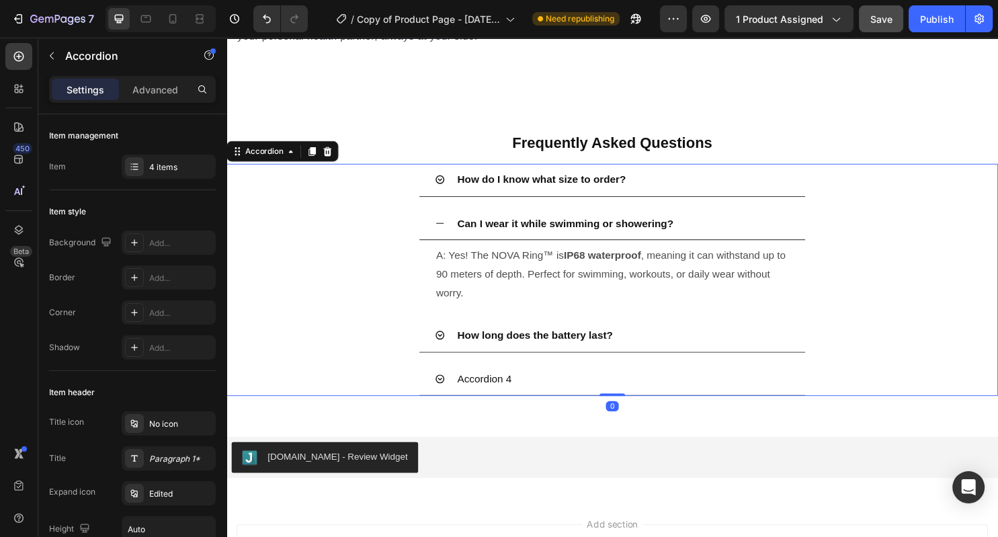
click at [726, 244] on div "Can I wear it while swimming or showering?" at bounding box center [640, 232] width 349 height 24
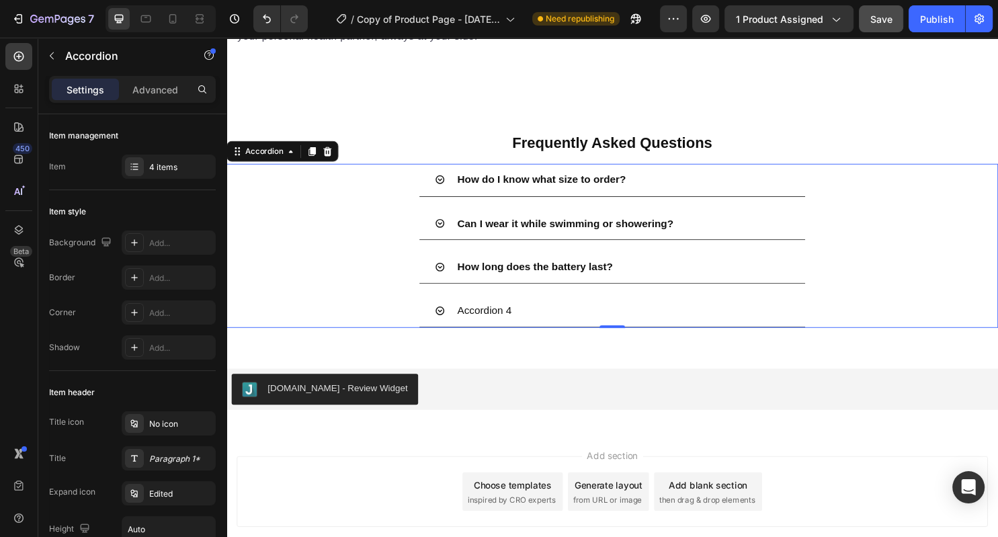
click at [727, 244] on div "Can I wear it while swimming or showering?" at bounding box center [640, 232] width 349 height 24
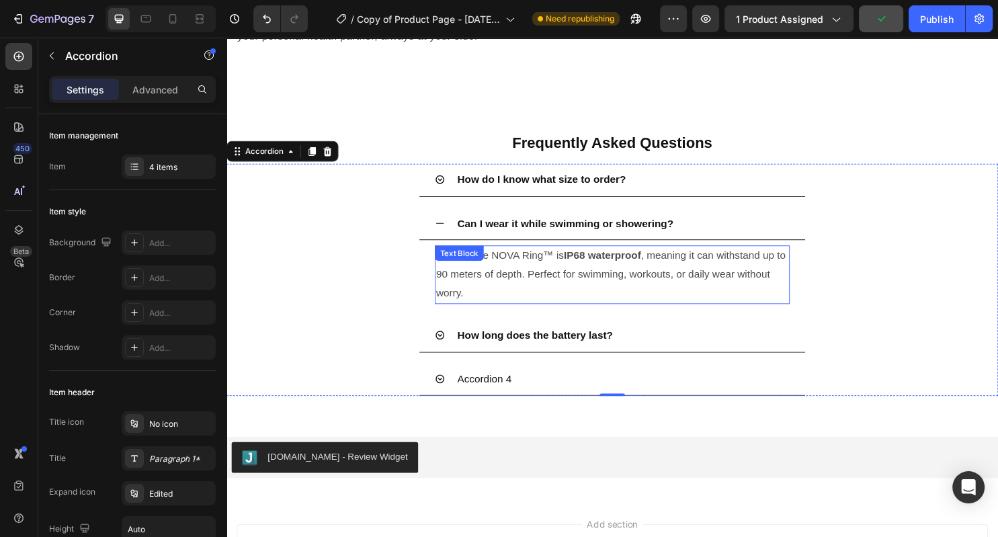
click at [489, 314] on p "A: Yes! The NOVA Ring™ is IP68 waterproof , meaning it can withstand up to 90 m…" at bounding box center [630, 285] width 368 height 58
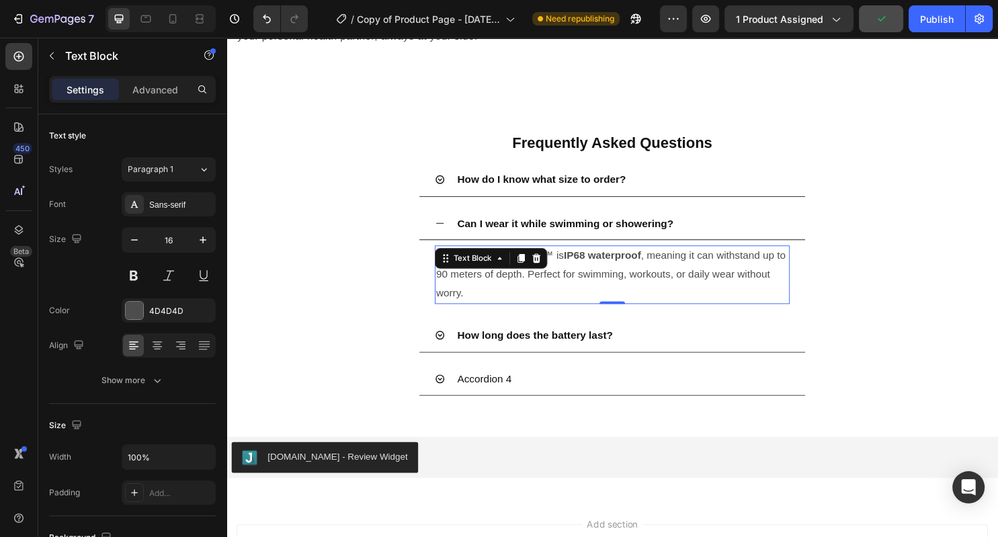
click at [489, 314] on p "A: Yes! The NOVA Ring™ is IP68 waterproof , meaning it can withstand up to 90 m…" at bounding box center [630, 285] width 368 height 58
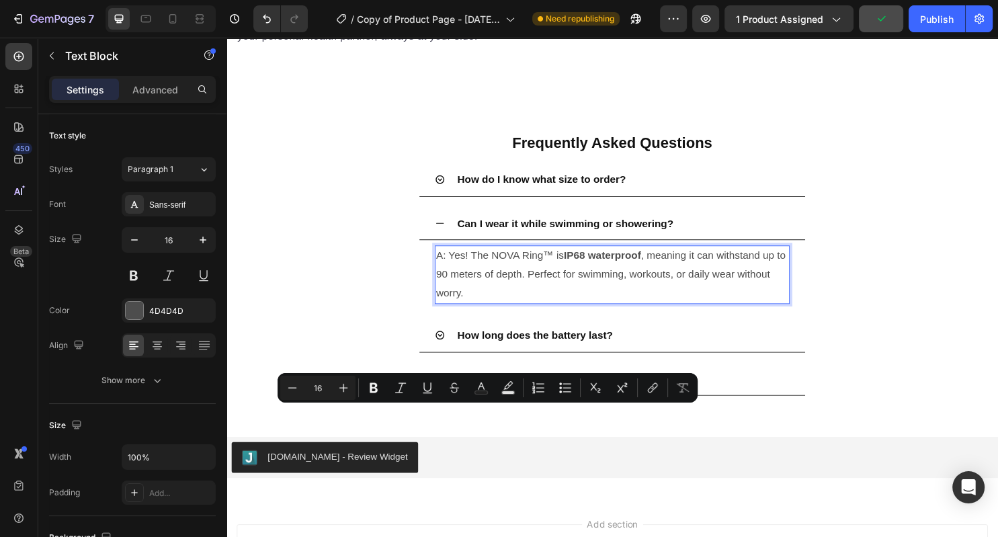
click at [459, 314] on p "A: Yes! The NOVA Ring™ is IP68 waterproof , meaning it can withstand up to 90 m…" at bounding box center [630, 285] width 368 height 58
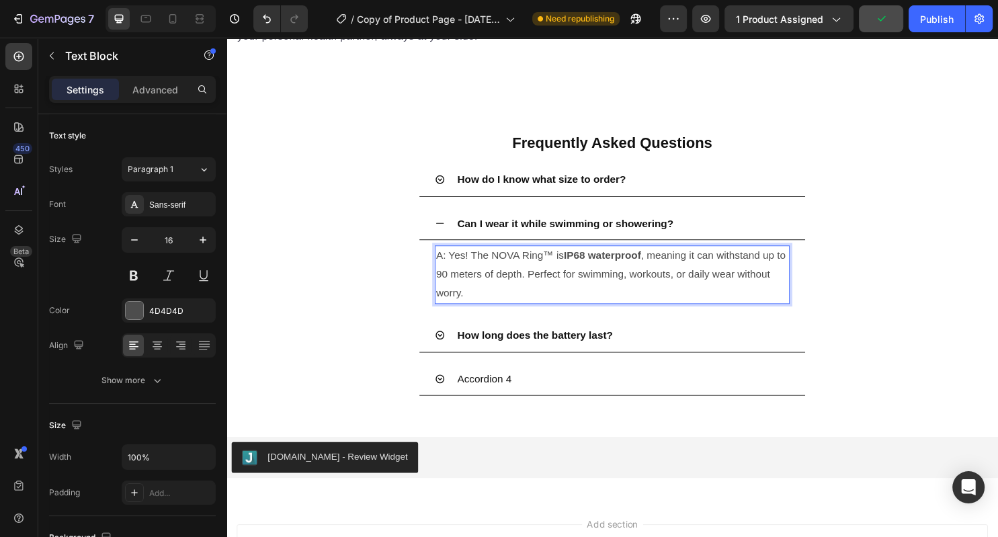
click at [458, 314] on p "A: Yes! The NOVA Ring™ is IP68 waterproof , meaning it can withstand up to 90 m…" at bounding box center [630, 285] width 368 height 58
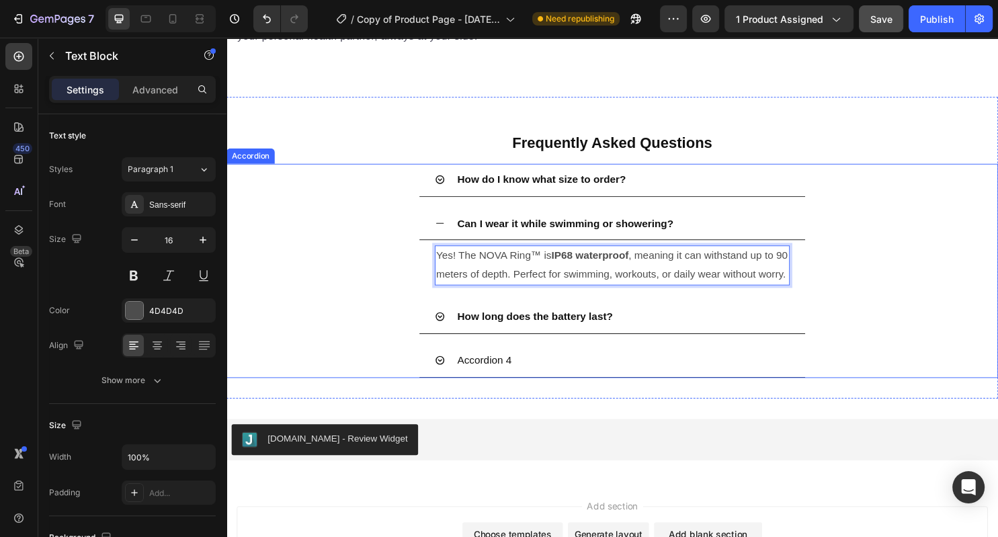
click at [708, 244] on div "Can I wear it while swimming or showering?" at bounding box center [640, 232] width 349 height 24
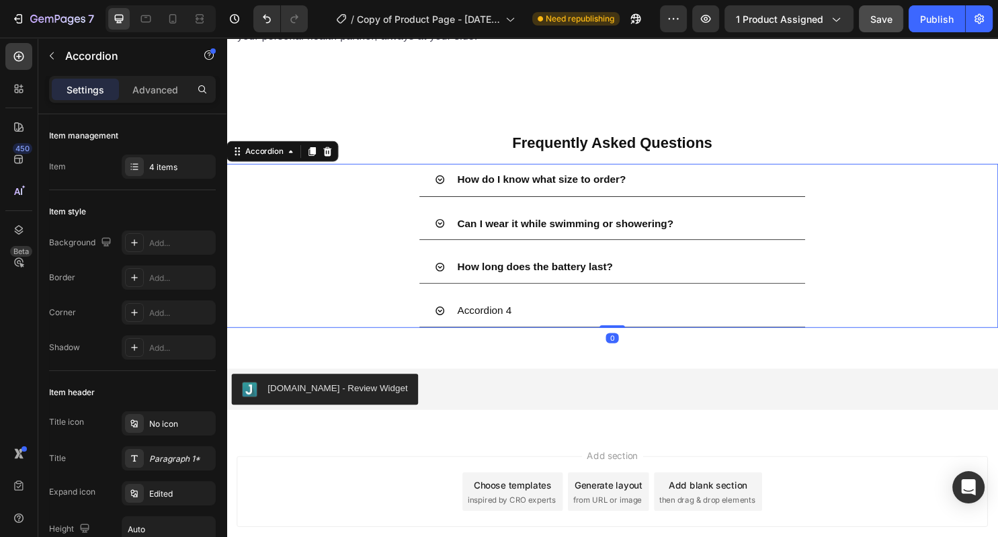
click at [647, 289] on div "How long does the battery last?" at bounding box center [640, 277] width 349 height 24
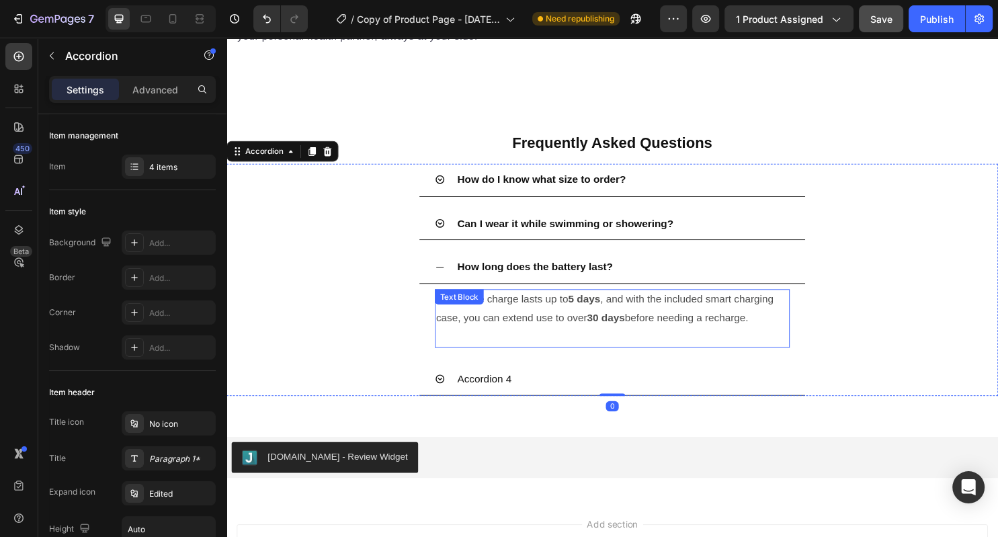
click at [481, 341] on p "A: A single charge lasts up to 5 days , and with the included smart charging ca…" at bounding box center [630, 321] width 368 height 39
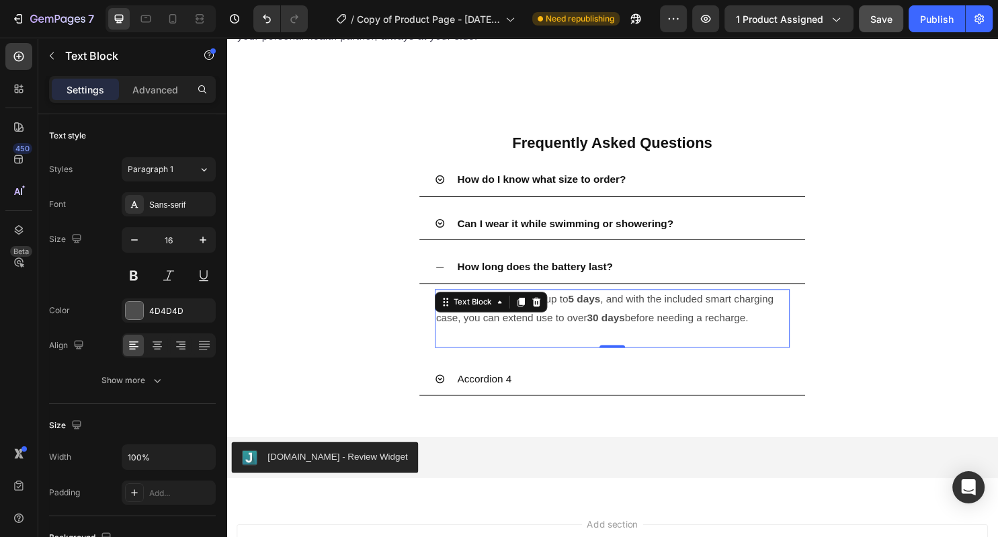
click at [481, 341] on p "A: A single charge lasts up to 5 days , and with the included smart charging ca…" at bounding box center [630, 321] width 368 height 39
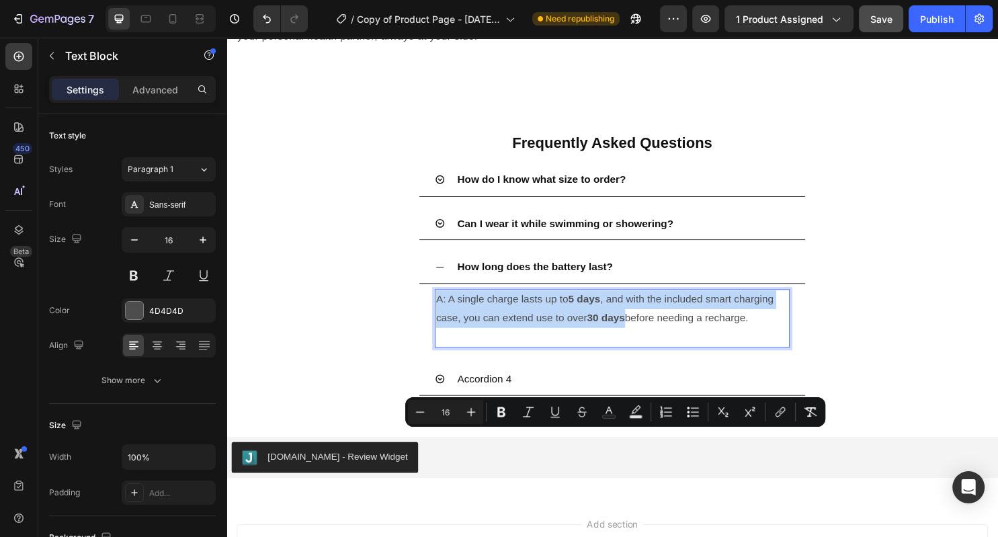
click at [463, 341] on p "A: A single charge lasts up to 5 days , and with the included smart charging ca…" at bounding box center [630, 321] width 368 height 39
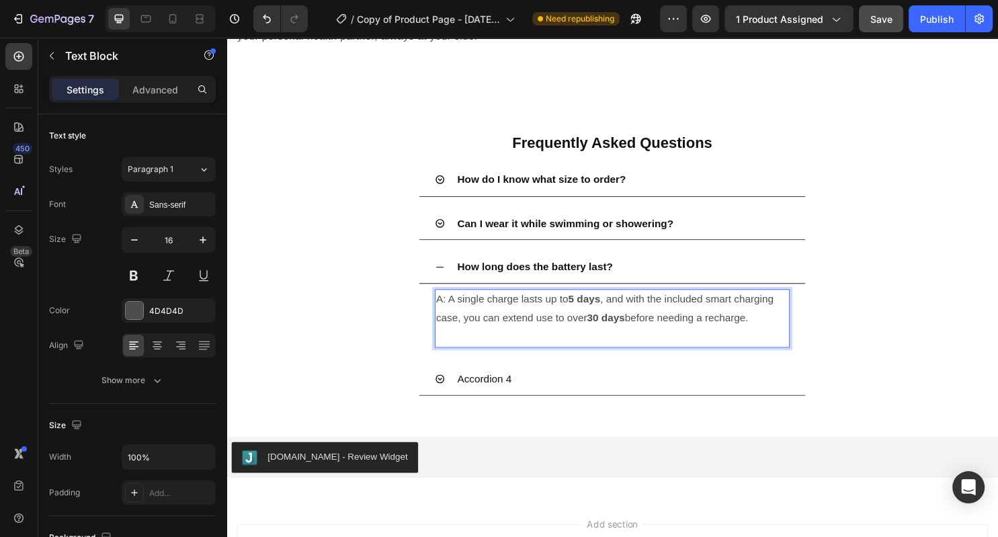
click at [461, 341] on p "A: A single charge lasts up to 5 days , and with the included smart charging ca…" at bounding box center [630, 321] width 368 height 39
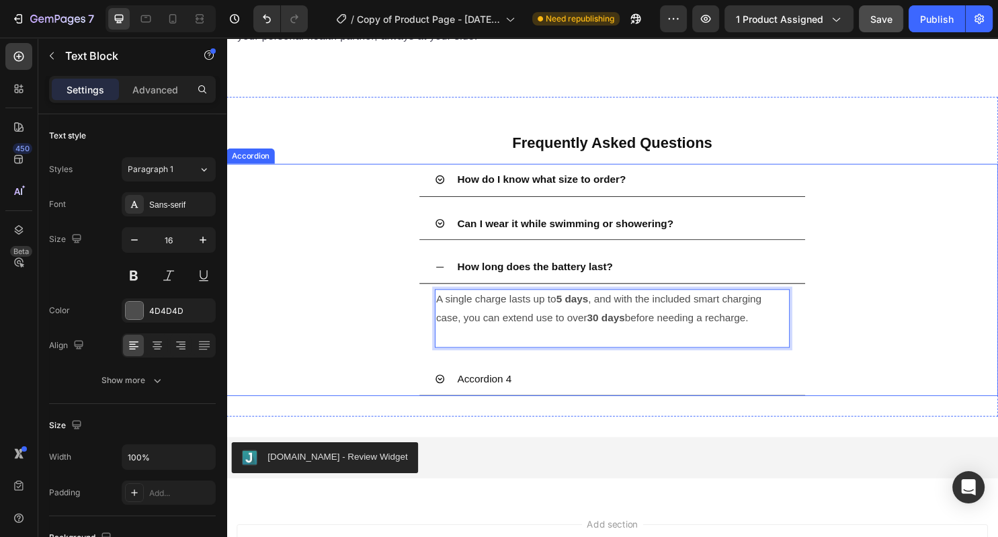
click at [722, 289] on div "How long does the battery last?" at bounding box center [640, 277] width 349 height 24
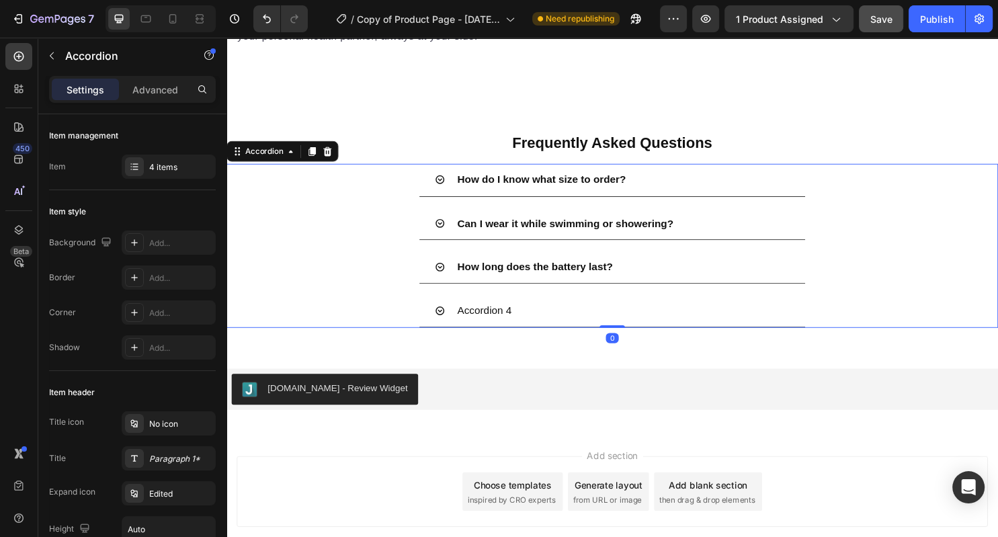
click at [614, 335] on div "Accordion 4" at bounding box center [640, 323] width 349 height 24
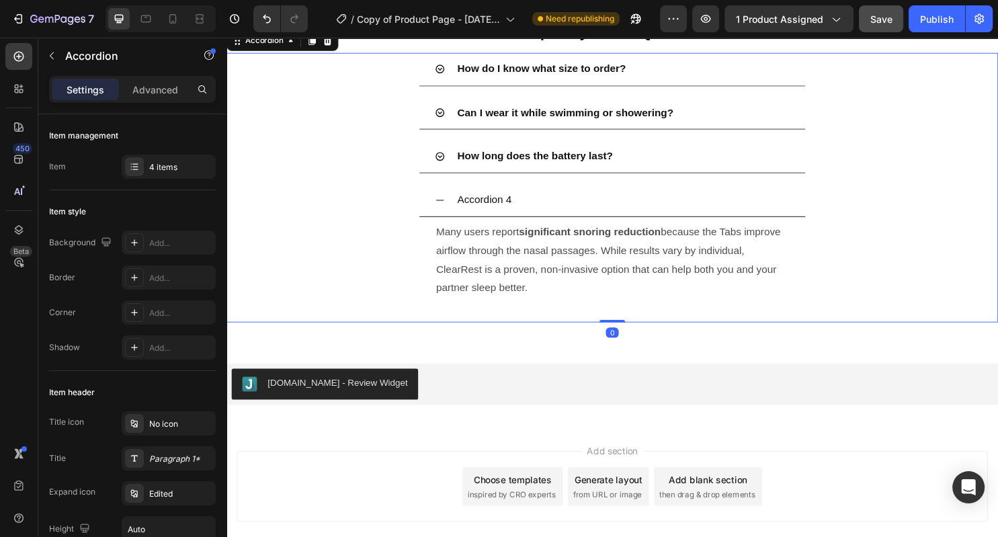
scroll to position [1753, 0]
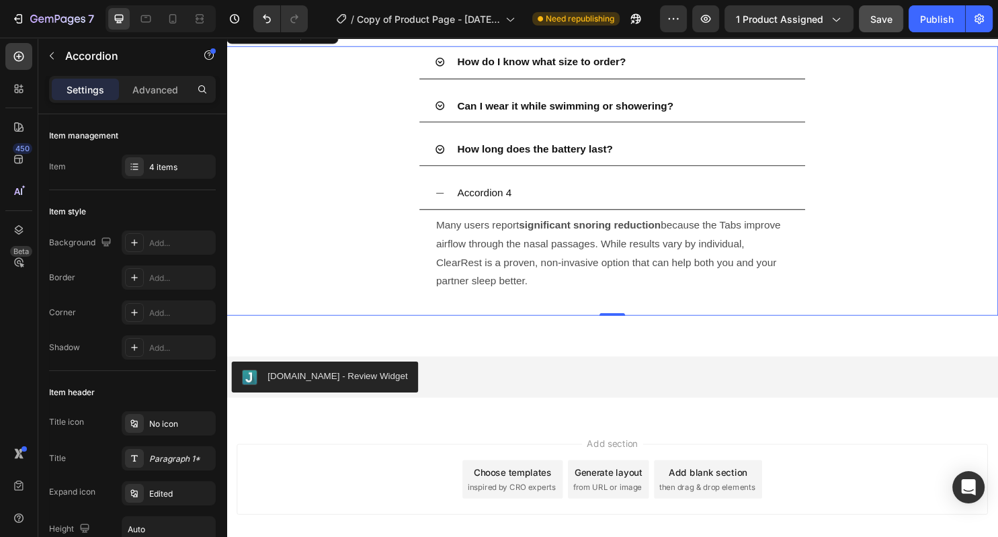
click at [552, 302] on p "Many users report significant snoring reduction because the Tabs improve airflo…" at bounding box center [630, 262] width 368 height 77
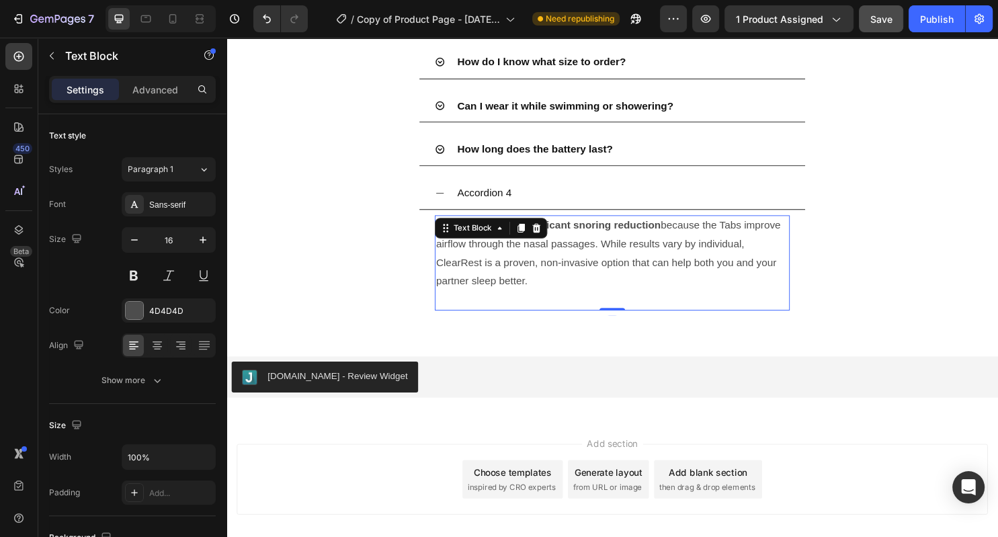
click at [552, 302] on p "Many users report significant snoring reduction because the Tabs improve airflo…" at bounding box center [630, 262] width 368 height 77
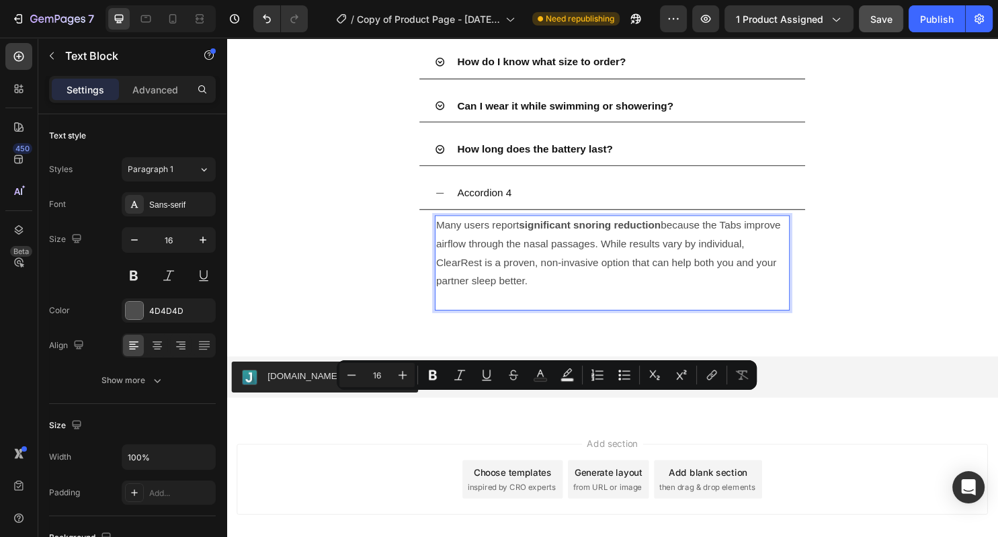
click at [550, 302] on p "Many users report significant snoring reduction because the Tabs improve airflo…" at bounding box center [630, 262] width 368 height 77
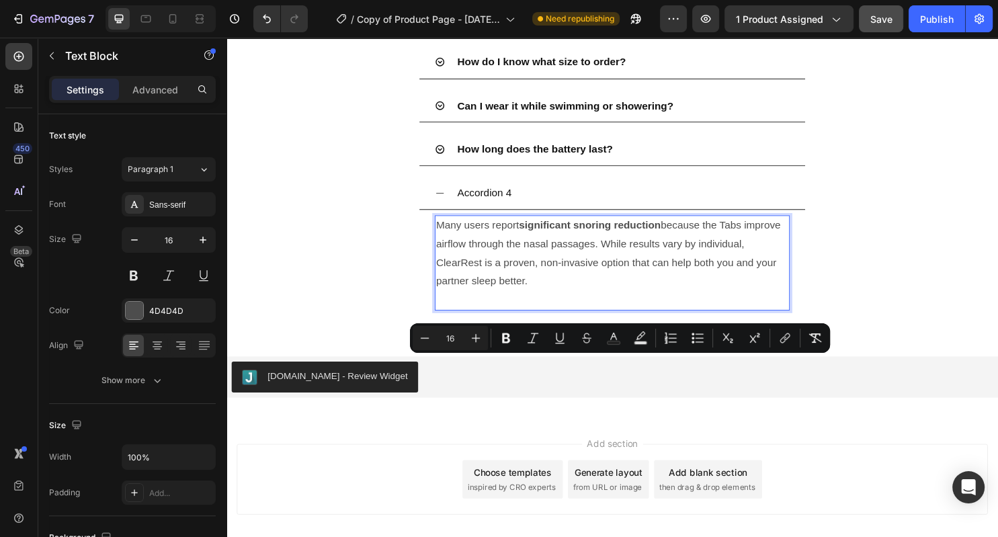
drag, startPoint x: 550, startPoint y: 443, endPoint x: 505, endPoint y: 420, distance: 51.1
click at [504, 302] on p "Many users report significant snoring reduction because the Tabs improve airflo…" at bounding box center [630, 262] width 368 height 77
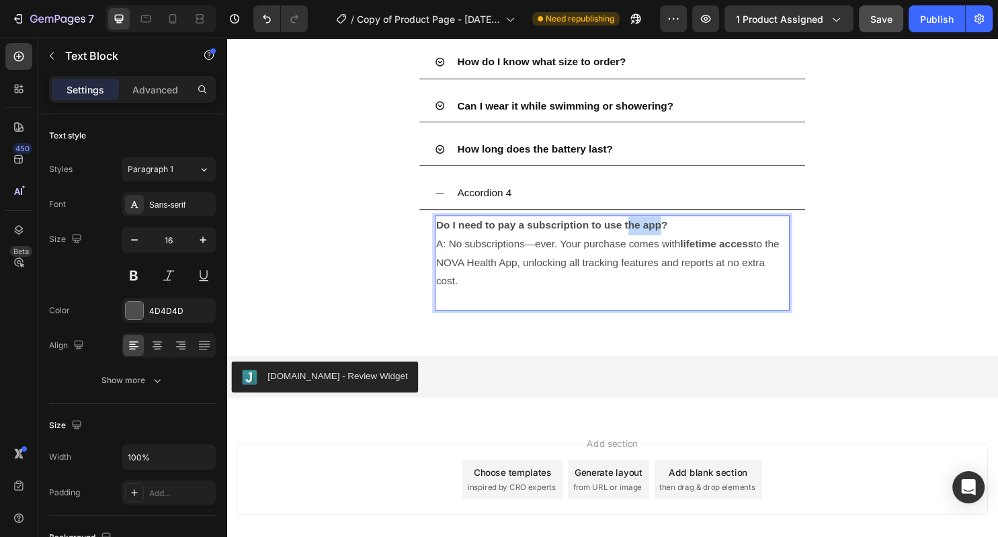
drag, startPoint x: 684, startPoint y: 373, endPoint x: 646, endPoint y: 374, distance: 37.7
click at [646, 302] on p "Do I need to pay a subscription to use the app? A: No subscriptions—ever. Your …" at bounding box center [630, 262] width 368 height 77
drag, startPoint x: 699, startPoint y: 377, endPoint x: 419, endPoint y: 382, distance: 279.6
click at [444, 323] on div "Do I need to pay a subscription to use the app? A: No subscriptions—ever. Your …" at bounding box center [629, 272] width 371 height 99
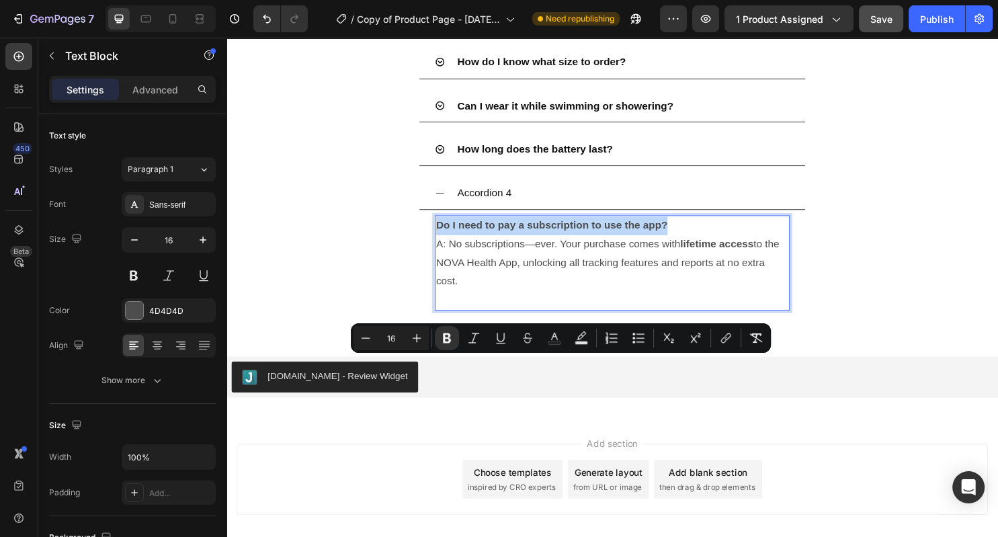
copy strong "Do I need to pay a subscription to use the app?"
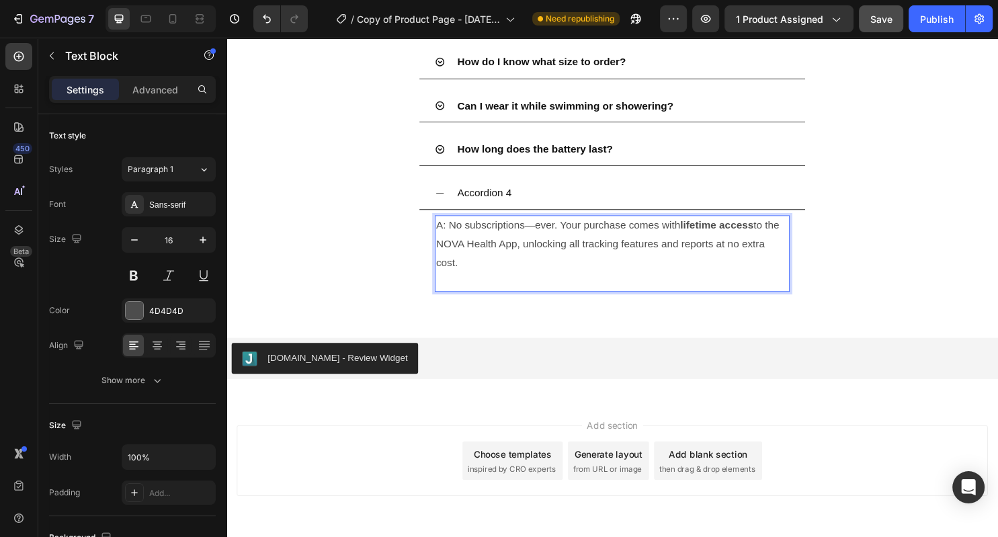
click at [460, 282] on p "A: No subscriptions—ever. Your purchase comes with lifetime access to the NOVA …" at bounding box center [630, 253] width 368 height 58
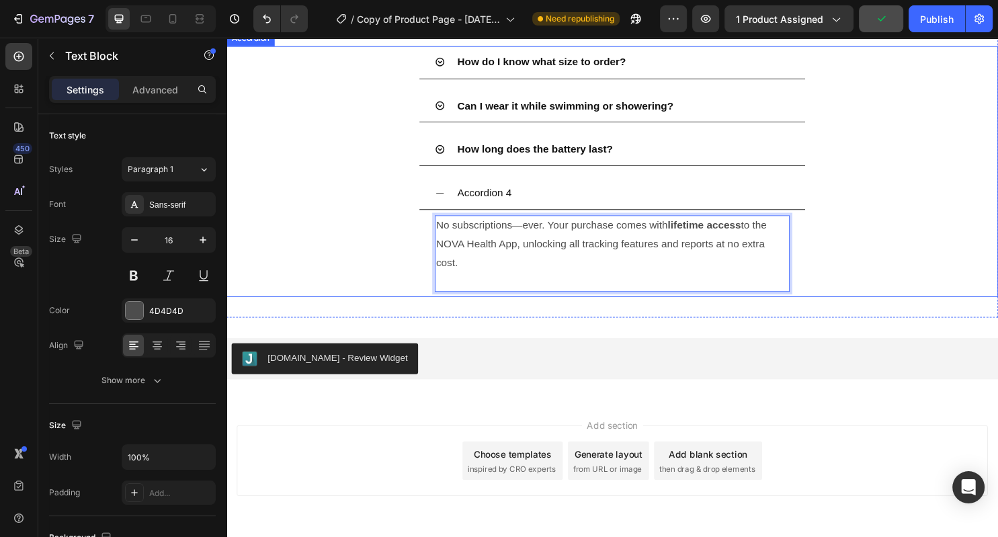
click at [502, 210] on p "Accordion 4" at bounding box center [496, 199] width 57 height 19
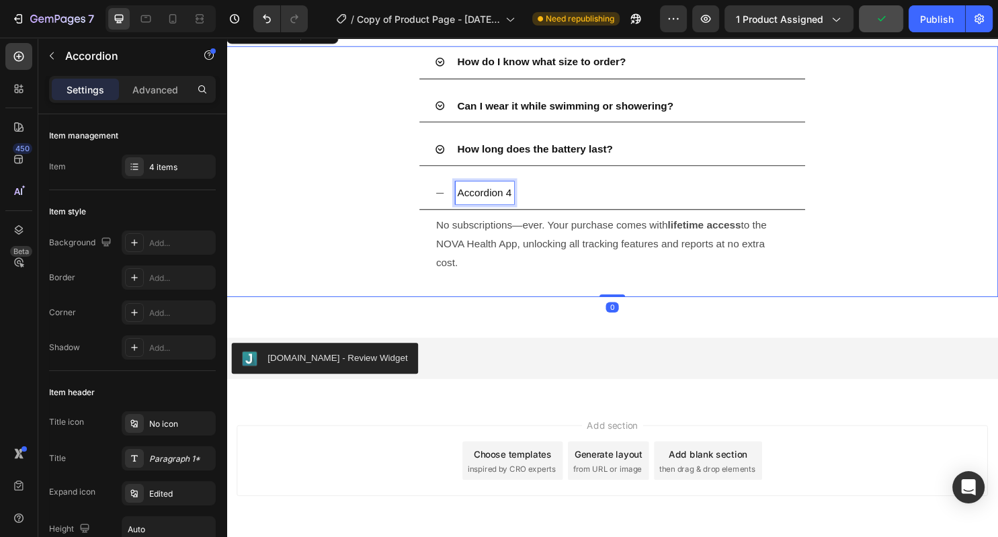
click at [502, 210] on p "Accordion 4" at bounding box center [496, 199] width 57 height 19
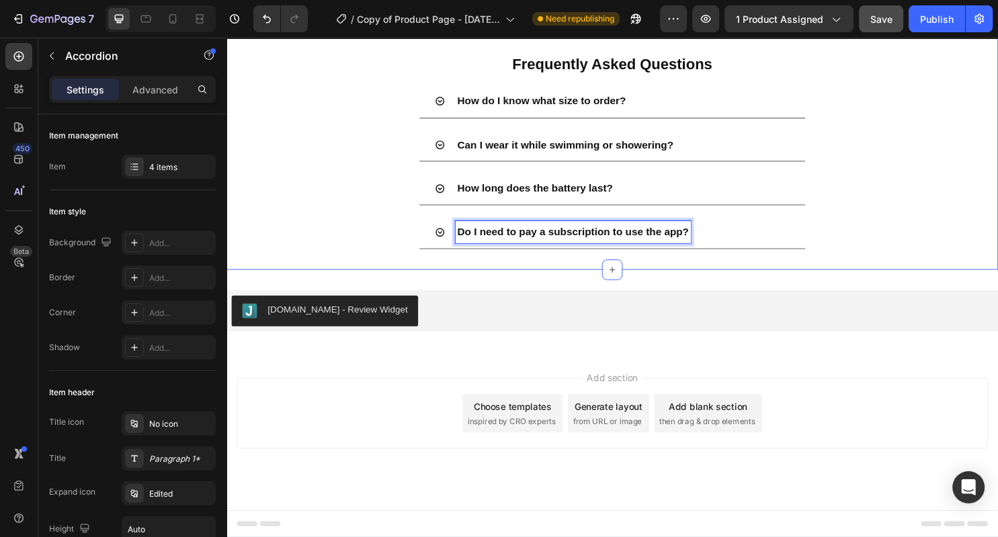
click at [385, 280] on div "Frequently Asked Questions Heading How do I know what size to order? Can I wear…" at bounding box center [629, 148] width 806 height 263
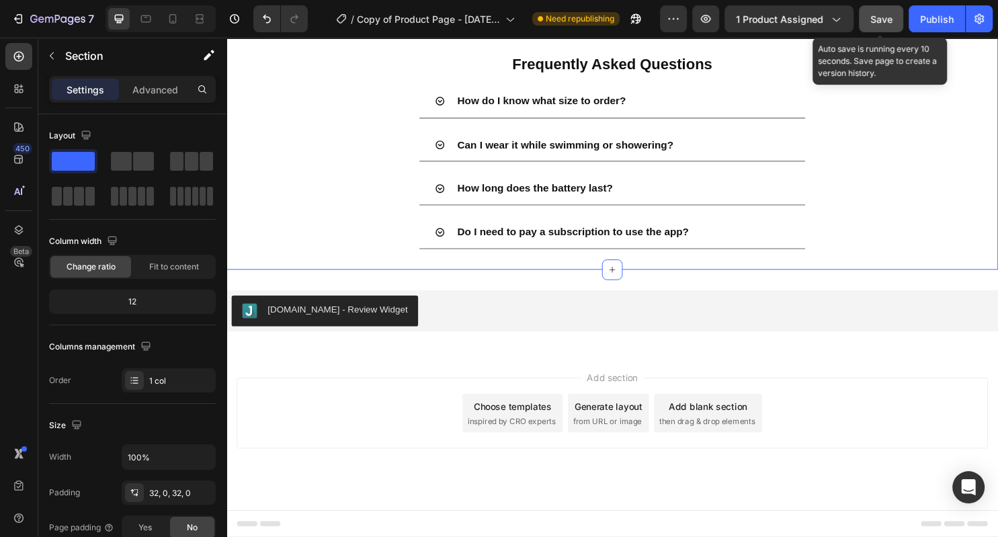
click at [890, 22] on span "Save" at bounding box center [881, 18] width 22 height 11
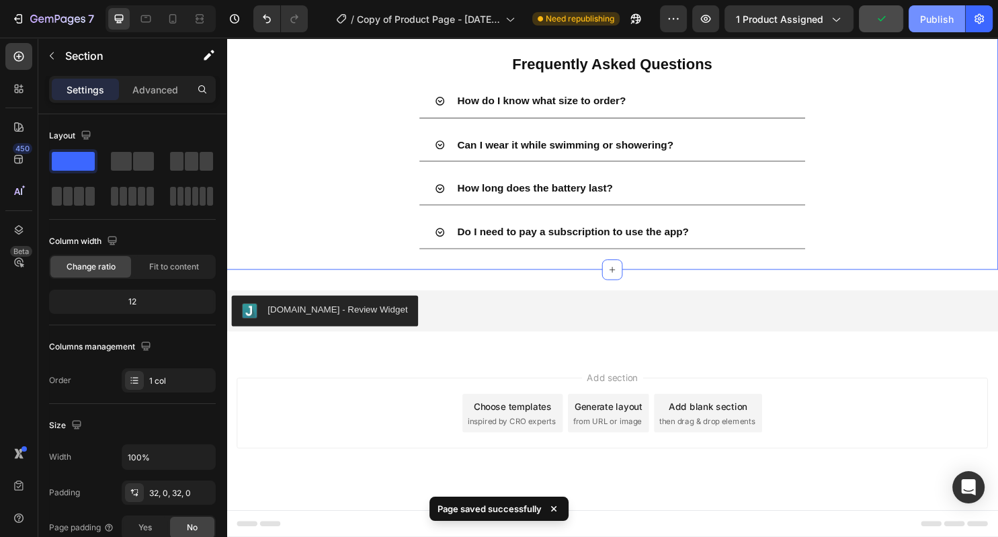
click at [914, 19] on button "Publish" at bounding box center [937, 18] width 56 height 27
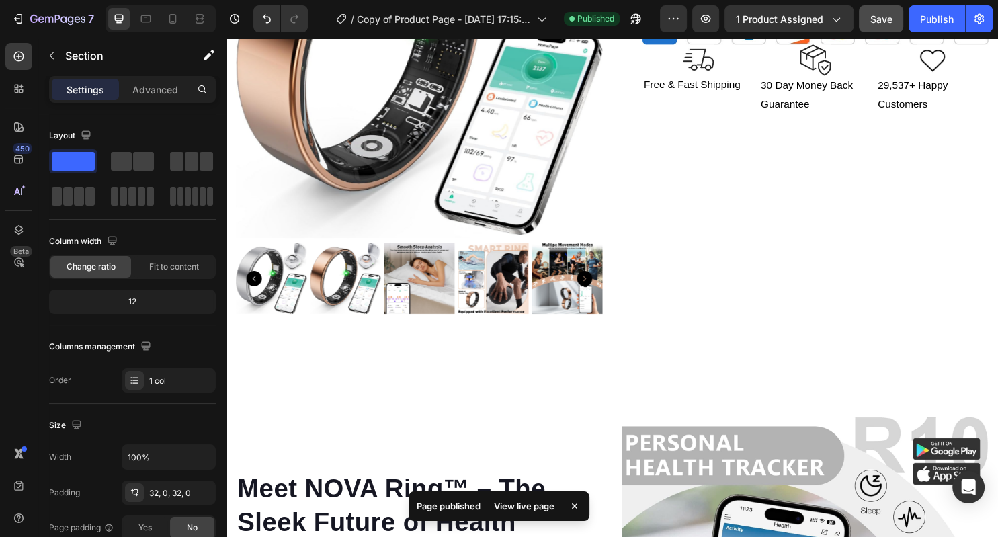
scroll to position [0, 0]
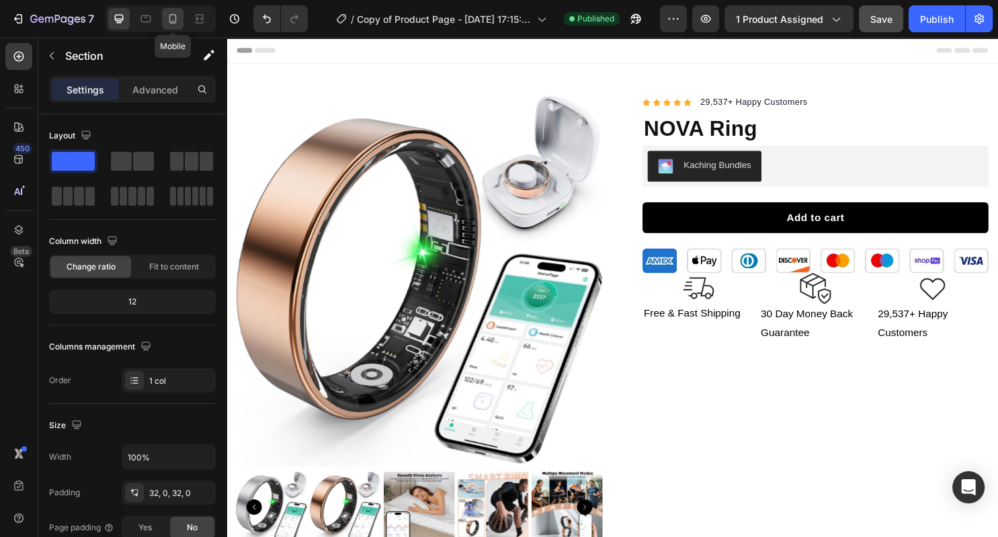
click at [176, 19] on icon at bounding box center [172, 18] width 7 height 9
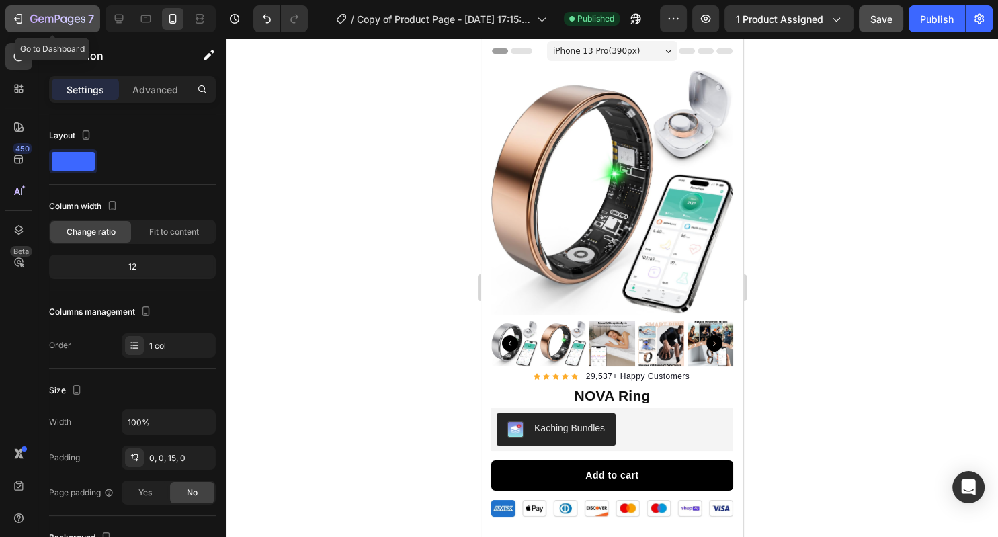
click at [45, 19] on icon "button" at bounding box center [49, 20] width 8 height 6
